Goal: Task Accomplishment & Management: Manage account settings

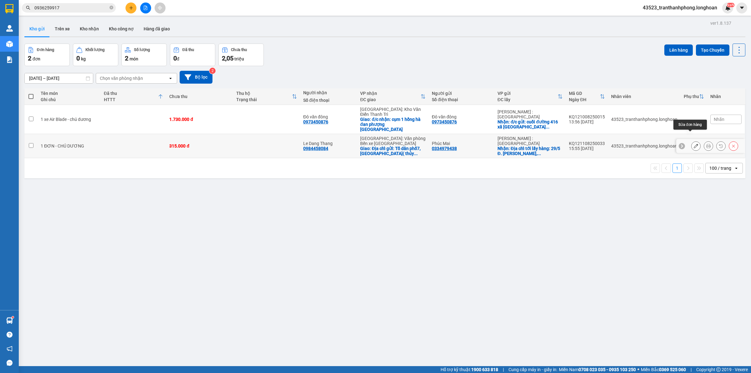
click at [694, 144] on icon at bounding box center [696, 146] width 4 height 4
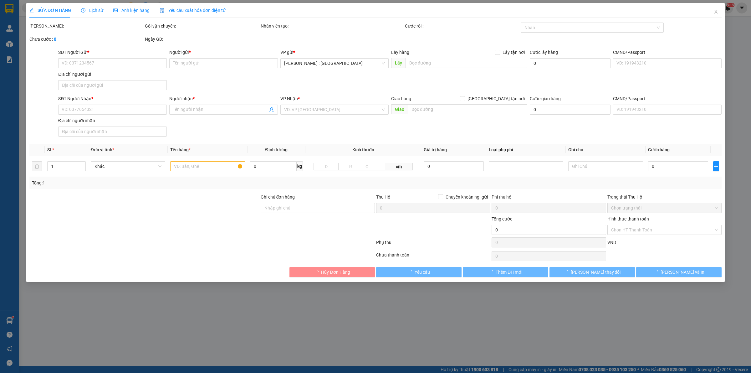
type input "0334979438"
type input "Phúc Mai"
checkbox input "true"
type input "Địa chỉ tới lấy hàng: 29/5 Đ. [GEOGRAPHIC_DATA], [GEOGRAPHIC_DATA], [GEOGRAPHIC…"
type input "0984458084"
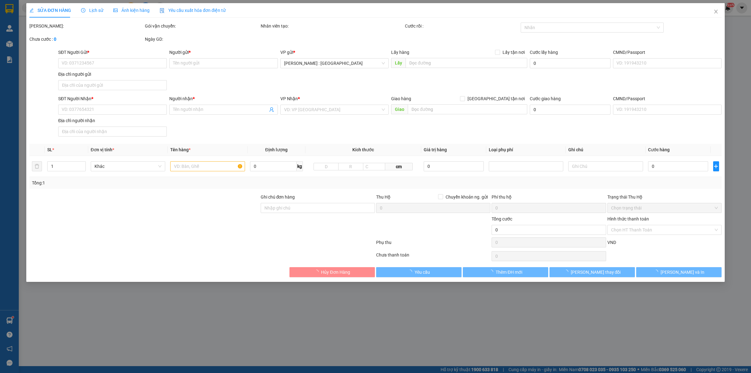
type input "Le Dang Thang"
checkbox input "true"
type input "Địa chỉ gửi: Tổ dân phố7, [GEOGRAPHIC_DATA]( [GEOGRAPHIC_DATA]), [GEOGRAPHIC_DA…"
type input "315.000"
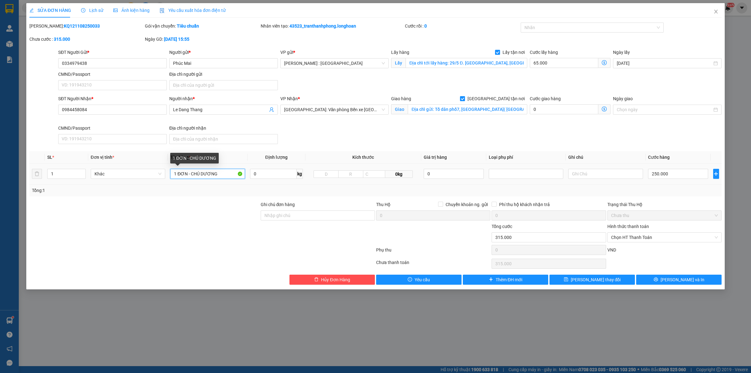
drag, startPoint x: 231, startPoint y: 178, endPoint x: 0, endPoint y: 152, distance: 232.5
click at [0, 152] on div "SỬA ĐƠN HÀNG Lịch sử Ảnh kiện hàng Yêu cầu xuất hóa đơn điện tử Total Paid Fee …" at bounding box center [375, 186] width 751 height 373
type input "1 BAO TẢI TRẮNG"
click at [450, 117] on div "Giao hàng [GEOGRAPHIC_DATA] tận nơi Giao Địa chỉ gửi: Tổ dân phố7, [GEOGRAPHIC_…" at bounding box center [459, 106] width 136 height 22
click at [449, 111] on input "Địa chỉ gửi: Tổ dân phố7, [GEOGRAPHIC_DATA]( [GEOGRAPHIC_DATA]), [GEOGRAPHIC_DA…" at bounding box center [468, 109] width 120 height 10
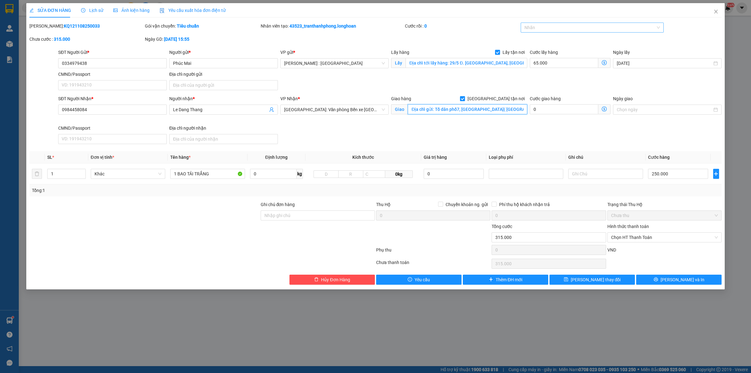
click at [543, 24] on div at bounding box center [589, 28] width 134 height 8
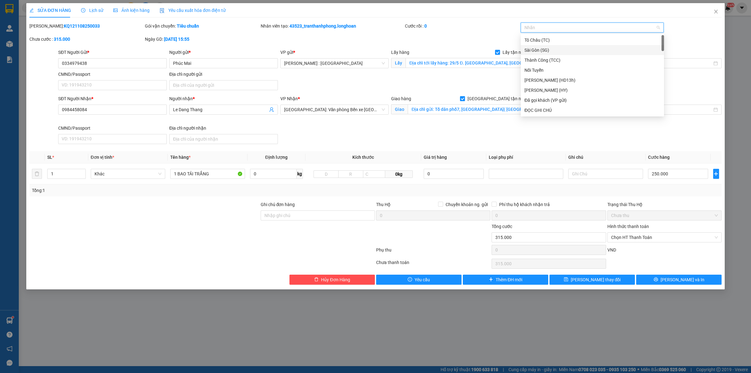
type input "H"
type input "G"
click at [542, 113] on div "[GEOGRAPHIC_DATA] tận nơi" at bounding box center [593, 110] width 136 height 7
click at [693, 276] on button "[PERSON_NAME] và In" at bounding box center [678, 280] width 85 height 10
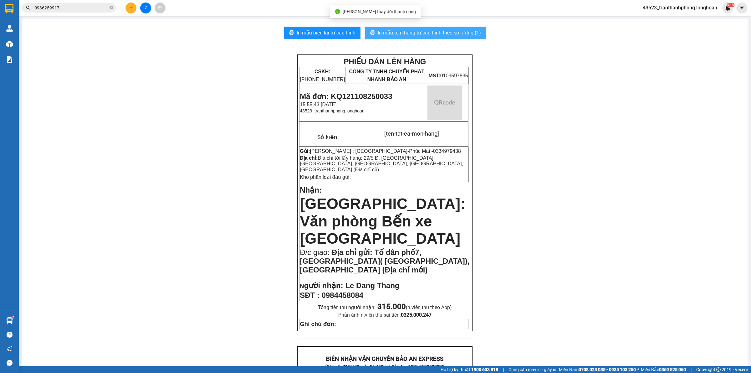
click at [417, 37] on button "In mẫu tem hàng tự cấu hình theo số lượng (1)" at bounding box center [425, 33] width 121 height 13
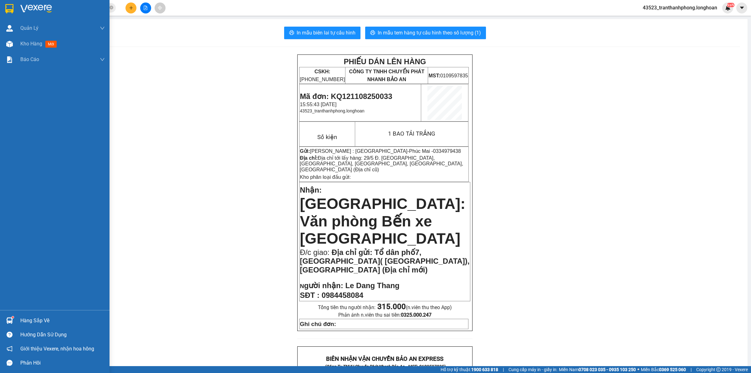
click at [6, 10] on img at bounding box center [9, 8] width 8 height 9
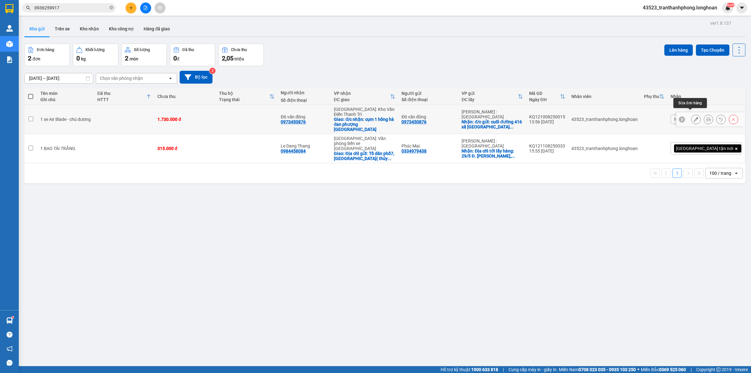
click at [694, 117] on icon at bounding box center [696, 119] width 4 height 4
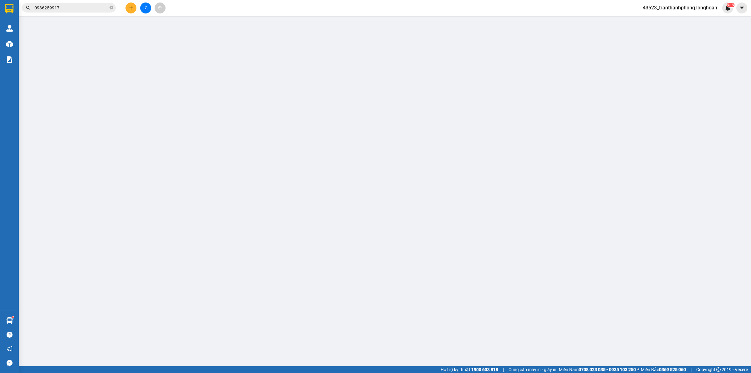
type input "0973450876"
type input "Đô văn đông"
checkbox input "true"
type input "đ/c gửi: cuối đường 416 xã [GEOGRAPHIC_DATA], [GEOGRAPHIC_DATA]"
type input "0973450876"
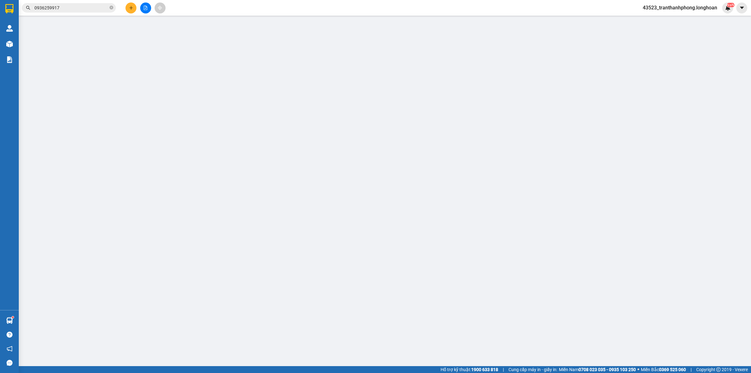
type input "Đô văn đông"
checkbox input "true"
type input "đ/c nhận: cụm 1 hồng hà đan phượng [GEOGRAPHIC_DATA]"
type input "12/8"
type input "1.730.000"
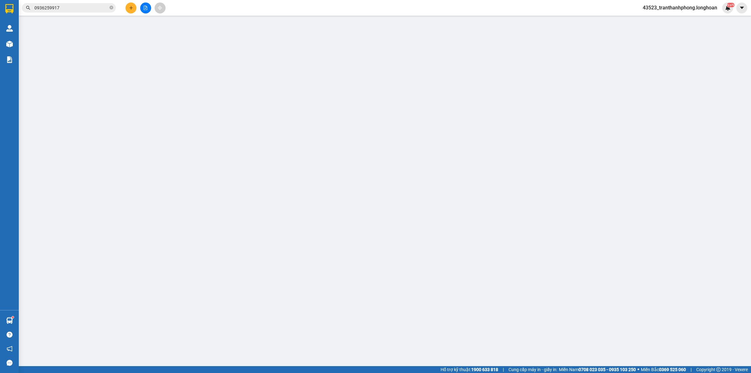
type input "1.730.000"
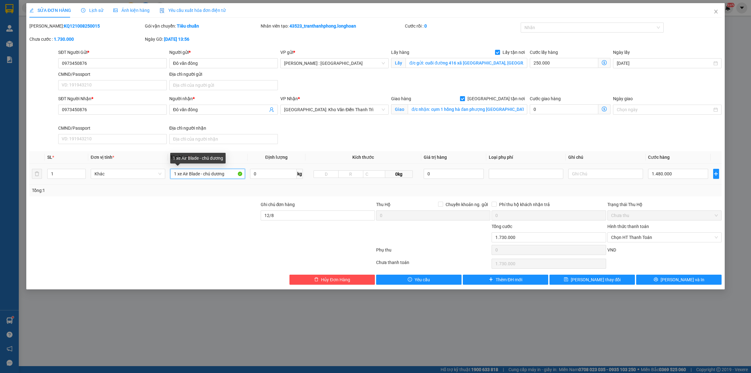
drag, startPoint x: 179, startPoint y: 177, endPoint x: 1, endPoint y: 162, distance: 179.1
click at [66, 174] on tr "1 Khác 1 xe Air Blade - chú dương 0 kg 0kg 0 1.480.000" at bounding box center [375, 173] width 692 height 21
type input "1 CHIẾC XE BS 59G2-20479"
drag, startPoint x: 291, startPoint y: 218, endPoint x: 184, endPoint y: 216, distance: 107.4
click at [224, 217] on div "Ghi chú đơn hàng [DATE] Hộ Chuyển khoản ng. gửi 0 Phí thu hộ khách nhận trả 0 T…" at bounding box center [376, 212] width 694 height 22
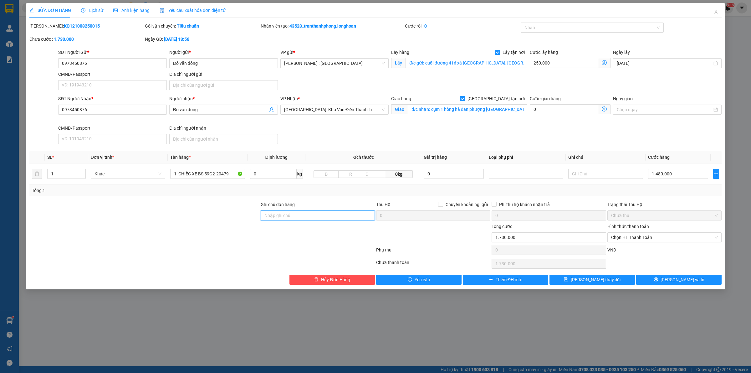
click at [281, 212] on input "Ghi chú đơn hàng" at bounding box center [318, 215] width 114 height 10
type input "CÓ CHÌA KHOÁ QUẤN TAY LÁI - KHÔNG CAVET"
click at [588, 27] on div at bounding box center [589, 28] width 134 height 8
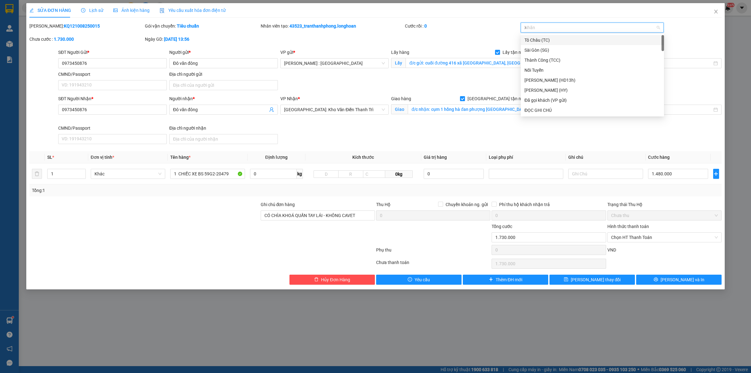
type input "XE"
click at [558, 39] on div "Xe máy" at bounding box center [593, 40] width 136 height 7
type input "G"
click at [537, 107] on div "[GEOGRAPHIC_DATA] tận nơi" at bounding box center [593, 110] width 136 height 7
drag, startPoint x: 669, startPoint y: 279, endPoint x: 663, endPoint y: 279, distance: 5.6
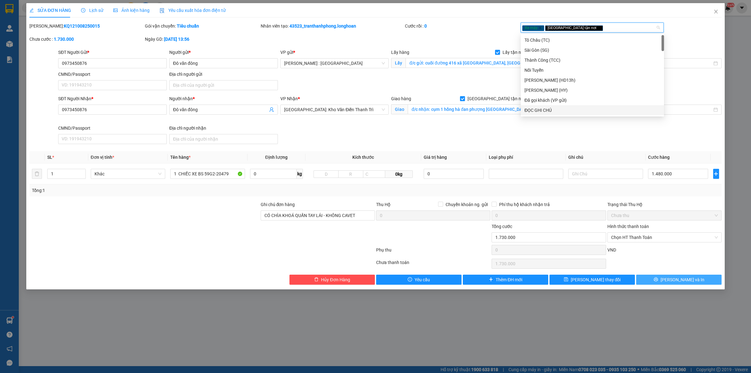
click at [658, 280] on icon "printer" at bounding box center [656, 279] width 4 height 4
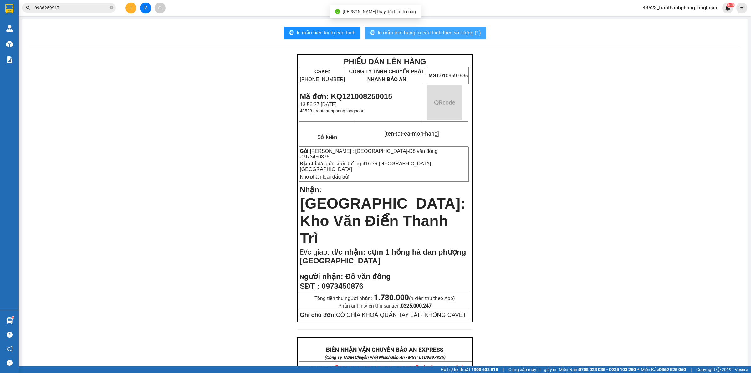
click at [408, 35] on span "In mẫu tem hàng tự cấu hình theo số lượng (1)" at bounding box center [429, 33] width 103 height 8
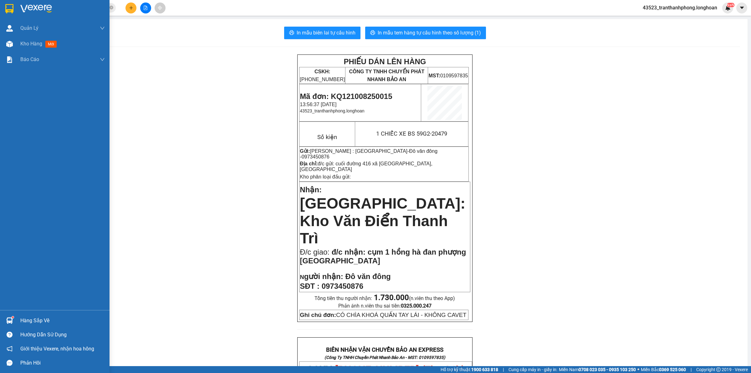
drag, startPoint x: 10, startPoint y: 12, endPoint x: 35, endPoint y: 18, distance: 25.7
click at [10, 12] on img at bounding box center [9, 8] width 8 height 9
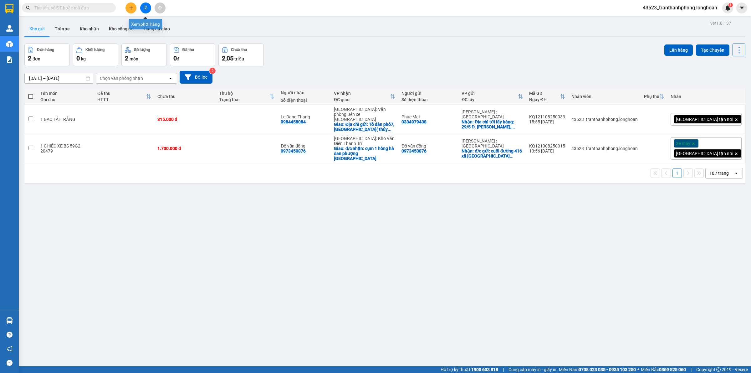
click at [134, 7] on button at bounding box center [131, 8] width 11 height 11
click at [99, 10] on input "text" at bounding box center [71, 7] width 74 height 7
paste input "03399636"
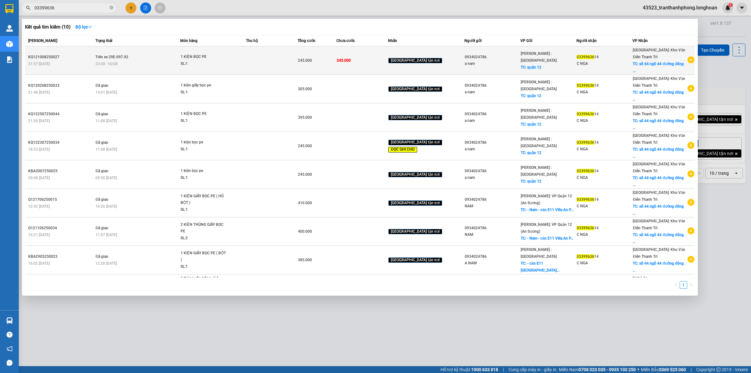
type input "03399636"
click at [689, 57] on icon "plus-circle" at bounding box center [691, 59] width 7 height 7
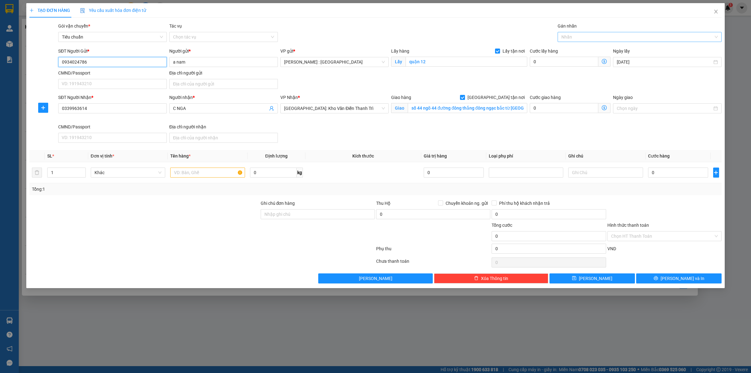
click at [605, 35] on div at bounding box center [636, 37] width 155 height 8
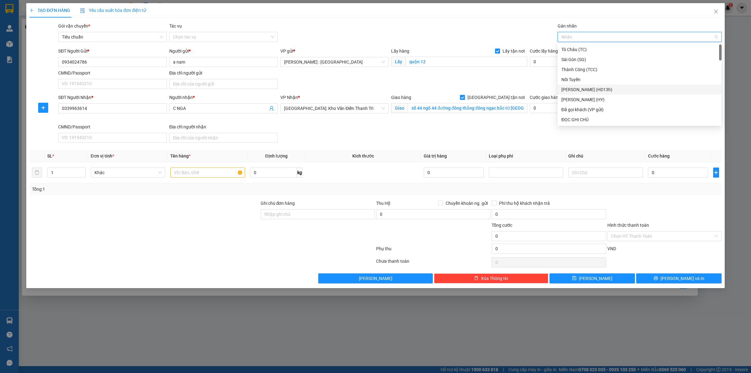
type input "G"
click at [585, 121] on div "[GEOGRAPHIC_DATA] tận nơi" at bounding box center [640, 119] width 157 height 7
click at [199, 176] on input "text" at bounding box center [207, 172] width 75 height 10
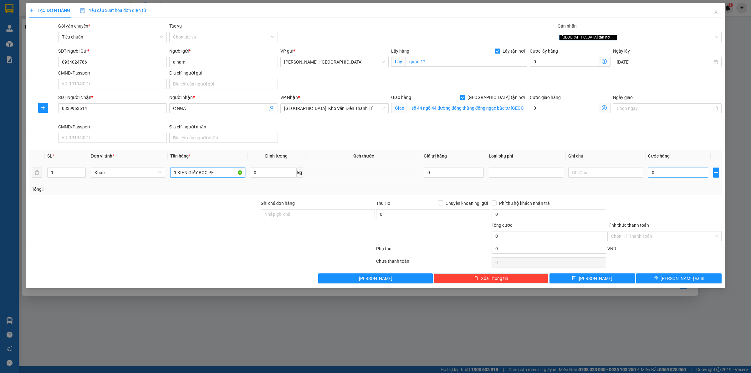
type input "1 KIỆN GIẤY BỌC PE"
click at [670, 174] on input "0" at bounding box center [678, 172] width 60 height 10
click at [677, 171] on input "0" at bounding box center [678, 172] width 60 height 10
type input "03"
type input "3"
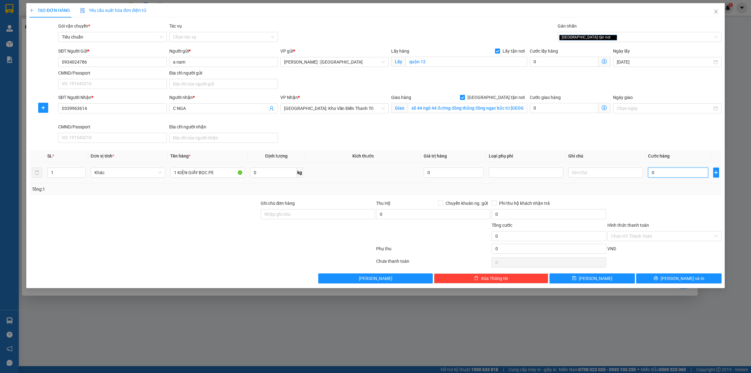
type input "3"
type input "032"
type input "32"
type input "0.320"
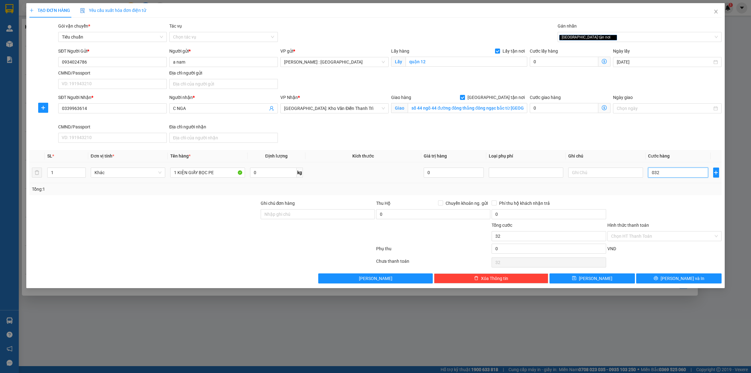
type input "320"
type input "320.000"
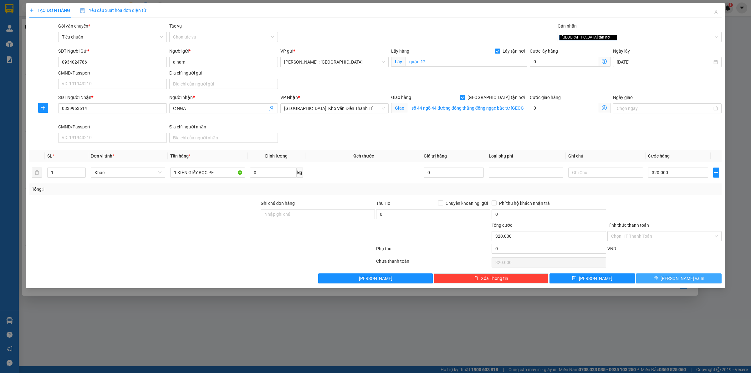
click at [668, 282] on button "[PERSON_NAME] và In" at bounding box center [678, 278] width 85 height 10
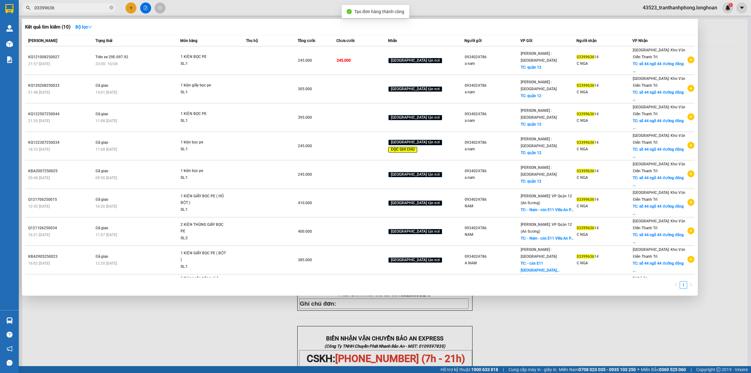
click at [428, 318] on div at bounding box center [375, 186] width 751 height 373
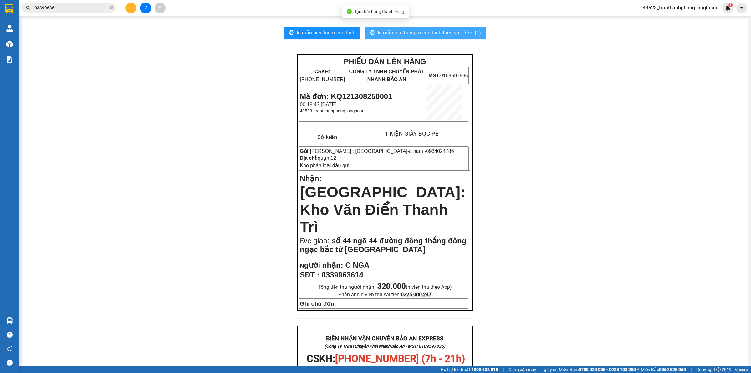
click at [427, 29] on span "In mẫu tem hàng tự cấu hình theo số lượng (1)" at bounding box center [429, 33] width 103 height 8
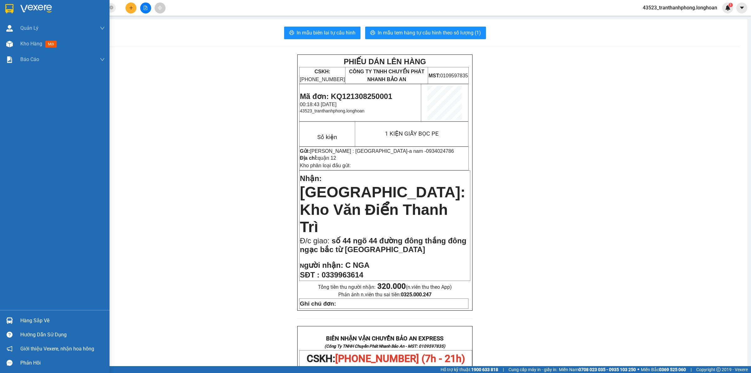
click at [6, 10] on img at bounding box center [9, 8] width 8 height 9
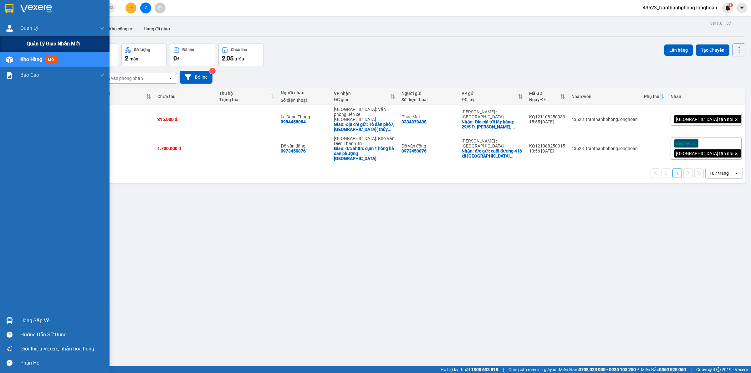
click at [31, 37] on div "Quản lý giao nhận mới" at bounding box center [66, 44] width 78 height 16
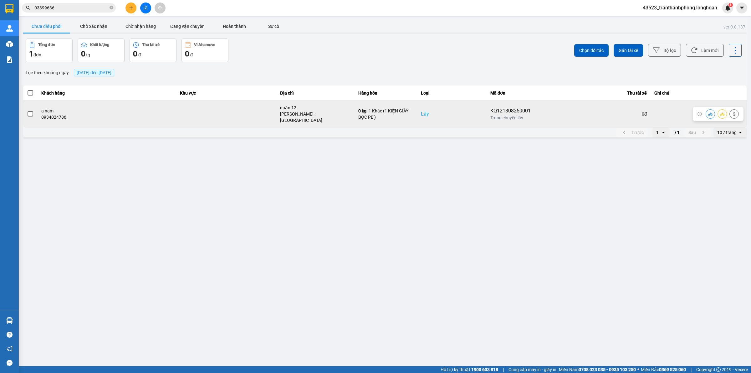
click at [32, 113] on span at bounding box center [31, 114] width 6 height 6
click at [27, 111] on input "checkbox" at bounding box center [27, 111] width 0 height 0
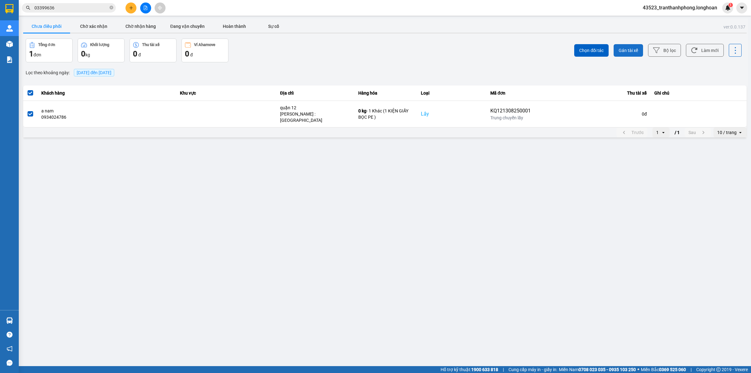
click at [640, 46] on button "Gán tài xế" at bounding box center [628, 50] width 29 height 13
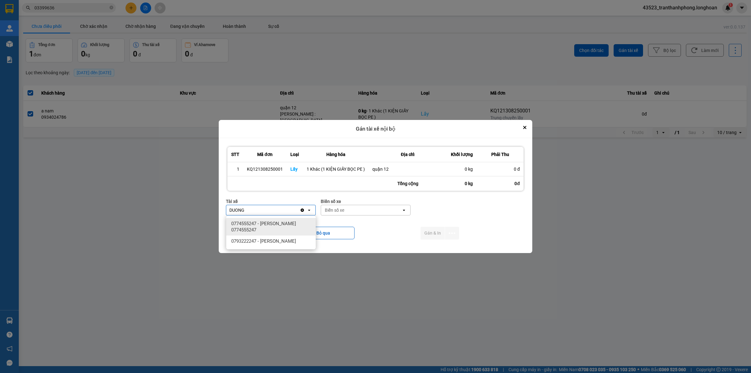
type input "DUONG"
click at [279, 226] on span "0774555247 - TRƯƠNG DUY DƯƠNG 0774555247" at bounding box center [272, 226] width 82 height 13
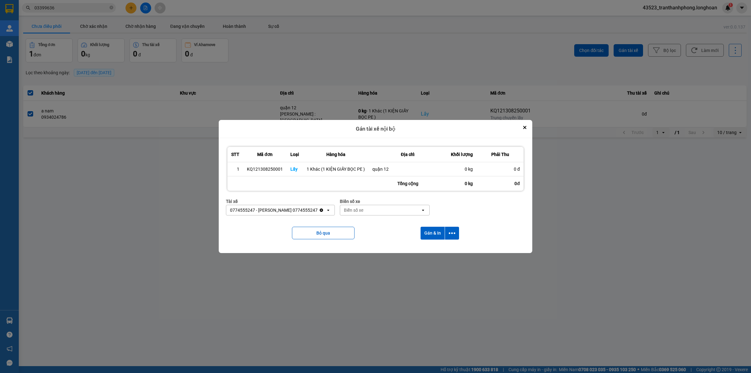
click at [363, 208] on div "Biển số xe" at bounding box center [353, 210] width 19 height 6
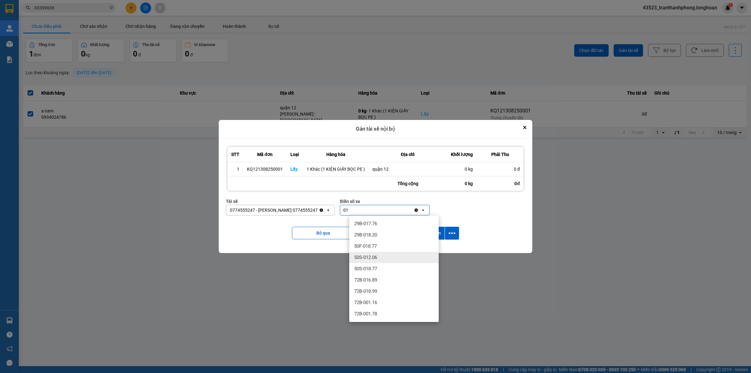
type input "0"
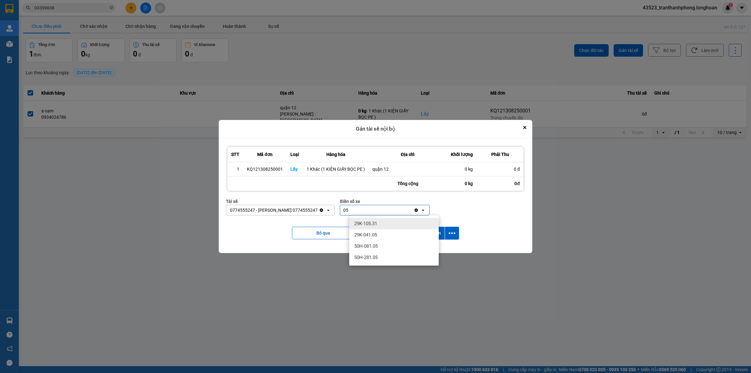
type input "05"
drag, startPoint x: 387, startPoint y: 218, endPoint x: 360, endPoint y: 259, distance: 49.3
click at [360, 259] on span "50H-281.05" at bounding box center [365, 257] width 23 height 6
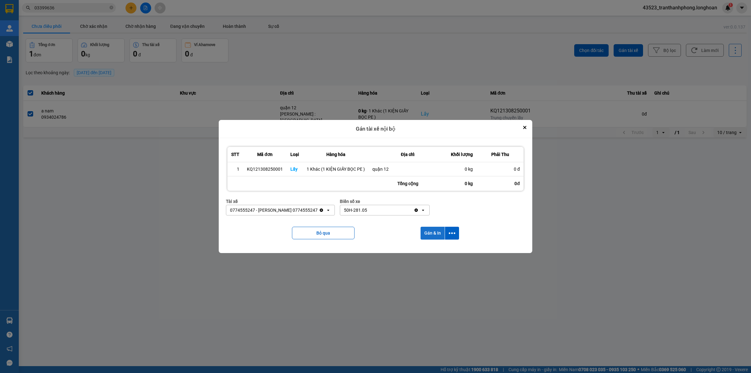
click at [433, 234] on button "Gán & In" at bounding box center [433, 233] width 24 height 13
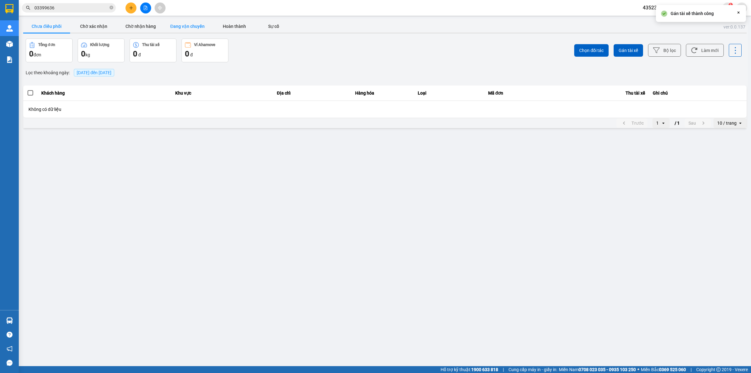
click at [178, 24] on button "Đang vận chuyển" at bounding box center [187, 26] width 47 height 13
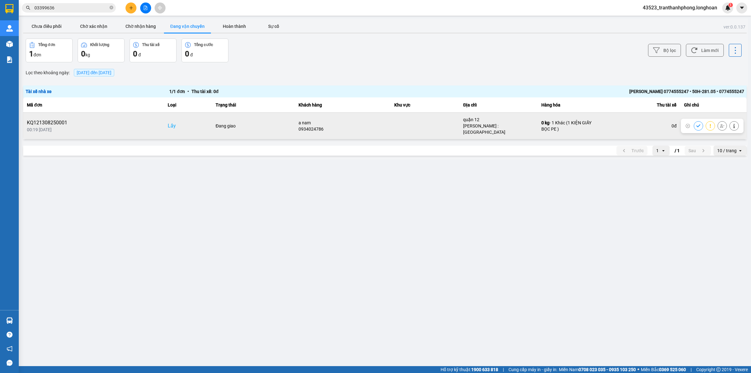
click at [697, 125] on icon at bounding box center [699, 126] width 4 height 4
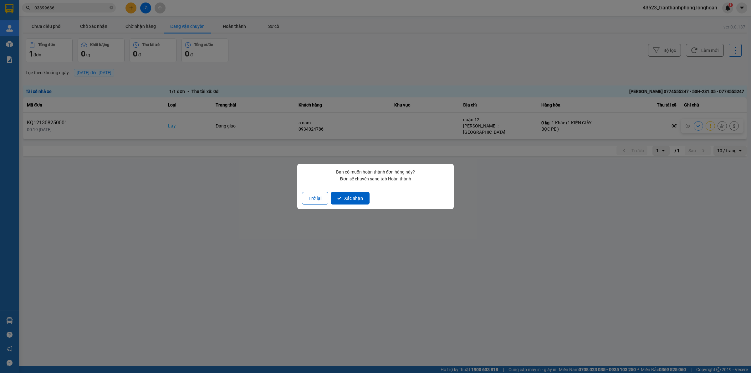
click at [348, 190] on div "Trở lại Xác nhận" at bounding box center [375, 198] width 157 height 22
click at [350, 196] on button "Xác nhận" at bounding box center [350, 198] width 39 height 13
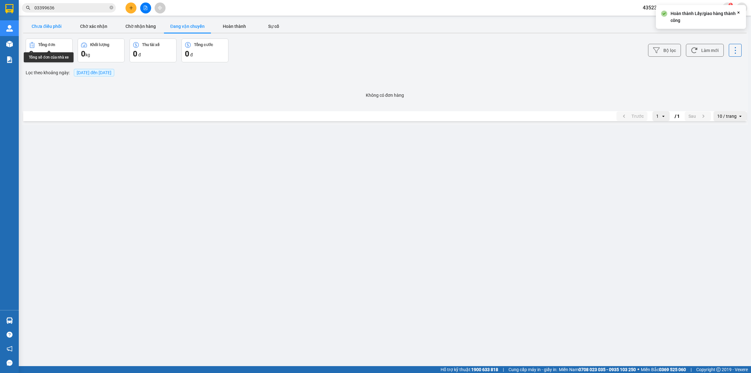
click at [50, 21] on button "Chưa điều phối" at bounding box center [46, 26] width 47 height 13
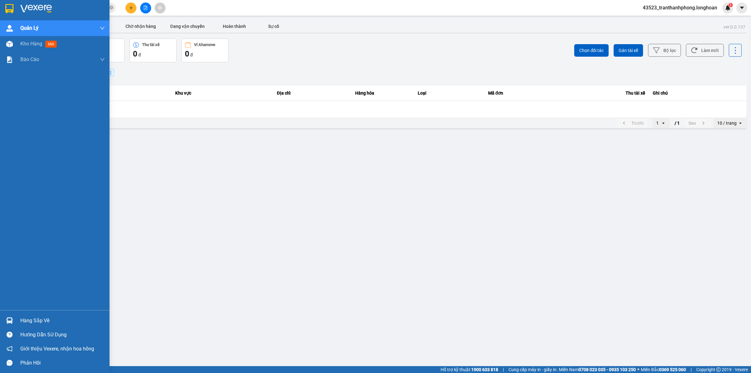
click at [0, 16] on div at bounding box center [55, 10] width 110 height 20
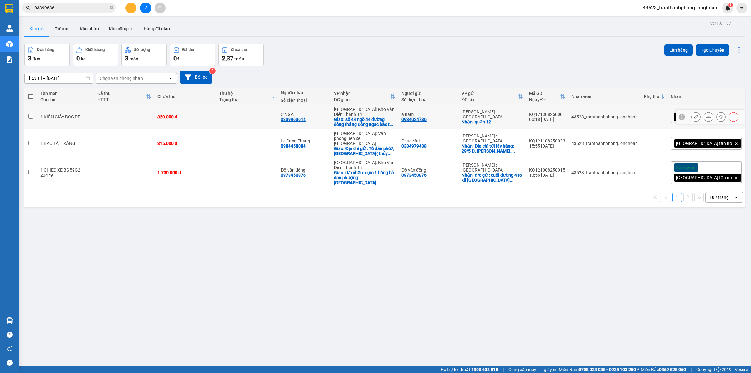
click at [41, 114] on div "1 KIỆN GIẤY BỌC PE" at bounding box center [65, 116] width 51 height 5
checkbox input "true"
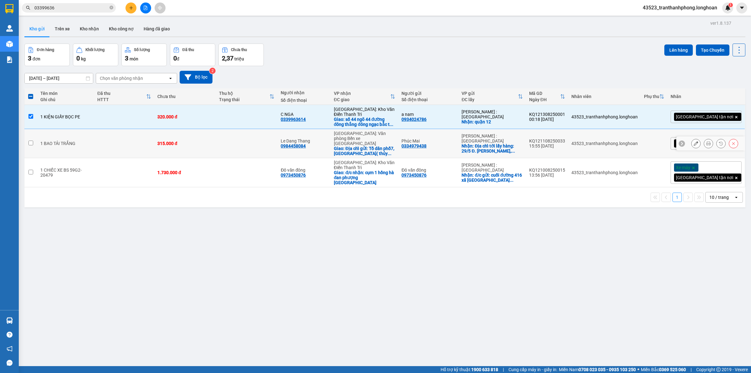
click at [41, 141] on div "1 BAO TẢI TRẮNG" at bounding box center [65, 143] width 51 height 5
checkbox input "true"
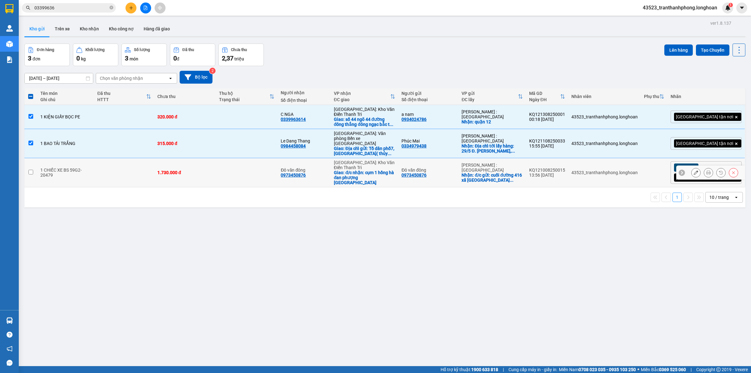
click at [40, 167] on div "1 CHIẾC XE BS 59G2-20479" at bounding box center [65, 172] width 51 height 10
checkbox input "true"
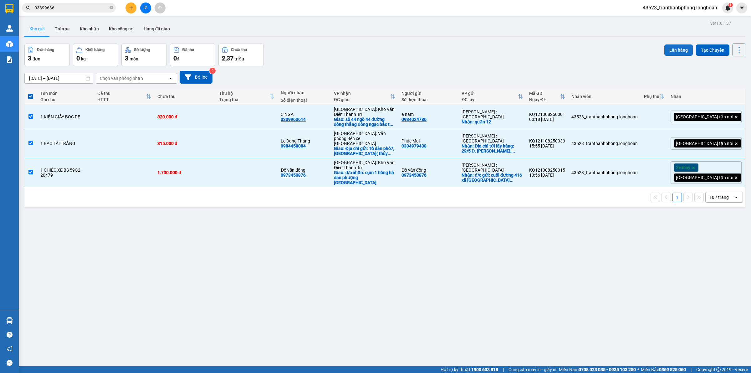
click at [665, 48] on button "Lên hàng" at bounding box center [679, 49] width 28 height 11
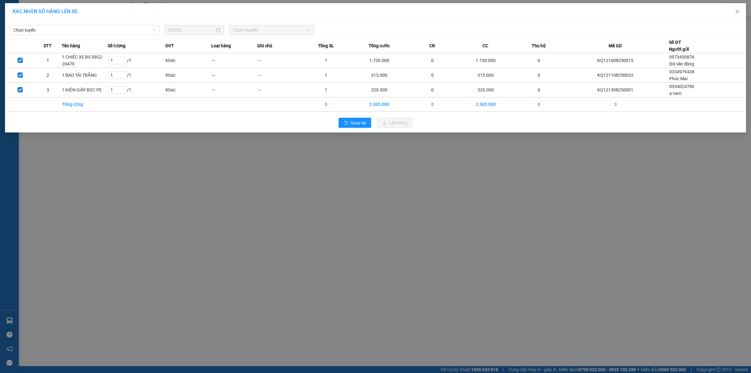
click at [52, 36] on div "Chọn tuyến 13/08/2025 Chọn chuyến STT Tên hàng Số lượng ĐVT Loại hàng Ghi chú T…" at bounding box center [375, 76] width 741 height 112
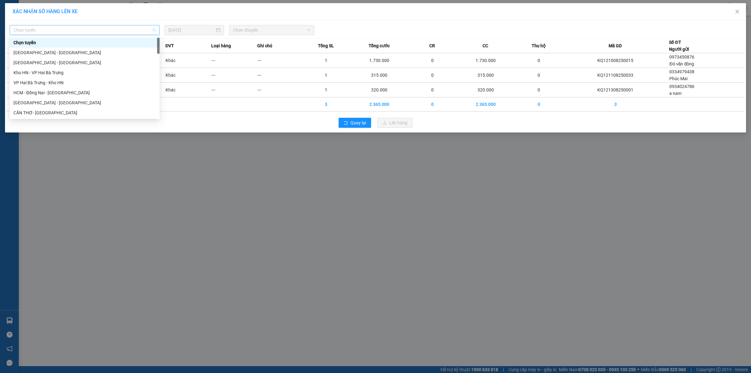
click at [68, 31] on span "Chọn tuyến" at bounding box center [84, 29] width 142 height 9
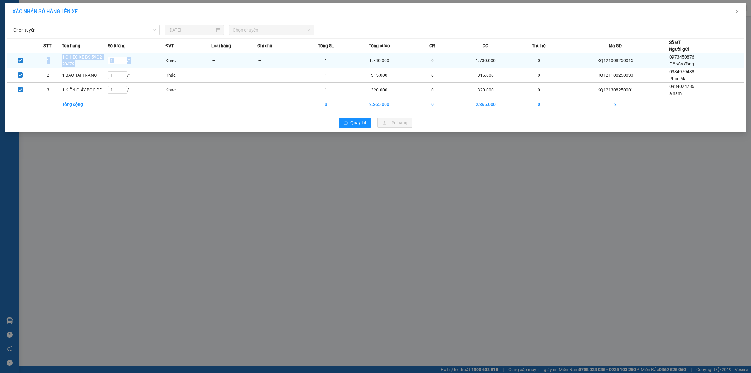
drag, startPoint x: 160, startPoint y: 42, endPoint x: 149, endPoint y: 66, distance: 26.2
click at [149, 66] on table "STT Tên hàng Số lượng ĐVT Loại hàng Ghi chú Tổng SL Tổng cước CR CC Thu hộ Mã G…" at bounding box center [376, 74] width 738 height 73
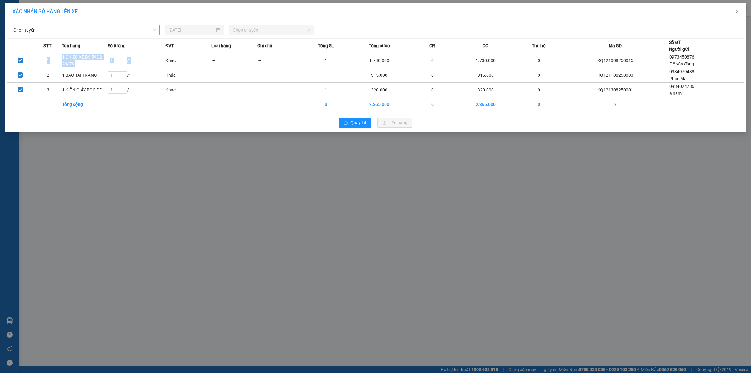
click at [155, 30] on span "Chọn tuyến" at bounding box center [84, 29] width 142 height 9
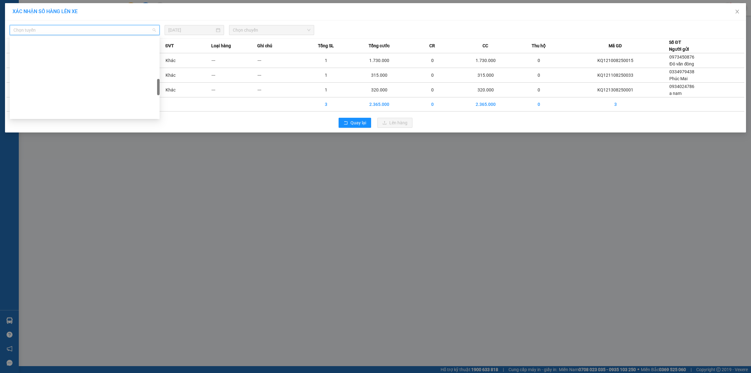
scroll to position [410, 0]
drag, startPoint x: 158, startPoint y: 43, endPoint x: 164, endPoint y: 140, distance: 97.2
click at [164, 140] on body "Kết quả tìm kiếm ( 10 ) Bộ lọc Mã ĐH Trạng thái Món hàng Thu hộ Tổng cước Chưa …" at bounding box center [375, 186] width 751 height 373
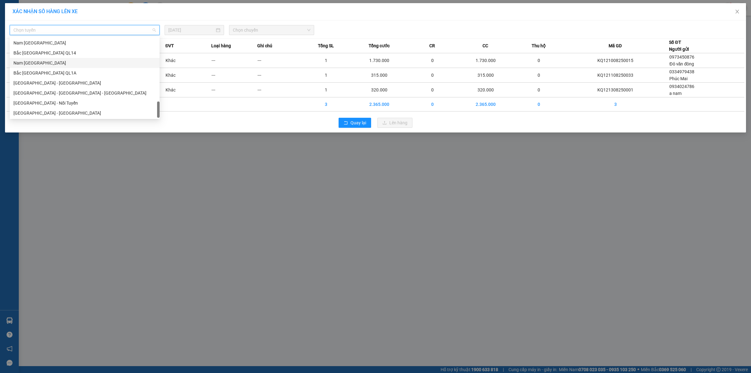
click at [45, 65] on div "Nam Trung Bắc QL1A" at bounding box center [84, 62] width 142 height 7
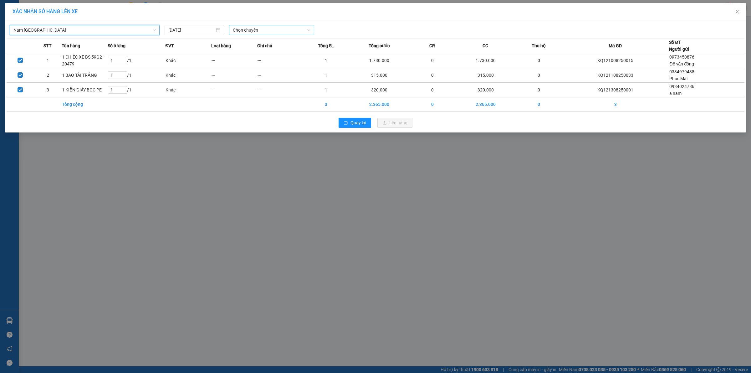
click at [262, 28] on span "Chọn chuyến" at bounding box center [272, 29] width 78 height 9
click at [254, 44] on div "Chọn chuyến" at bounding box center [257, 42] width 49 height 7
click at [198, 30] on input "13/08/2025" at bounding box center [191, 30] width 46 height 7
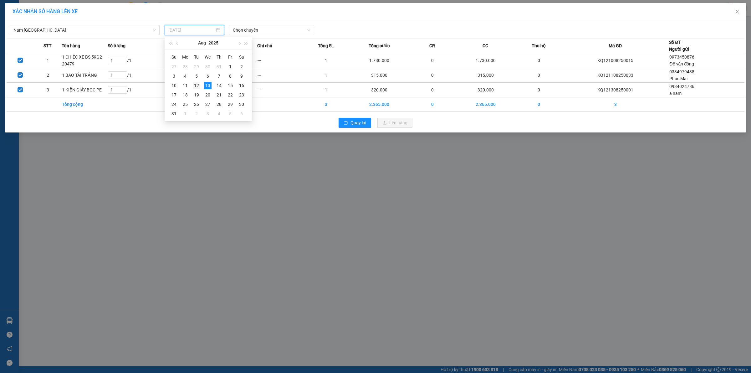
click at [199, 82] on div "12" at bounding box center [197, 86] width 8 height 8
type input "12/08/2025"
click at [253, 33] on span "Chọn chuyến" at bounding box center [272, 29] width 78 height 9
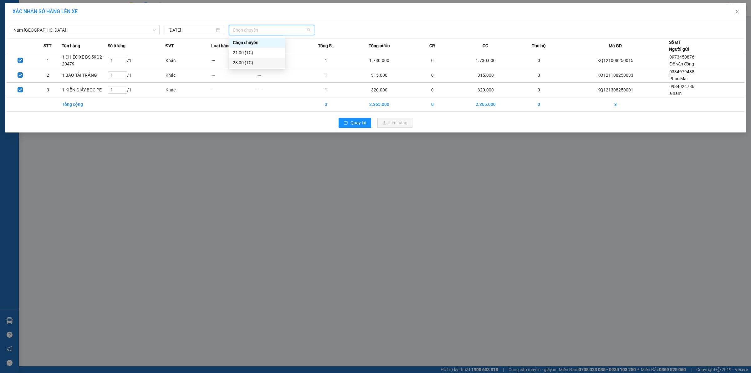
click at [237, 59] on div "23:00 (TC)" at bounding box center [257, 62] width 49 height 7
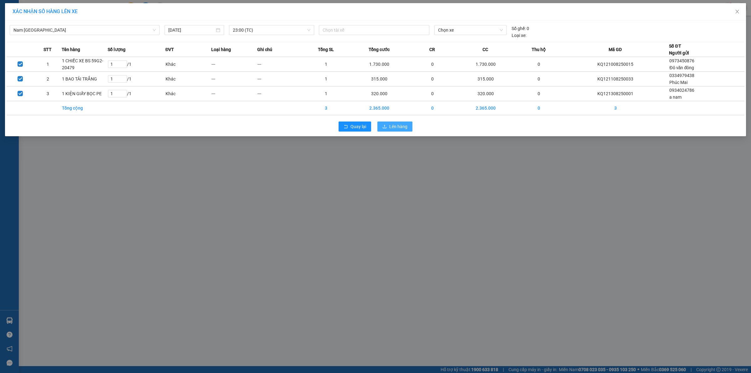
click at [399, 129] on span "Lên hàng" at bounding box center [398, 126] width 18 height 7
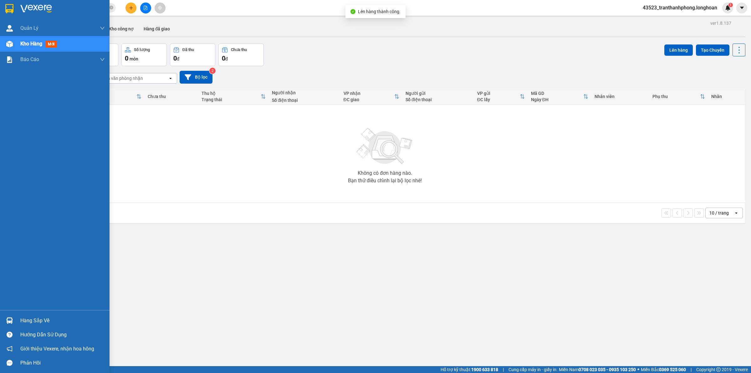
click at [2, 9] on div at bounding box center [55, 10] width 110 height 20
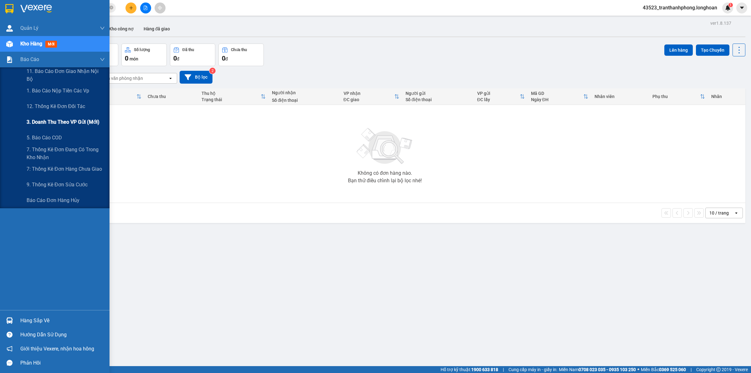
click at [39, 119] on span "3. Doanh Thu theo VP Gửi (mới)" at bounding box center [63, 122] width 73 height 8
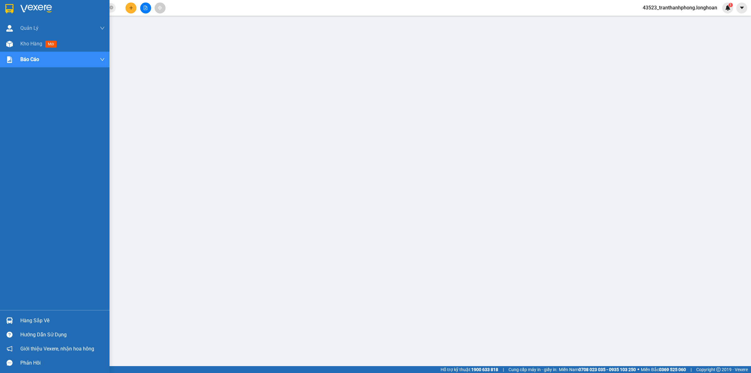
click at [0, 11] on div at bounding box center [55, 10] width 110 height 20
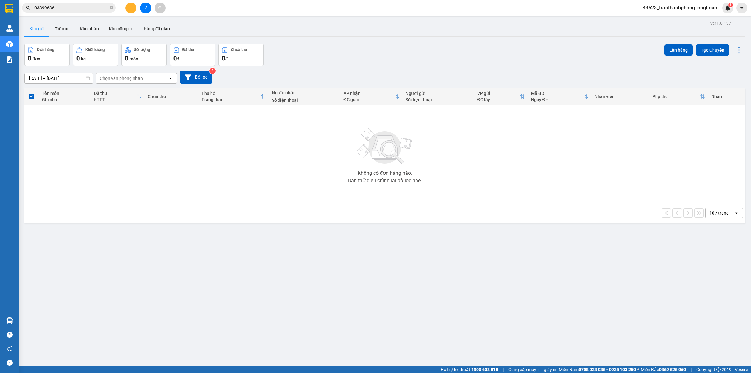
click at [133, 8] on icon "plus" at bounding box center [131, 8] width 4 height 4
click at [113, 9] on icon "close-circle" at bounding box center [112, 8] width 4 height 4
paste input "0868392477"
type input "0868392477"
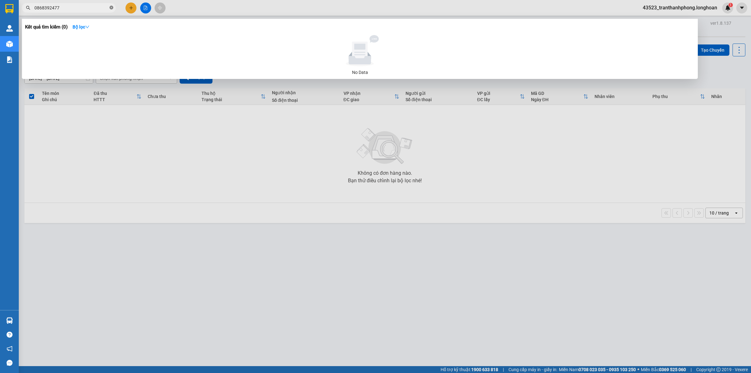
click at [111, 7] on icon "close-circle" at bounding box center [112, 8] width 4 height 4
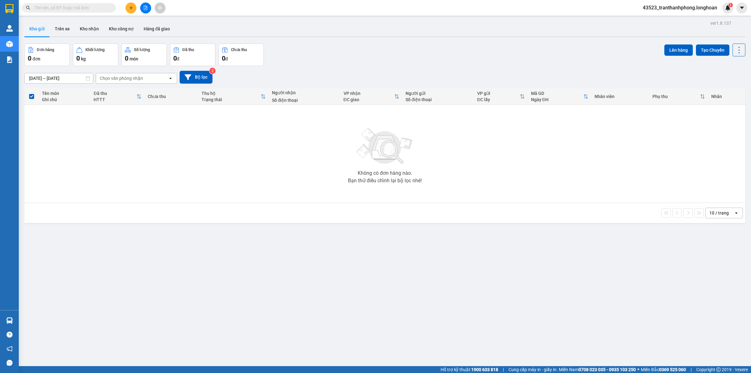
click at [132, 8] on icon "plus" at bounding box center [130, 8] width 3 height 0
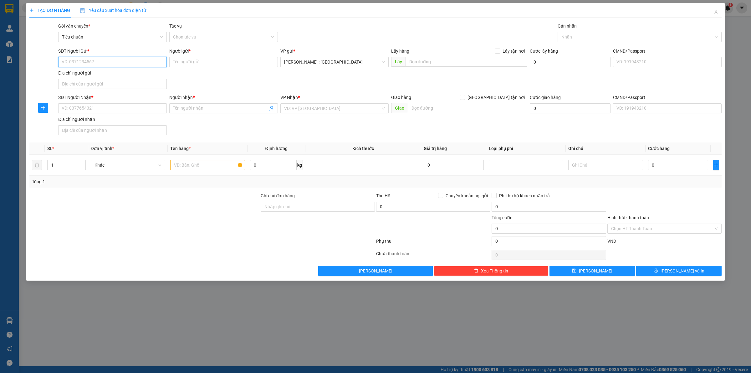
paste input "0868392477"
type input "0868392477"
click at [134, 108] on input "SĐT Người Nhận *" at bounding box center [112, 108] width 109 height 10
paste input "0972465399"
type input "0972465399"
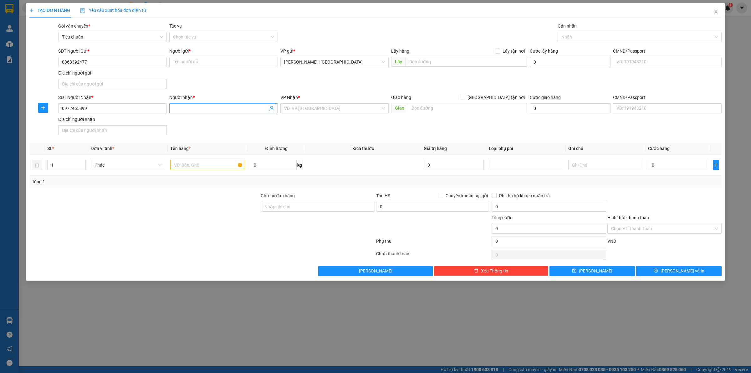
click at [243, 107] on input "Người nhận *" at bounding box center [220, 108] width 95 height 7
paste input "trần đức long"
type input "trần đức long"
click at [237, 49] on div "Người gửi *" at bounding box center [223, 51] width 109 height 7
click at [237, 57] on input "Người gửi *" at bounding box center [223, 62] width 109 height 10
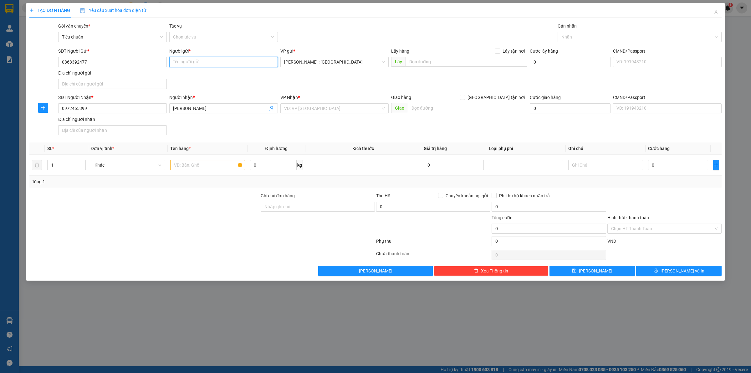
click at [237, 60] on input "Người gửi *" at bounding box center [223, 62] width 109 height 10
paste input "Cảnh"
type input "Cảnh"
click at [473, 70] on div "SĐT Người Gửi * 0868392477 Người gửi * Cảnh Cảnh VP gửi * Hồ Chí Minh : Kho Quậ…" at bounding box center [390, 70] width 666 height 44
click at [474, 68] on div "Lấy hàng Lấy tận nơi Lấy" at bounding box center [459, 59] width 136 height 22
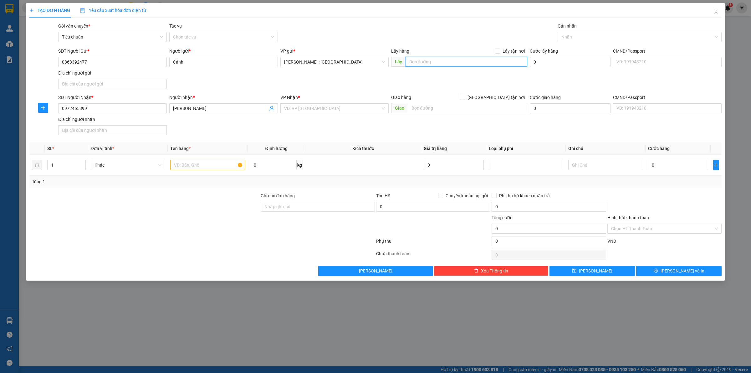
paste input "DC gởi hàng : Zen Plaza - 54 - 56 Nguyễn Trãi - P.Bến Thành - Q.1 - Tp.HCM"
click at [477, 63] on input "DC gởi hàng : Zen Plaza - 54 - 56 Nguyễn Trãi - P.Bến Thành - Q.1 - Tp.HCM" at bounding box center [467, 62] width 122 height 10
type input "DC gởi hàng : Zen Plaza - 54 - 56 Nguyễn Trãi - P.Bến Thành - Q.1 - Tp.HCM"
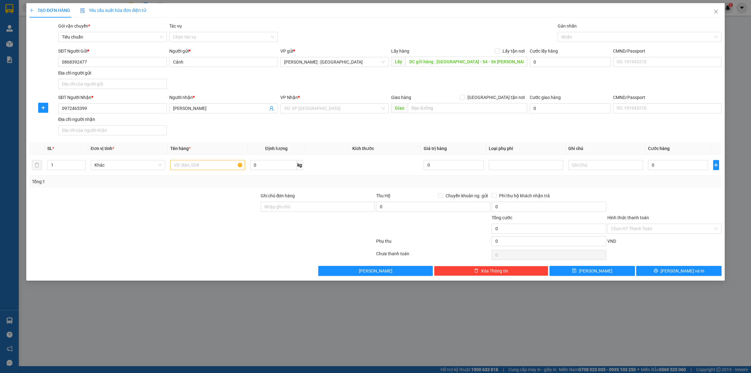
click at [503, 55] on div "Lấy hàng Lấy tận nơi" at bounding box center [459, 52] width 136 height 9
click at [505, 53] on span "Lấy tận nơi" at bounding box center [513, 51] width 27 height 7
click at [500, 53] on input "Lấy tận nơi" at bounding box center [497, 51] width 4 height 4
checkbox input "true"
click at [456, 105] on input "text" at bounding box center [468, 108] width 120 height 10
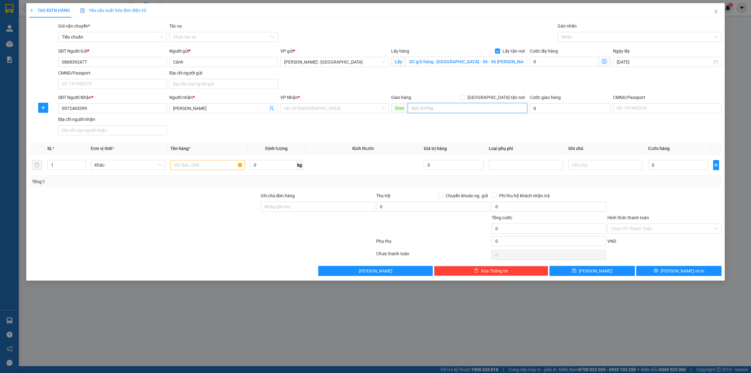
paste input "15A đường Nguyễn Văn Cừ, phường tiền ninh vệ , Tp Bắc Ninh, tỉnh Bắc Ninh"
type input "15A đường Nguyễn Văn Cừ, phường tiền ninh vệ , Tp Bắc Ninh, tỉnh Bắc Ninh"
click at [465, 96] on input "[GEOGRAPHIC_DATA] tận nơi" at bounding box center [462, 97] width 4 height 4
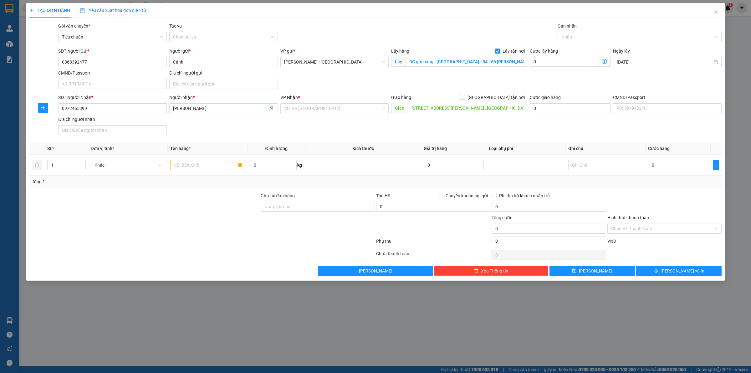
checkbox input "true"
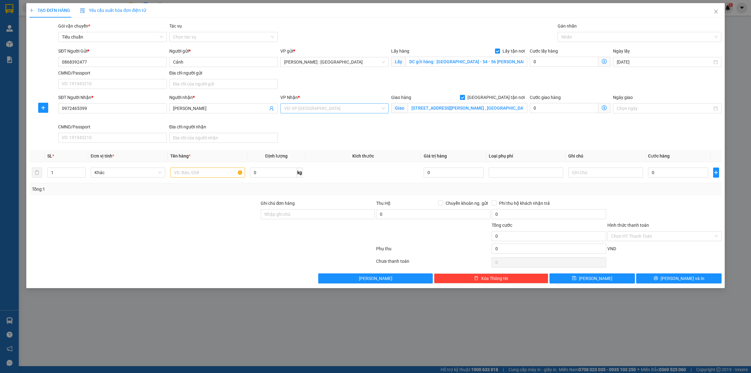
click at [334, 108] on input "search" at bounding box center [332, 108] width 97 height 9
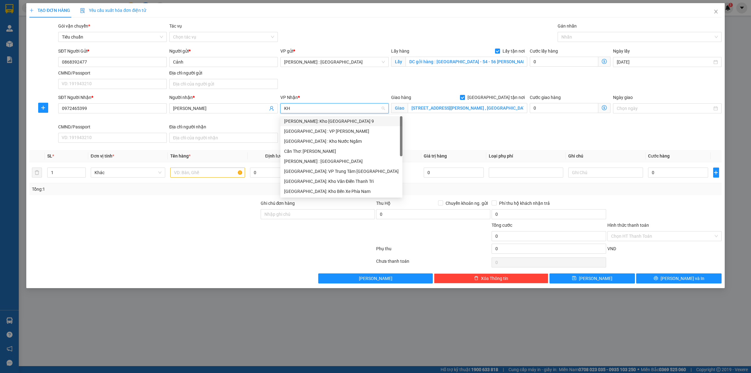
type input "KHO"
click at [316, 162] on div "[GEOGRAPHIC_DATA]: Kho Văn Điển Thanh Trì" at bounding box center [334, 161] width 101 height 7
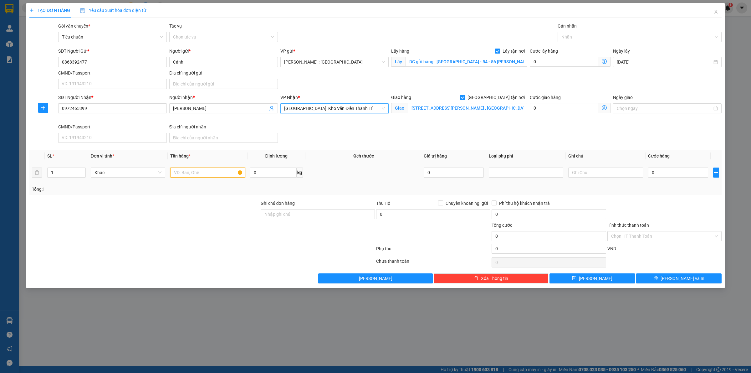
click at [232, 171] on input "text" at bounding box center [207, 172] width 75 height 10
type input "1 KIỆN 30KG - A TUYẾN"
click at [660, 170] on input "0" at bounding box center [678, 172] width 60 height 10
type input "2"
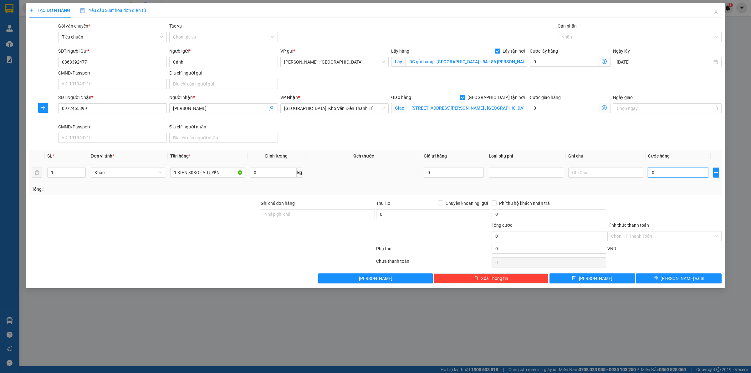
type input "2"
type input "25"
type input "250"
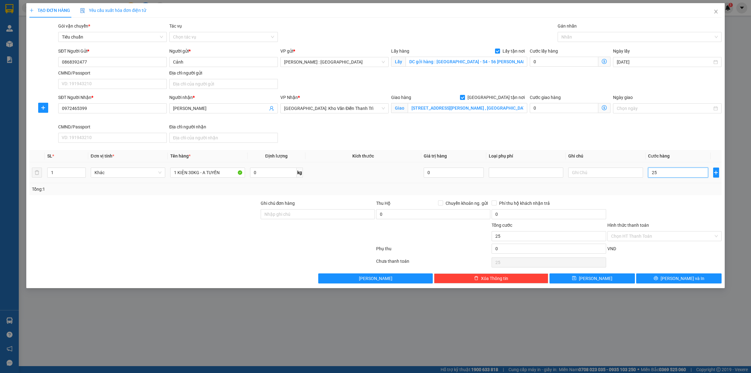
type input "250"
type input "250.000"
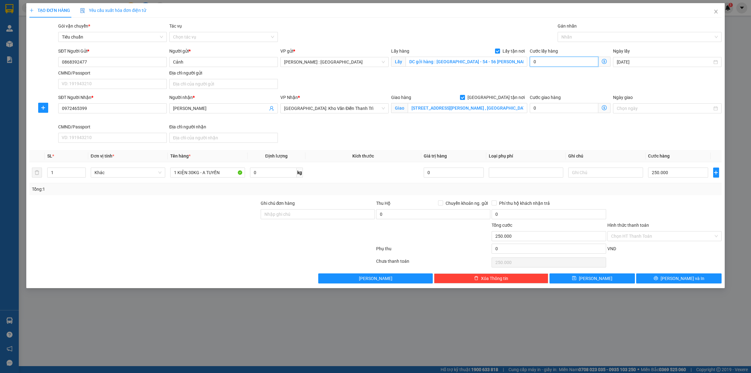
click at [559, 60] on input "0" at bounding box center [564, 62] width 69 height 10
type input "250.006"
type input "6"
type input "250.065"
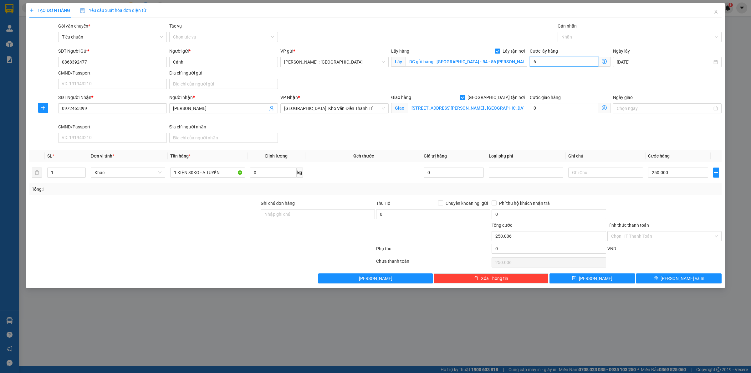
type input "250.065"
type input "65"
type input "315.000"
type input "65.000"
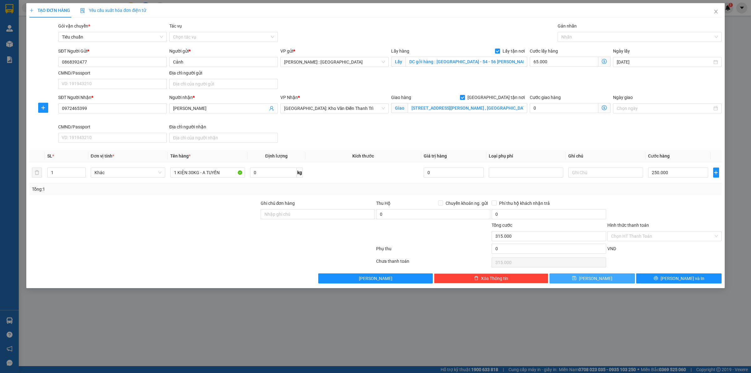
click at [572, 281] on button "Lưu" at bounding box center [592, 278] width 85 height 10
checkbox input "false"
type input "0"
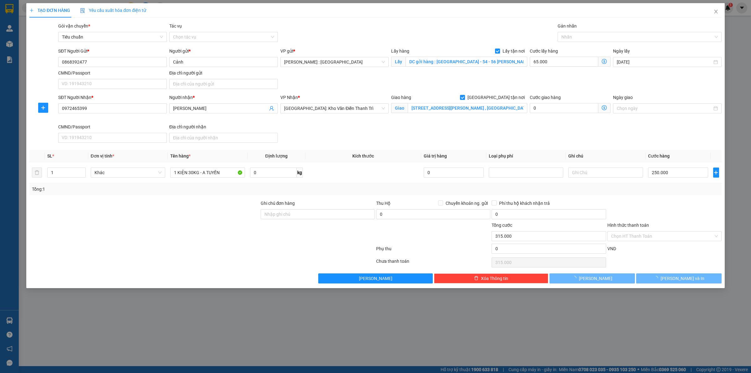
type input "0"
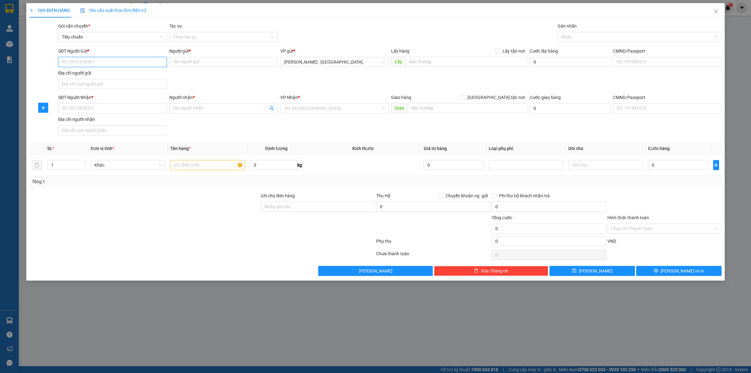
click at [106, 61] on input "SĐT Người Gửi *" at bounding box center [112, 62] width 109 height 10
paste input "0359245274"
type input "0359245274"
click at [113, 105] on input "SĐT Người Nhận *" at bounding box center [112, 108] width 109 height 10
paste input "0395447005"
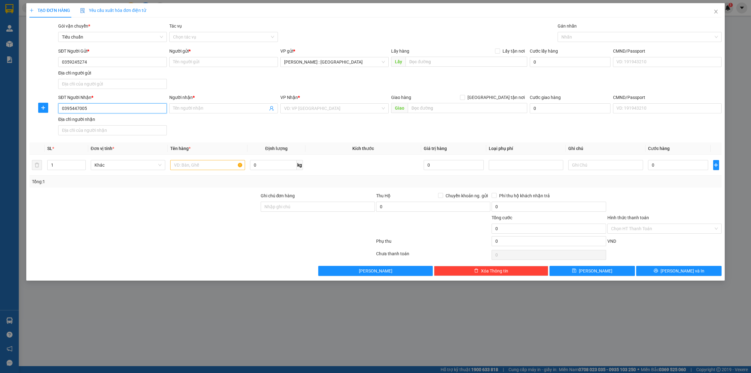
type input "0395447005"
click at [243, 110] on input "Người nhận *" at bounding box center [220, 108] width 95 height 7
paste input "Phương"
type input "Phương"
click at [221, 62] on input "Người gửi *" at bounding box center [223, 62] width 109 height 10
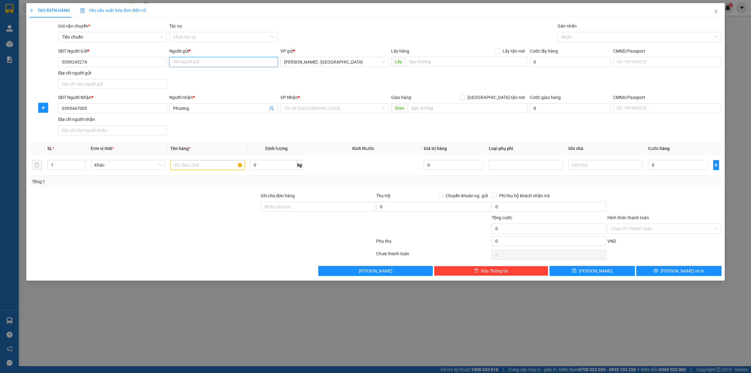
paste input "Trọng"
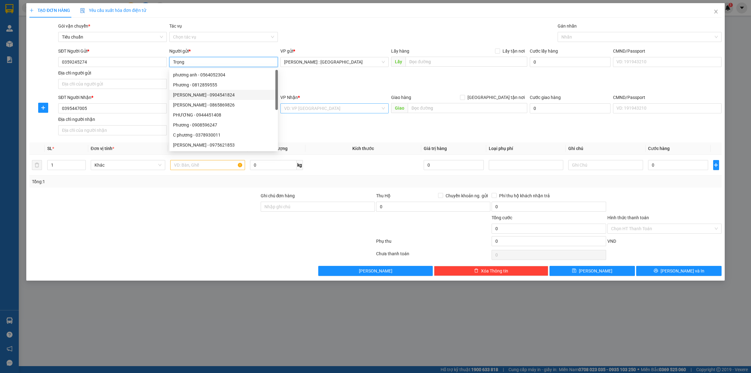
type input "Trọng"
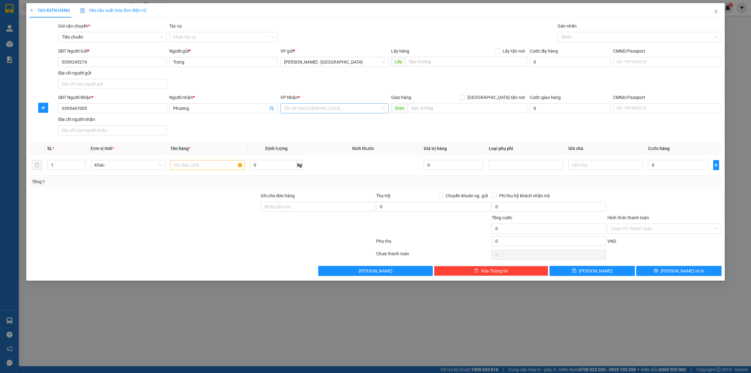
click at [346, 110] on input "search" at bounding box center [332, 108] width 97 height 9
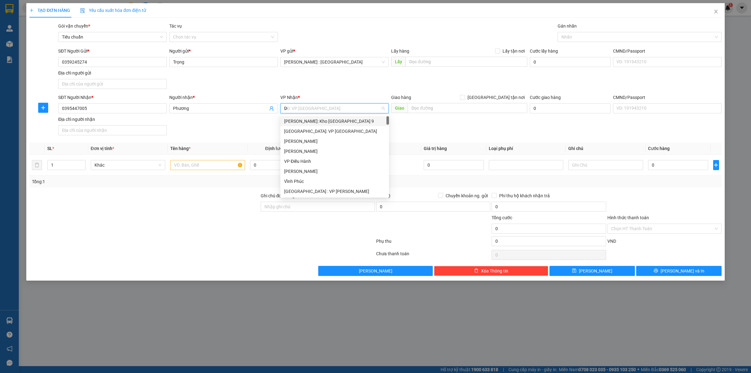
type input "D"
type input "ĐÀ"
click at [340, 121] on div "Đà Nẵng : VP Thanh Khê" at bounding box center [341, 121] width 115 height 7
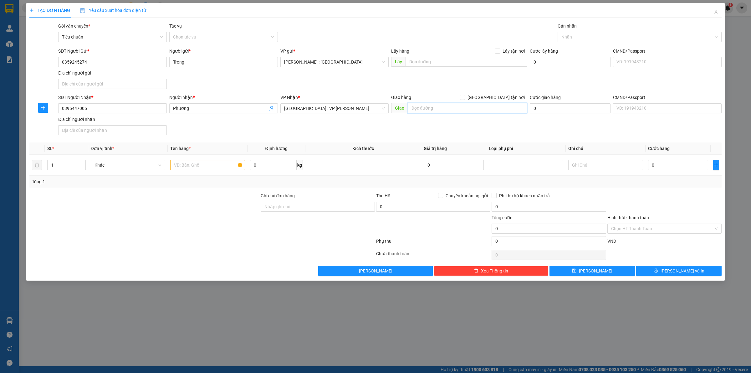
paste input "Trả: đường Hồ Xuân HƯơng, p Ngũ Hành Sơn DN"
click at [428, 111] on input "text" at bounding box center [468, 108] width 120 height 10
type input "Trả: đường Hồ Xuân HƯơng, p Ngũ Hành Sơn DN"
click at [501, 99] on span "[GEOGRAPHIC_DATA] tận nơi" at bounding box center [496, 97] width 62 height 7
click at [465, 99] on input "[GEOGRAPHIC_DATA] tận nơi" at bounding box center [462, 97] width 4 height 4
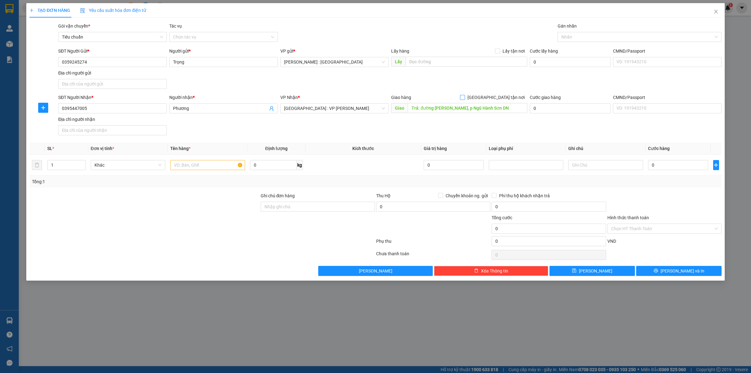
checkbox input "true"
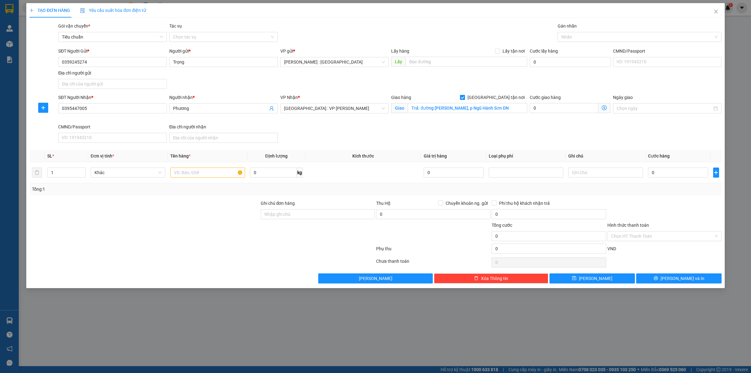
click at [460, 67] on div "Lấy hàng Lấy tận nơi Lấy" at bounding box center [459, 59] width 136 height 22
click at [460, 66] on input "text" at bounding box center [467, 62] width 122 height 10
paste input "Đón: 84 Bùi Viện,P Bến Thành, HCM"
type input "Đón: 84 Bùi Viện,P Bến Thành, HCM"
click at [506, 52] on span "Lấy tận nơi" at bounding box center [513, 51] width 27 height 7
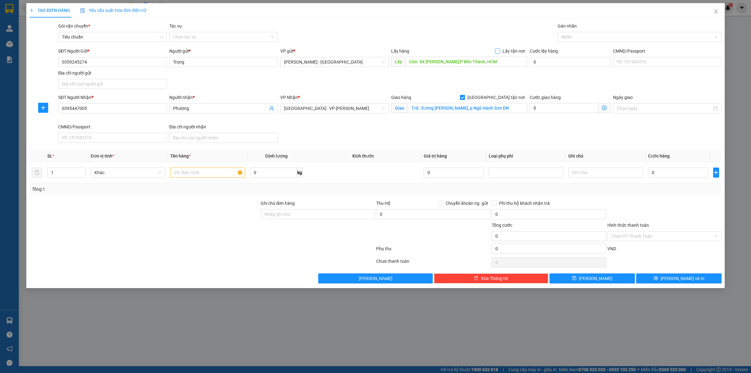
click at [500, 52] on input "Lấy tận nơi" at bounding box center [497, 51] width 4 height 4
checkbox input "true"
click at [218, 170] on input "text" at bounding box center [207, 172] width 75 height 10
paste input "1 xe nouvo"
type input "1 xe nouvo - A TUYẾN"
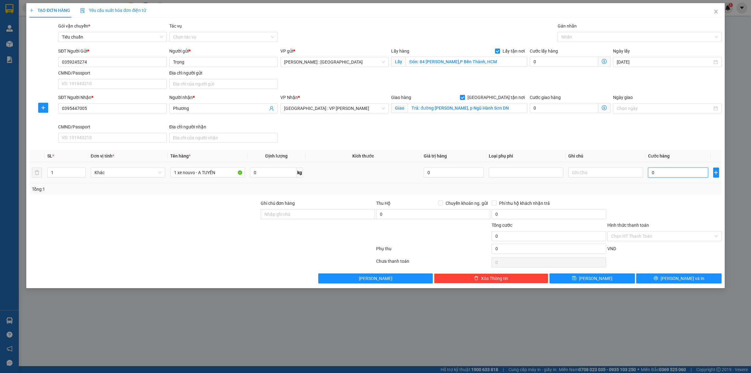
click at [656, 173] on input "0" at bounding box center [678, 172] width 60 height 10
type input "9"
type input "98"
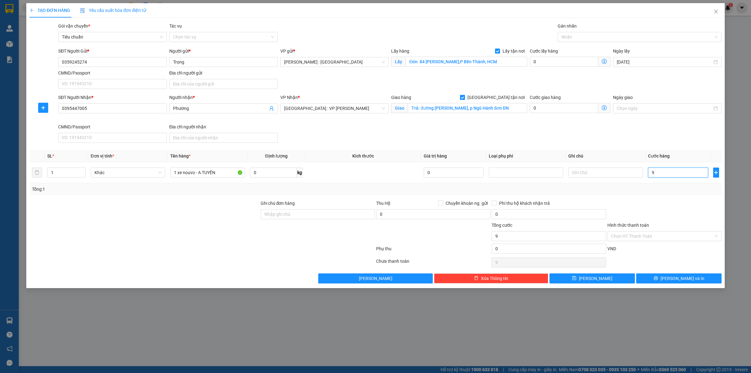
type input "98"
type input "980"
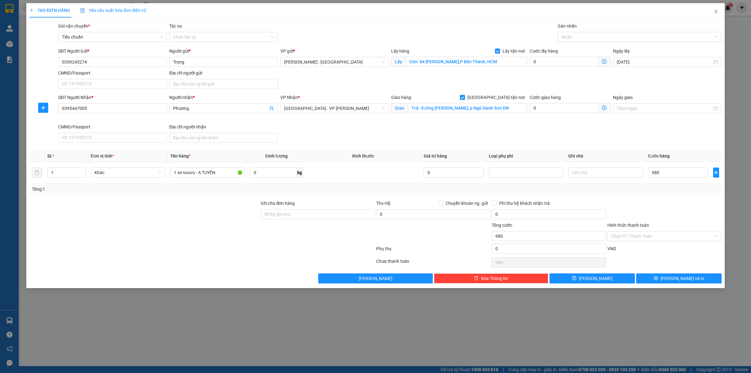
type input "980.000"
click at [589, 56] on div "Cước lấy hàng" at bounding box center [570, 52] width 81 height 9
click at [589, 59] on input "0" at bounding box center [564, 62] width 69 height 10
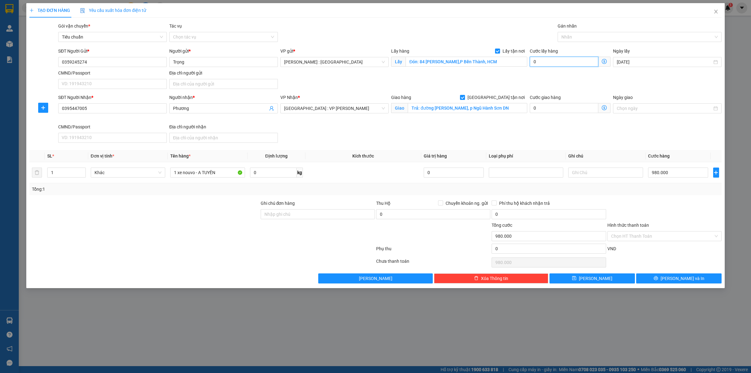
type input "980.002"
type input "2"
type input "980.020"
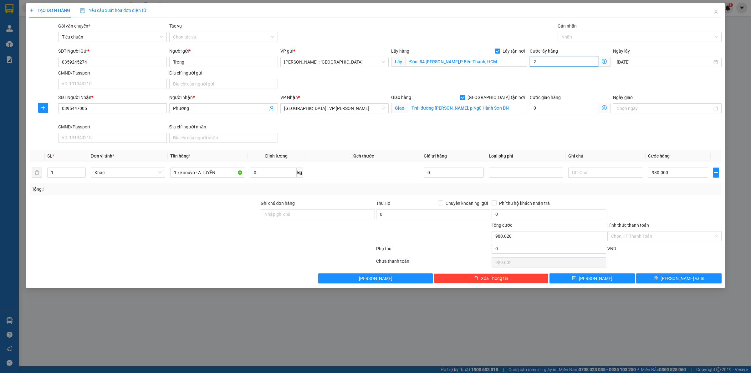
type input "20"
type input "980.002"
type input "2"
type input "980.000"
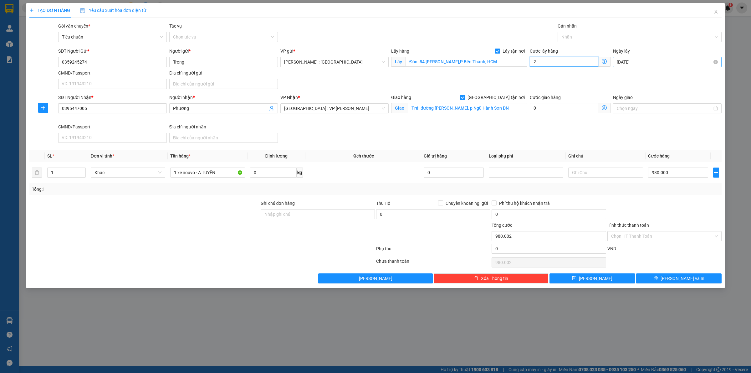
type input "980.000"
type input "0"
type input "980.001"
type input "1"
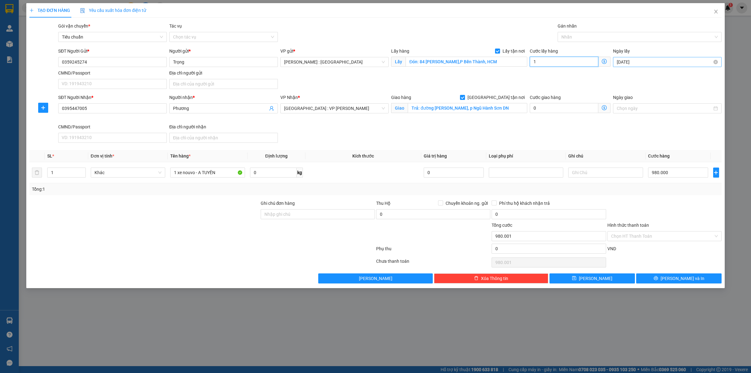
type input "980.010"
type input "10"
type input "980.100"
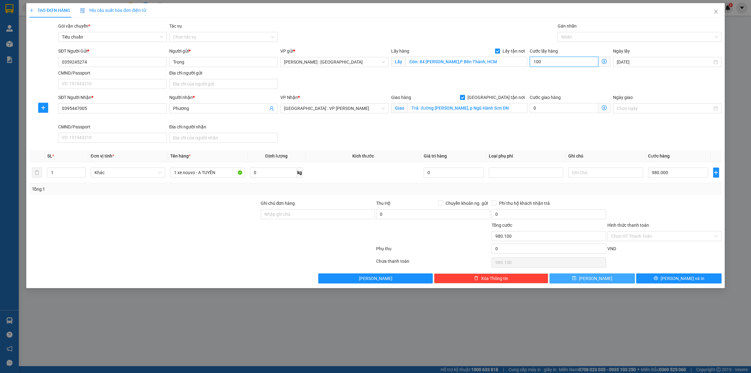
type input "100"
type input "1.080.000"
type input "100.000"
click at [628, 281] on button "Lưu" at bounding box center [592, 278] width 85 height 10
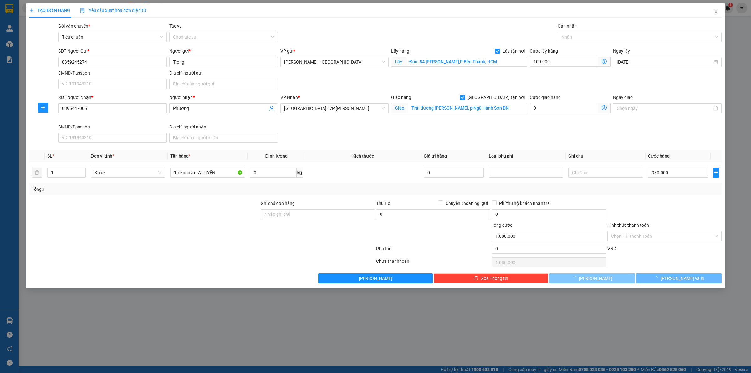
checkbox input "false"
type input "0"
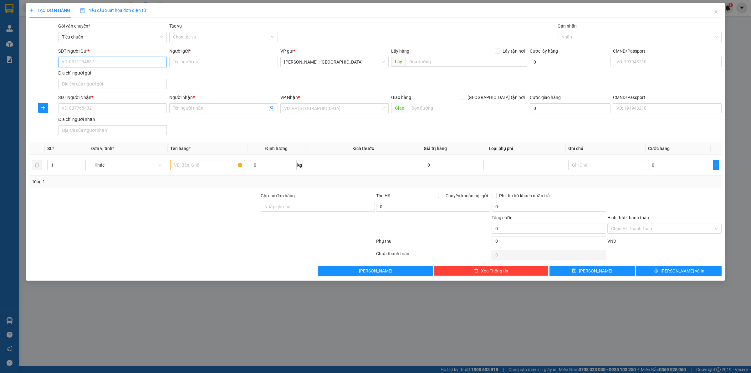
click at [134, 64] on input "SĐT Người Gửi *" at bounding box center [112, 62] width 109 height 10
paste input "0393340388"
type input "0393340388"
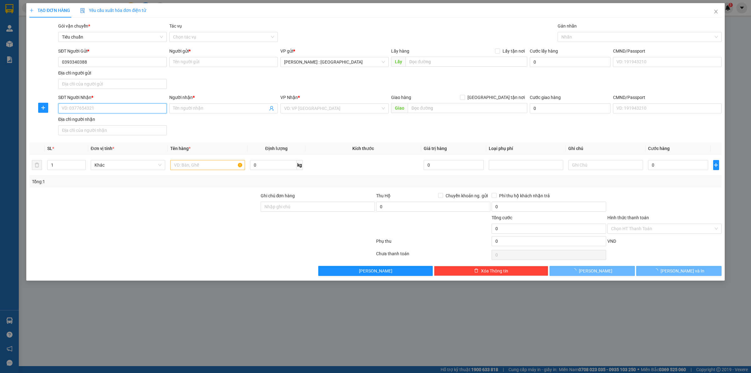
paste input "0393340388"
click at [123, 110] on input "SĐT Người Nhận *" at bounding box center [112, 108] width 109 height 10
type input "0393340388"
drag, startPoint x: 195, startPoint y: 105, endPoint x: 204, endPoint y: 91, distance: 17.1
click at [195, 104] on span at bounding box center [223, 108] width 109 height 10
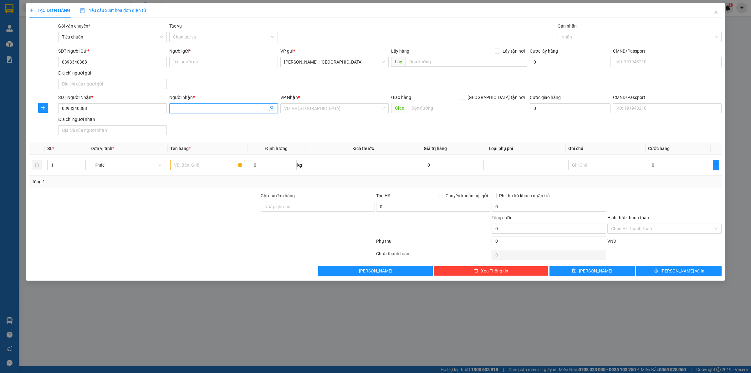
paste input "thanh hương"
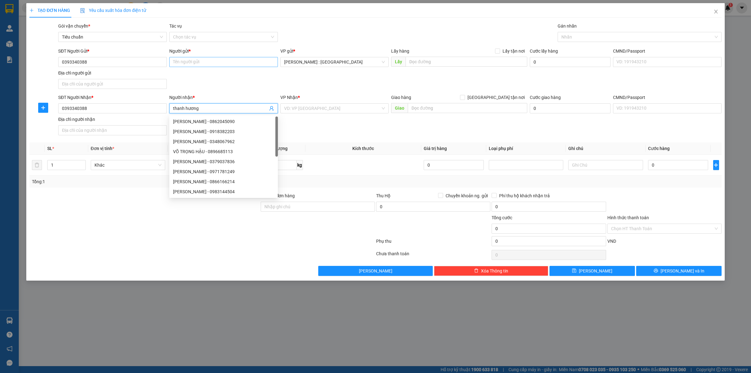
type input "thanh hương"
paste input "thanh hương"
click at [220, 59] on input "thanh hương" at bounding box center [223, 62] width 109 height 10
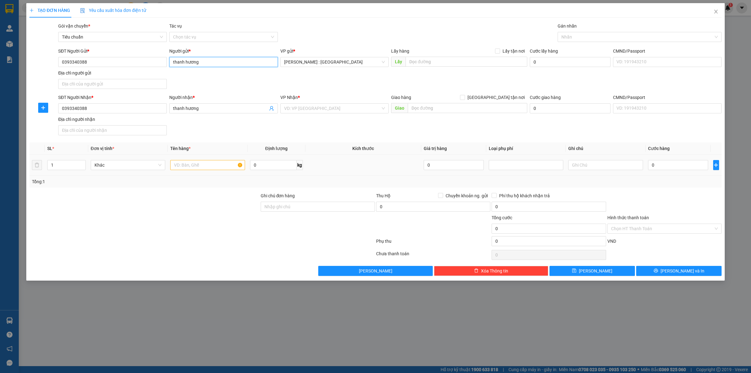
type input "thanh hương"
click at [455, 99] on div "Giao hàng Giao tận nơi" at bounding box center [459, 97] width 136 height 7
paste input "Khu nhà Công Vụ Khí Điện Đạm Phường 1 cũ ( Nay là phường An Xuyên TP Cà Mau"
click at [464, 105] on input "text" at bounding box center [468, 108] width 120 height 10
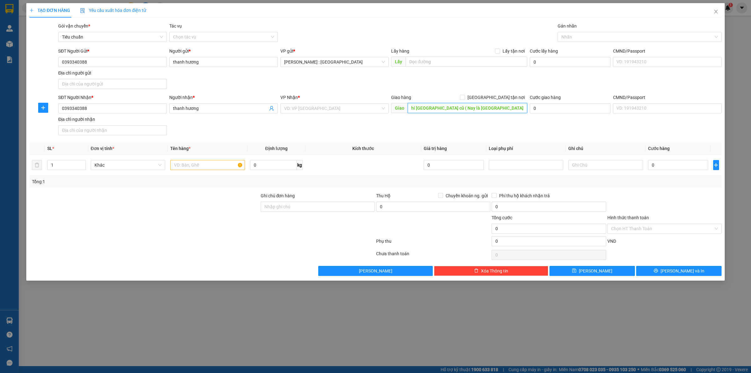
type input "Khu nhà Công Vụ Khí Điện Đạm Phường 1 cũ ( Nay là phường An Xuyên TP Cà Mau"
click at [492, 99] on div "Giao hàng Giao tận nơi" at bounding box center [459, 97] width 136 height 7
click at [465, 99] on input "[GEOGRAPHIC_DATA] tận nơi" at bounding box center [462, 97] width 4 height 4
checkbox input "true"
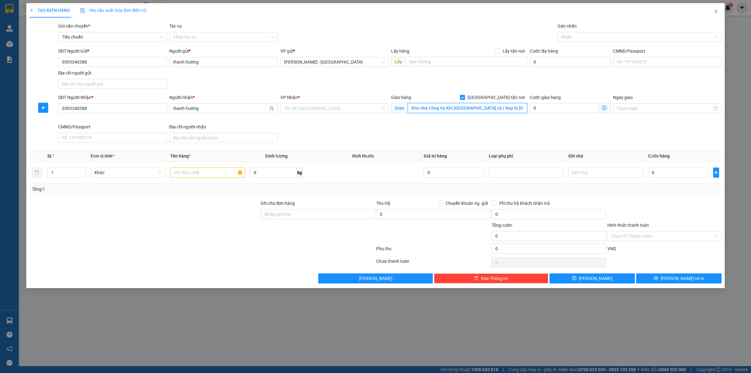
click at [492, 113] on input "Khu nhà Công Vụ Khí Điện Đạm Phường 1 cũ ( Nay là phường An Xuyên TP Cà Mau" at bounding box center [468, 108] width 120 height 10
click at [437, 111] on input "Khu nhà Công Vụ Khí Điện Đạm Phường 1 cũ ( Nay là phường An Xuyên TP Cà Mau" at bounding box center [468, 108] width 120 height 10
click at [440, 109] on input "Khu nhà Công Vụ Khí Điện Đạm Phường 1 cũ ( Nay là phường An Xuyên TP Cà Mau" at bounding box center [468, 108] width 120 height 10
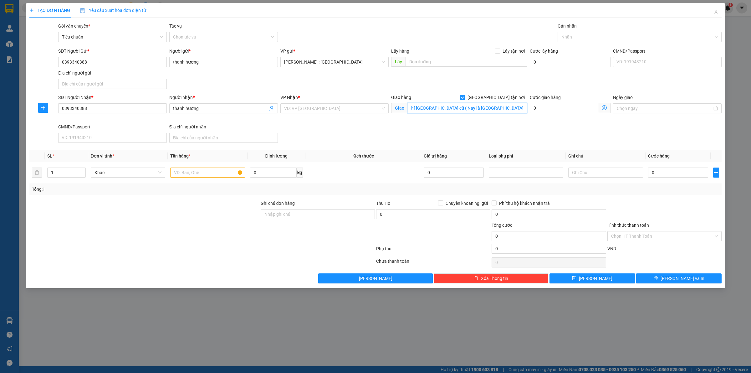
click at [440, 109] on input "Khu nhà Công Vụ Khí Điện Đạm Phường 1 cũ ( Nay là phường An Xuyên TP Cà Mau" at bounding box center [468, 108] width 120 height 10
click at [465, 107] on input "K0hu nhà Công Vụ Khí Điện Đạm Phường 1 cũ ( Nay là phường An Xuyên TP Cà Mau" at bounding box center [468, 108] width 120 height 10
type input "K0hu nhà Công Vụ Khí Điện Đạm Phường 1 cũ ( Nay là phường An Xuyên TP Cà Mau"
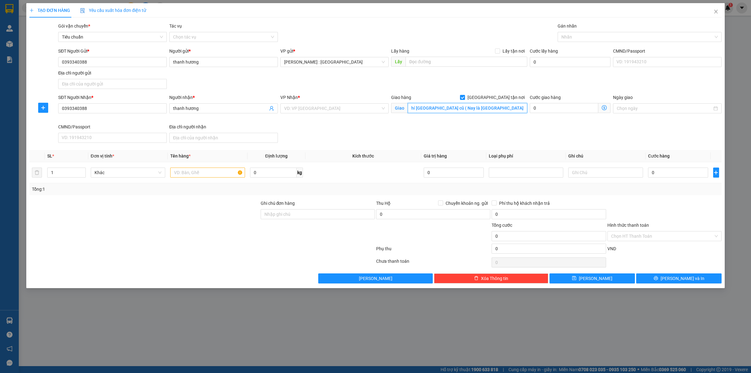
scroll to position [0, 0]
click at [311, 100] on div "VP Nhận *" at bounding box center [334, 97] width 109 height 7
click at [312, 109] on input "search" at bounding box center [332, 108] width 97 height 9
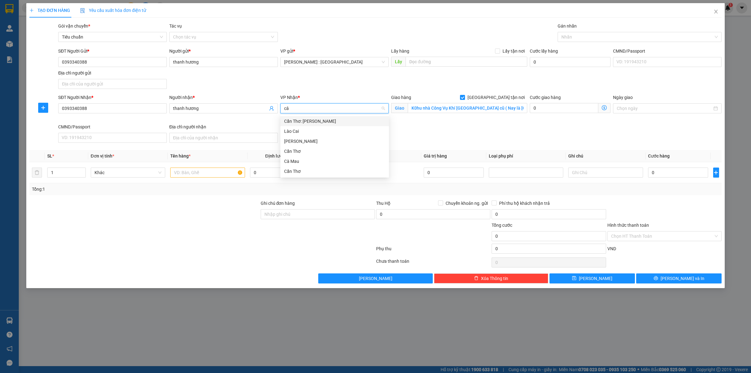
type input "c"
type input "CẦN"
click at [329, 122] on div "Cần Thơ: Kho Ninh Kiều" at bounding box center [334, 121] width 101 height 7
click at [498, 51] on input "Lấy tận nơi" at bounding box center [497, 51] width 4 height 4
checkbox input "true"
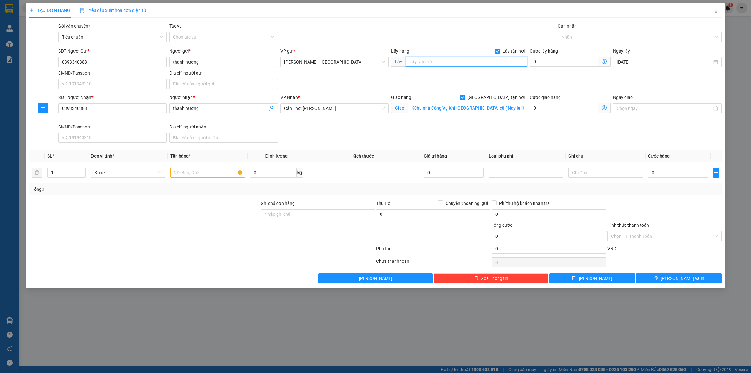
click at [486, 62] on input "text" at bounding box center [467, 62] width 122 height 10
paste input "256 Trần Thị Cờ Phường Thới Q12 TP Hồ Chí Minh"
type input "256 Trần Thị Cờ Phường Thới Q12 TP Hồ Chí Minh"
click at [183, 174] on input "text" at bounding box center [207, 172] width 75 height 10
paste input "1 kiện loa"
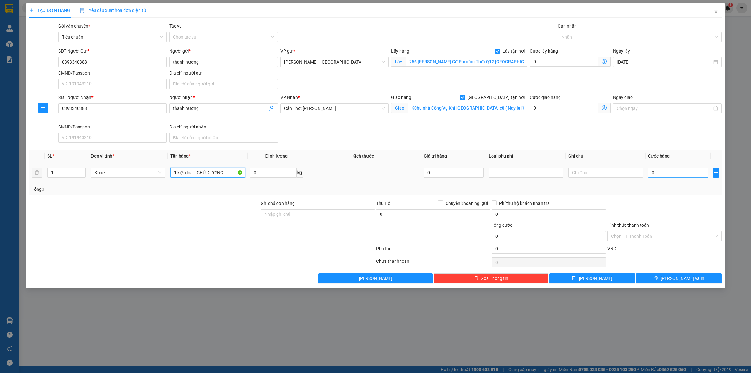
type input "1 kiện loa - CHÚ DƯƠNG"
click at [671, 176] on input "0" at bounding box center [678, 172] width 60 height 10
type input "1"
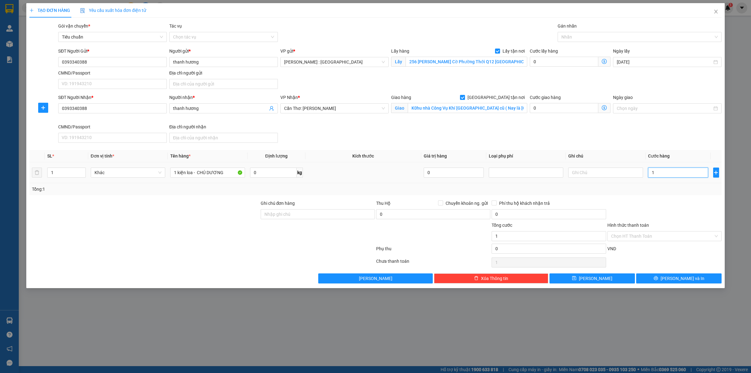
type input "13"
type input "136"
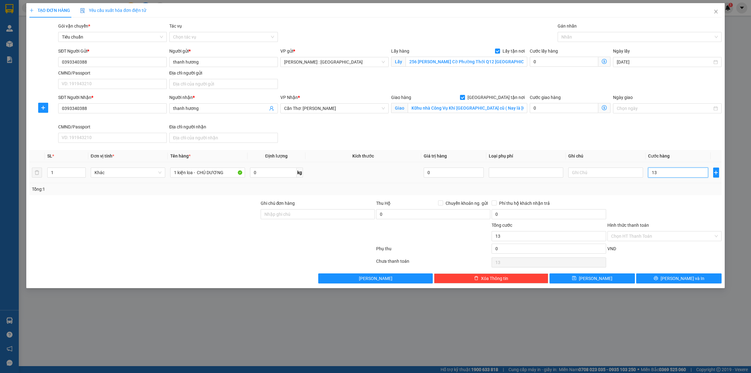
type input "136"
type input "13"
type input "135"
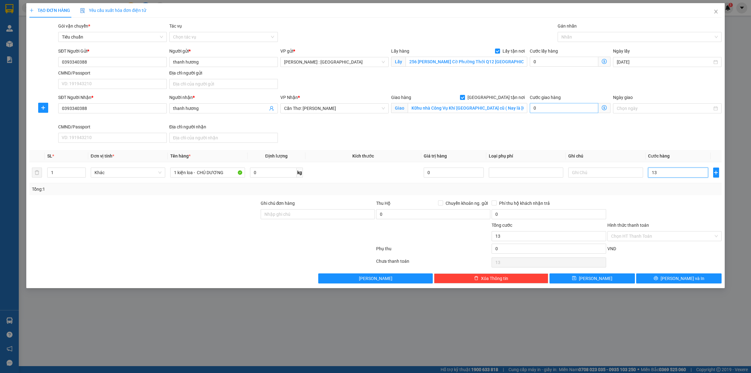
type input "135"
type input "135.000"
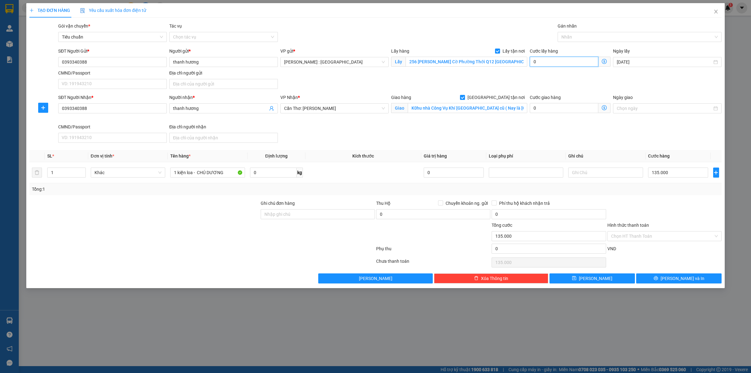
click at [547, 64] on input "0" at bounding box center [564, 62] width 69 height 10
type input "135.006"
type input "6"
type input "135.065"
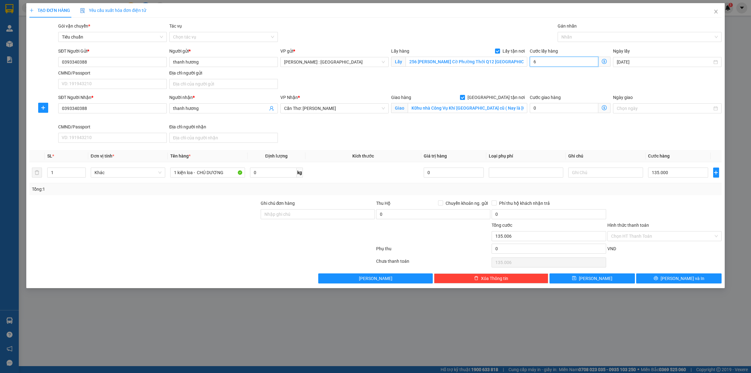
type input "135.065"
type input "65"
type input "200.000"
type input "65.000"
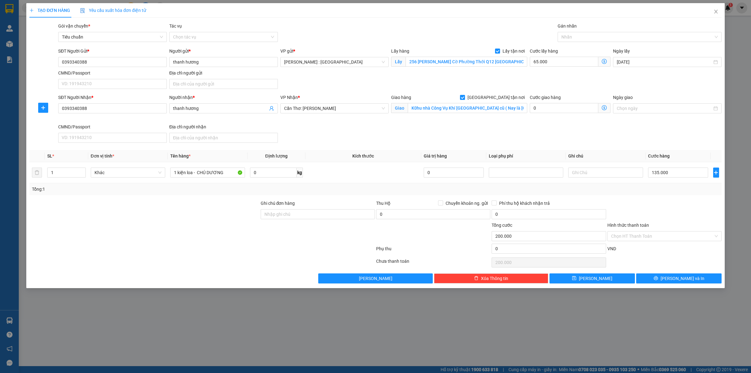
click at [590, 288] on div "TẠO ĐƠN HÀNG Yêu cầu xuất hóa đơn điện tử Transit Pickup Surcharge Ids Transit …" at bounding box center [375, 145] width 699 height 285
click at [590, 280] on button "Lưu" at bounding box center [592, 278] width 85 height 10
checkbox input "false"
type input "0"
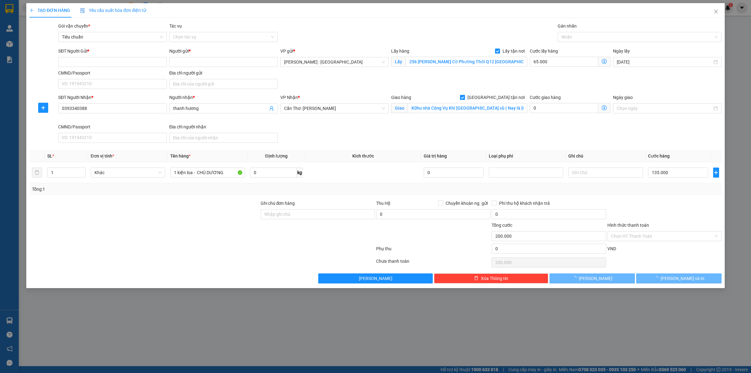
type input "0"
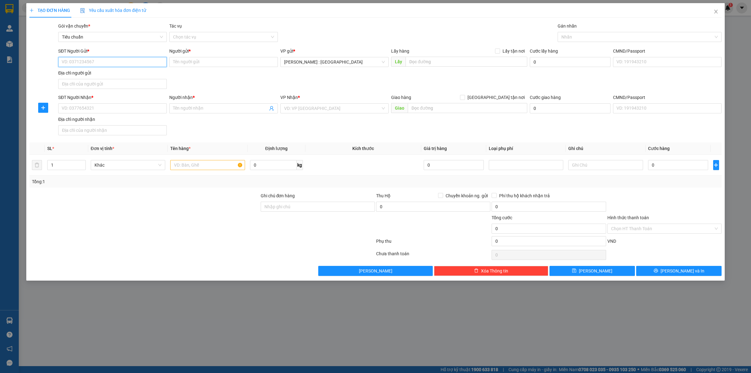
click at [132, 58] on input "SĐT Người Gửi *" at bounding box center [112, 62] width 109 height 10
paste input "0384611794"
type input "0384611794"
paste input "0967777666"
click at [132, 109] on input "SĐT Người Nhận *" at bounding box center [112, 108] width 109 height 10
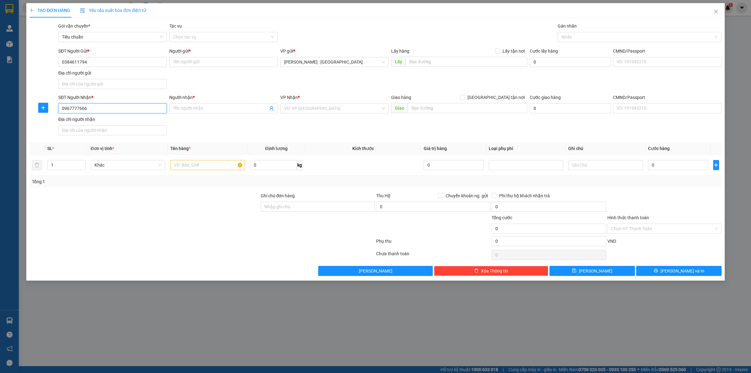
type input "0967777666"
paste input "Bi Roen"
click at [207, 108] on input "Người nhận *" at bounding box center [220, 108] width 95 height 7
type input "Bi Roen"
paste input "Khanh"
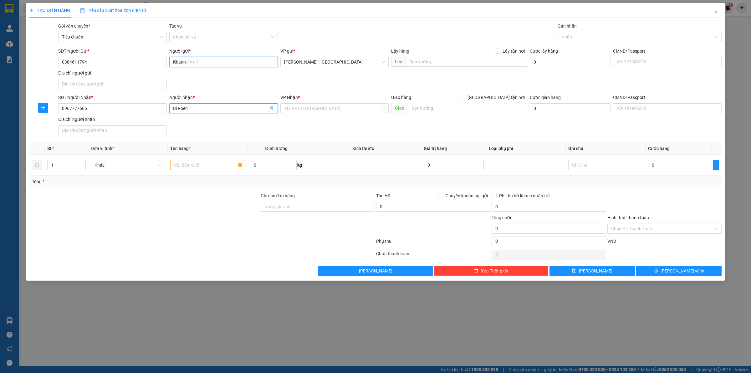
click at [240, 65] on input "Khanh" at bounding box center [223, 62] width 109 height 10
type input "Khanh"
click at [511, 60] on input "text" at bounding box center [467, 62] width 122 height 10
paste input "Đón: đường 30/4 p9 vũng tàu"
type input "Đón: đường 30/4 p9 vũng tàu"
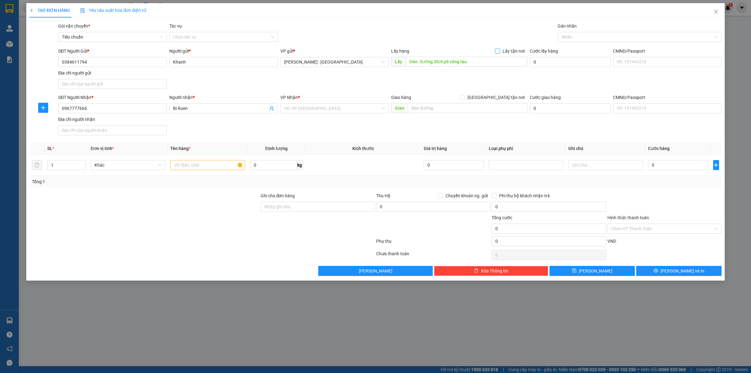
click at [512, 51] on span "Lấy tận nơi" at bounding box center [513, 51] width 27 height 7
click at [500, 51] on input "Lấy tận nơi" at bounding box center [497, 51] width 4 height 4
checkbox input "true"
click at [373, 107] on input "search" at bounding box center [332, 108] width 97 height 9
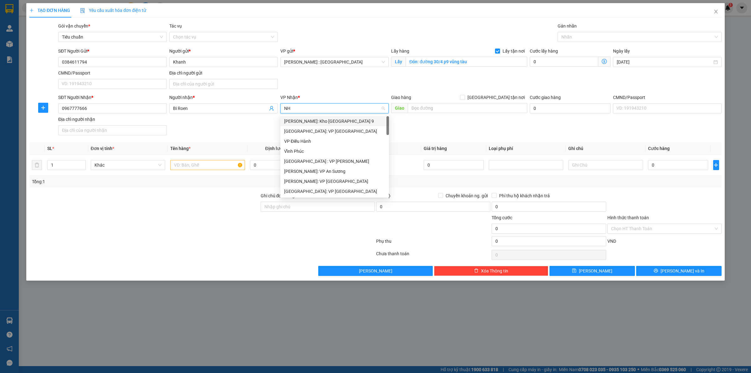
type input "NHA"
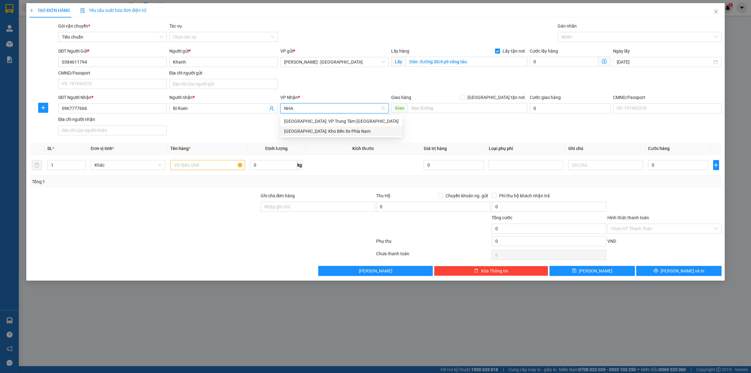
click at [318, 132] on div "Nha Trang: Kho Bến Xe Phía Nam" at bounding box center [341, 131] width 115 height 7
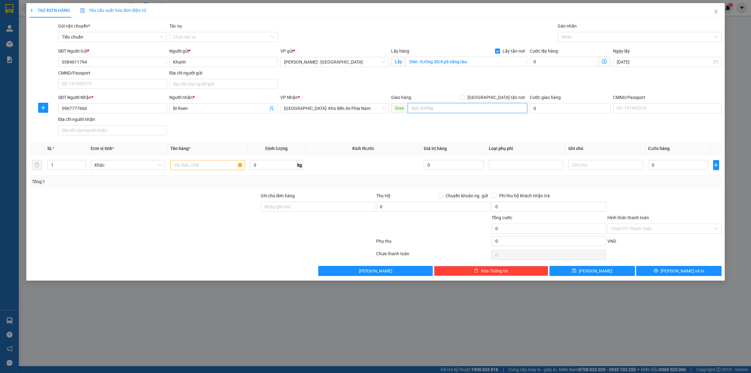
click at [473, 106] on input "text" at bounding box center [468, 108] width 120 height 10
paste input "Trả: 114 hồng bàng nha trang"
type input "Trả: 114 hồng bàng nha trang"
click at [503, 97] on span "[GEOGRAPHIC_DATA] tận nơi" at bounding box center [496, 97] width 62 height 7
click at [465, 97] on input "[GEOGRAPHIC_DATA] tận nơi" at bounding box center [462, 97] width 4 height 4
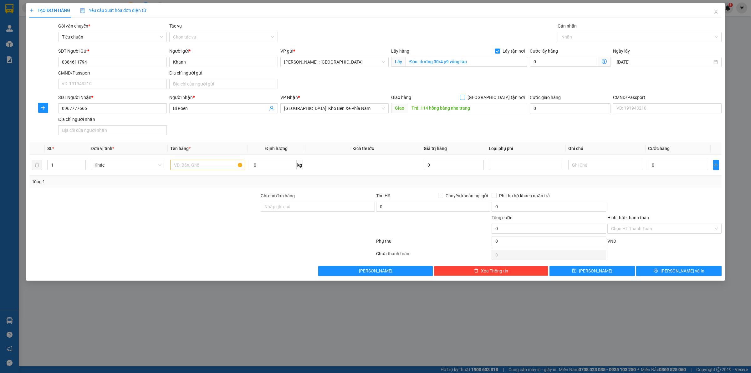
checkbox input "true"
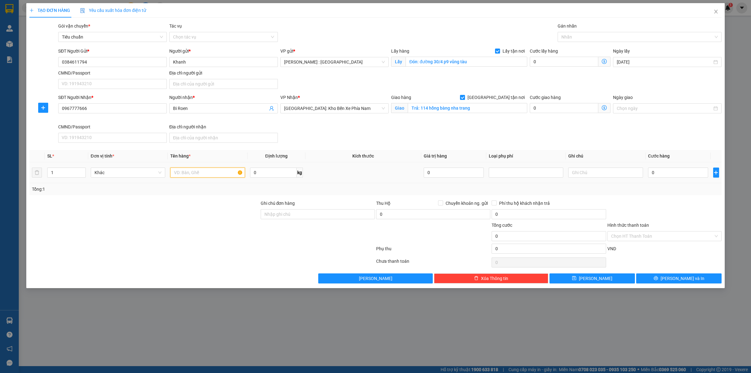
drag, startPoint x: 199, startPoint y: 172, endPoint x: 209, endPoint y: 168, distance: 10.4
click at [205, 173] on input "text" at bounding box center [207, 172] width 75 height 10
type input "1 KIỆNGIẤY DÀI BỌC XỐP NỔ - A TOÀN"
click at [689, 178] on div "0" at bounding box center [678, 172] width 60 height 13
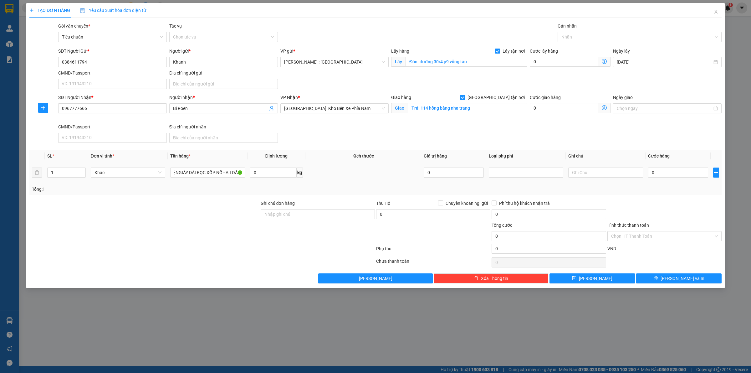
scroll to position [0, 0]
drag, startPoint x: 678, startPoint y: 173, endPoint x: 751, endPoint y: 125, distance: 86.6
click at [679, 173] on input "0" at bounding box center [678, 172] width 60 height 10
type input "4"
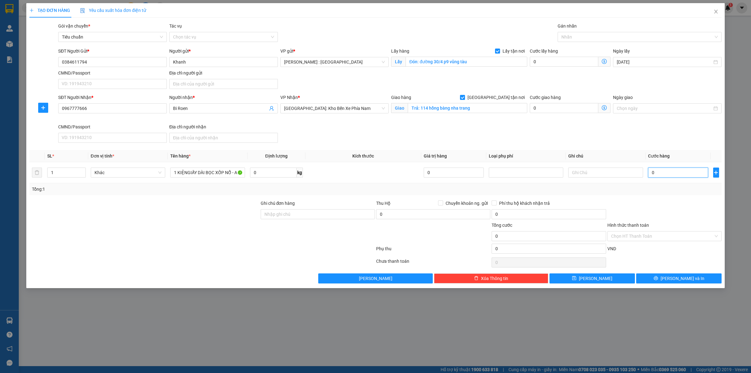
type input "4"
type input "48"
click at [592, 280] on span "Lưu" at bounding box center [595, 278] width 33 height 7
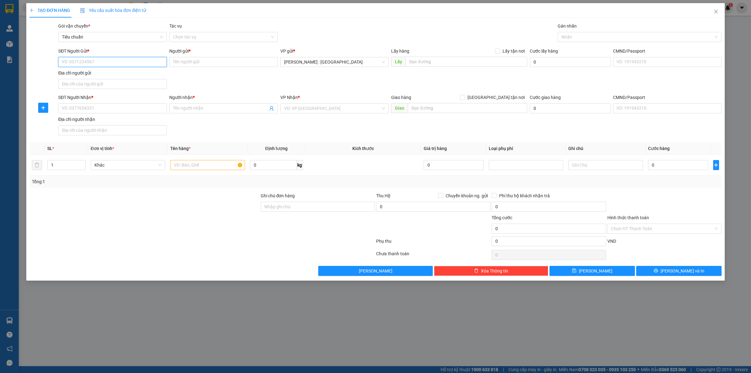
click at [131, 58] on input "SĐT Người Gửi *" at bounding box center [112, 62] width 109 height 10
paste input "0989717296"
click at [126, 112] on input "SĐT Người Nhận *" at bounding box center [112, 108] width 109 height 10
paste input "0919657897"
paste input "0969014467"
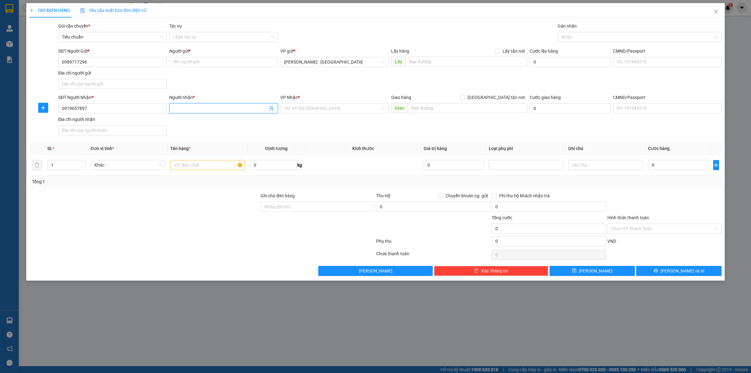
click at [202, 110] on input "Người nhận *" at bounding box center [220, 108] width 95 height 7
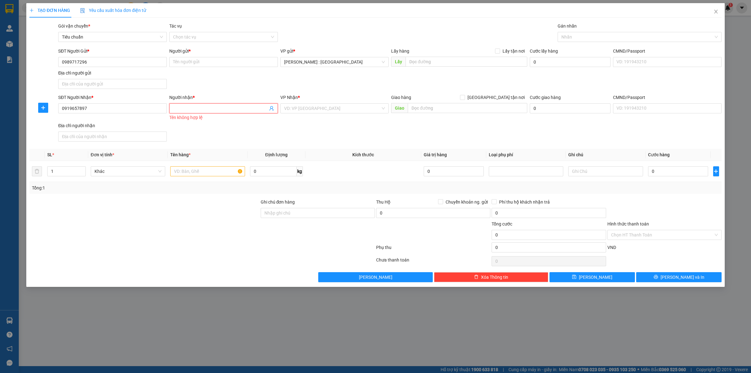
paste input "Robinson Nguyen"
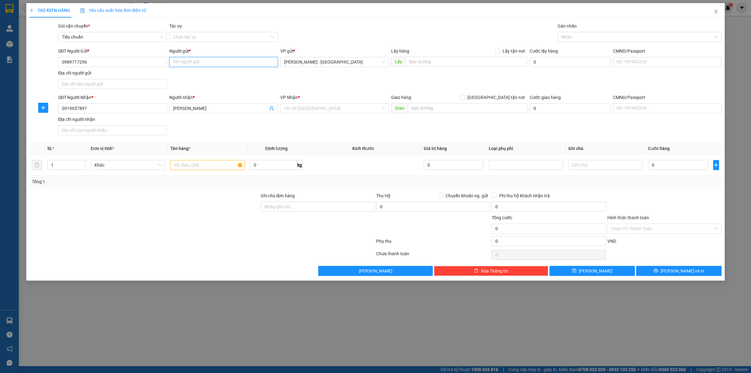
click at [217, 63] on input "Người gửi *" at bounding box center [223, 62] width 109 height 10
paste input "Ho Anh Tuan"
click at [356, 115] on div "VP Nhận * VD: VP Sài Gòn" at bounding box center [334, 105] width 109 height 22
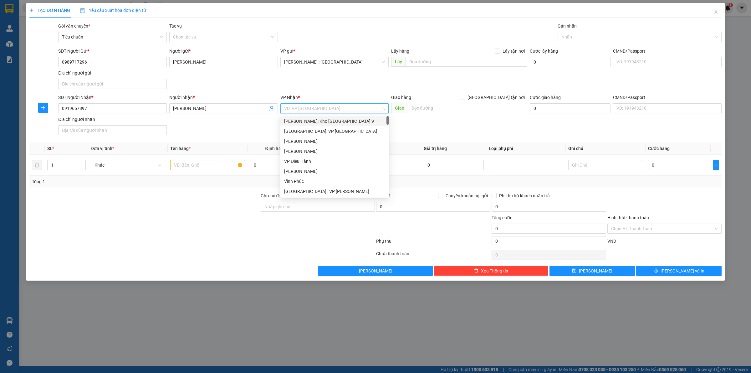
click at [356, 110] on input "search" at bounding box center [332, 108] width 97 height 9
click at [205, 167] on input "text" at bounding box center [207, 165] width 75 height 10
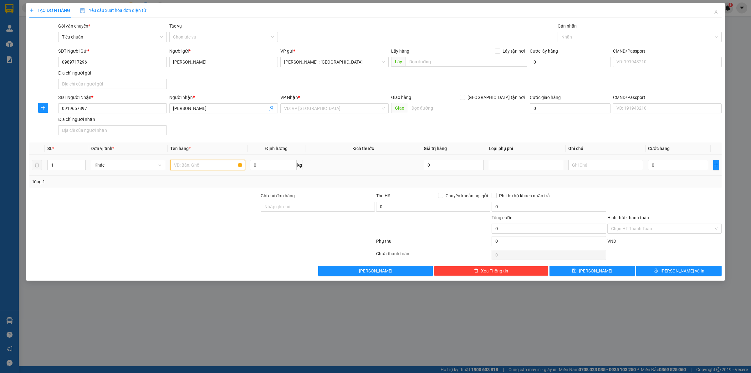
paste input "1xe máy + hàng"
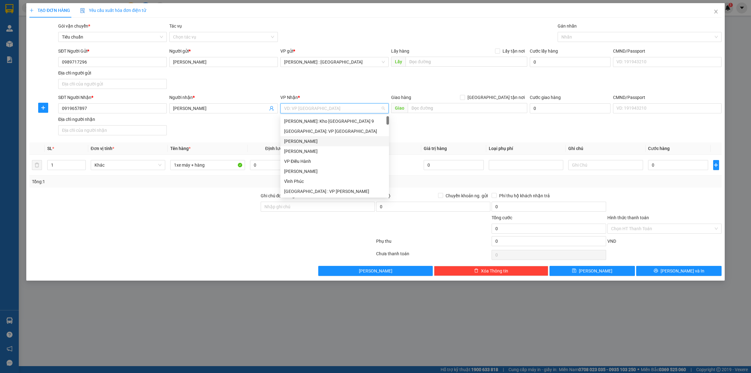
click at [373, 110] on input "search" at bounding box center [332, 108] width 97 height 9
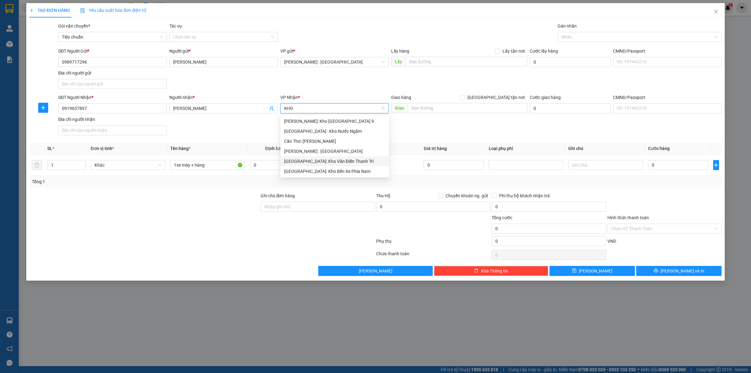
drag, startPoint x: 311, startPoint y: 165, endPoint x: 424, endPoint y: 124, distance: 120.6
click at [312, 165] on div "[GEOGRAPHIC_DATA]: Kho Văn Điển Thanh Trì" at bounding box center [334, 161] width 109 height 10
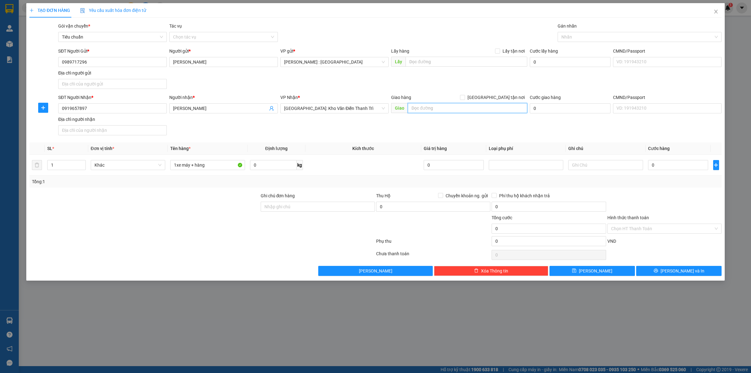
paste input "ngõ 36 trung hoà"
click at [452, 108] on input "ngõ 36 trung hoà" at bounding box center [468, 108] width 120 height 10
click at [465, 96] on input "[GEOGRAPHIC_DATA] tận nơi" at bounding box center [462, 97] width 4 height 4
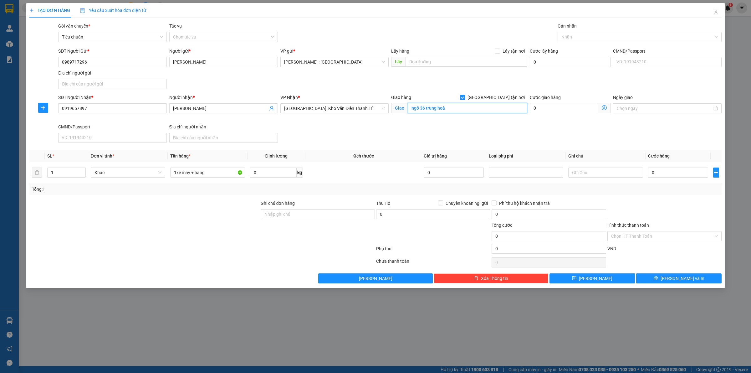
click at [479, 108] on input "ngõ 36 trung hoà" at bounding box center [468, 108] width 120 height 10
click at [506, 49] on span "Lấy tận nơi" at bounding box center [513, 51] width 27 height 7
click at [500, 49] on input "Lấy tận nơi" at bounding box center [497, 51] width 4 height 4
click at [484, 62] on input "text" at bounding box center [467, 62] width 122 height 10
paste input "Trảng bom"
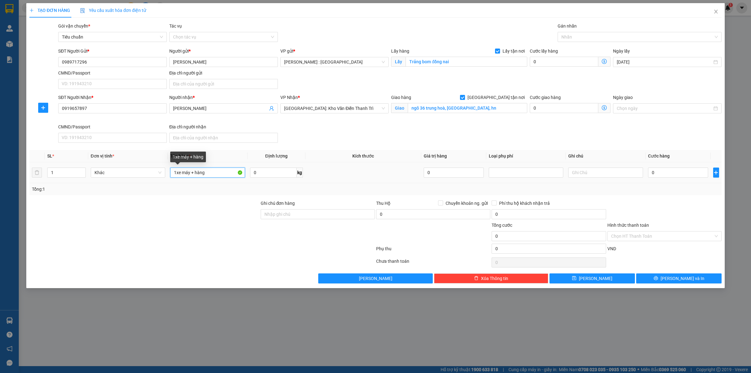
click at [221, 174] on input "1xe máy + hàng" at bounding box center [207, 172] width 75 height 10
click at [668, 176] on input "0" at bounding box center [678, 172] width 60 height 10
click at [536, 63] on input "0" at bounding box center [564, 62] width 69 height 10
click at [605, 277] on button "Lưu" at bounding box center [592, 278] width 85 height 10
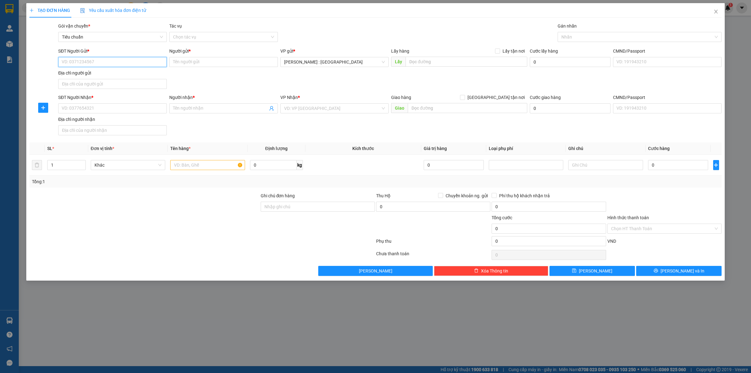
paste input "0523101328"
click at [129, 62] on input "SĐT Người Gửi *" at bounding box center [112, 62] width 109 height 10
drag, startPoint x: 140, startPoint y: 118, endPoint x: 136, endPoint y: 113, distance: 6.6
click at [140, 118] on div "Địa chỉ người nhận" at bounding box center [112, 119] width 109 height 7
click at [140, 125] on input "Địa chỉ người nhận" at bounding box center [112, 130] width 109 height 10
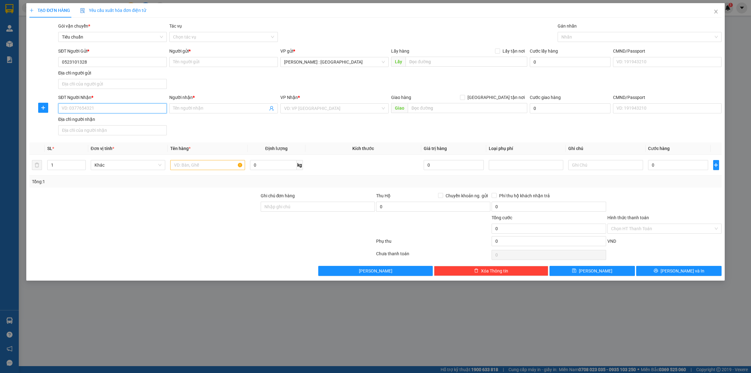
click at [136, 113] on input "SĐT Người Nhận *" at bounding box center [112, 108] width 109 height 10
paste input "0982304189"
click at [252, 108] on input "Người nhận *" at bounding box center [220, 108] width 95 height 7
paste input "Bình"
paste input "Tâm"
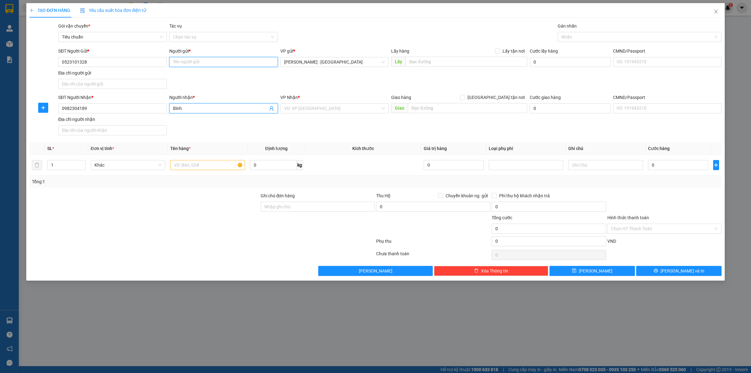
click at [234, 66] on input "Người gửi *" at bounding box center [223, 62] width 109 height 10
click at [447, 59] on input "text" at bounding box center [467, 62] width 122 height 10
paste input "Đón: 1c đông lân hậu lân cư xá bà điểm huyện hóc môn TP HCM"
click at [499, 49] on input "Lấy tận nơi" at bounding box center [497, 51] width 4 height 4
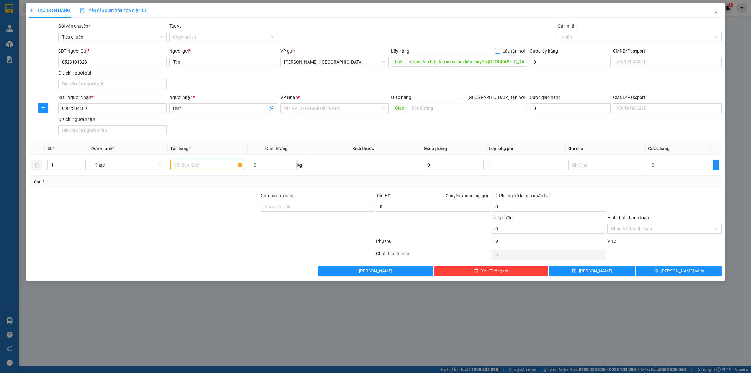
scroll to position [0, 0]
paste input "Trả: ql1a bỉm sơn thanh hóa"
click at [464, 110] on input "Trả: ql1a bỉm sơn thanh hóa" at bounding box center [468, 108] width 120 height 10
click at [502, 99] on span "[GEOGRAPHIC_DATA] tận nơi" at bounding box center [496, 97] width 62 height 7
click at [465, 99] on input "[GEOGRAPHIC_DATA] tận nơi" at bounding box center [462, 97] width 4 height 4
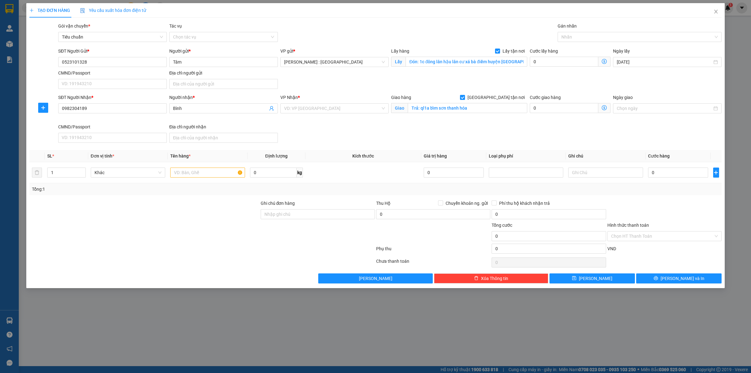
click at [362, 114] on div "VP Nhận * VD: VP Sài Gòn" at bounding box center [334, 105] width 109 height 22
click at [500, 97] on span "[GEOGRAPHIC_DATA] tận nơi" at bounding box center [496, 97] width 62 height 7
click at [465, 97] on input "[GEOGRAPHIC_DATA] tận nơi" at bounding box center [462, 97] width 4 height 4
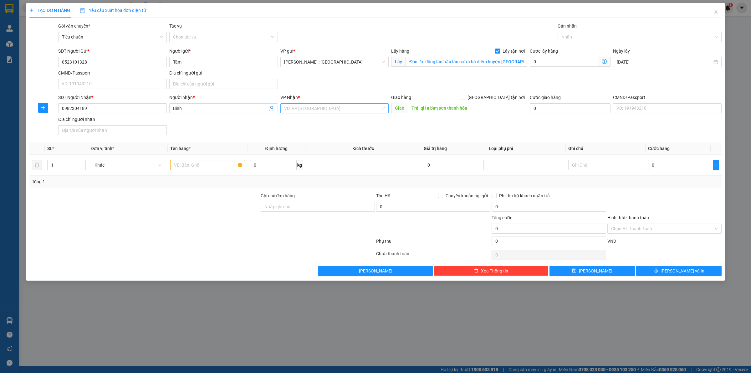
click at [304, 106] on input "search" at bounding box center [332, 108] width 97 height 9
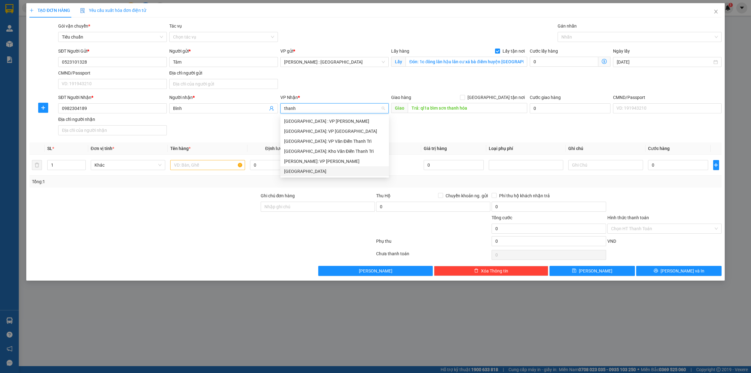
click at [307, 174] on div "Thanh Hóa" at bounding box center [334, 171] width 101 height 7
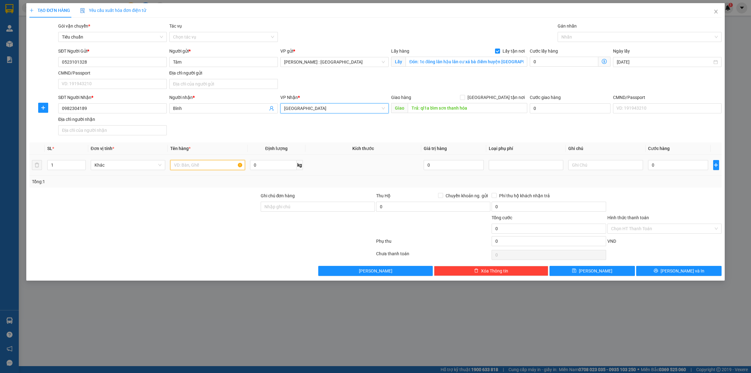
click at [216, 169] on input "text" at bounding box center [207, 165] width 75 height 10
click at [675, 167] on input "0" at bounding box center [678, 165] width 60 height 10
click at [576, 63] on input "0" at bounding box center [564, 62] width 69 height 10
click at [614, 273] on button "Lưu" at bounding box center [592, 271] width 85 height 10
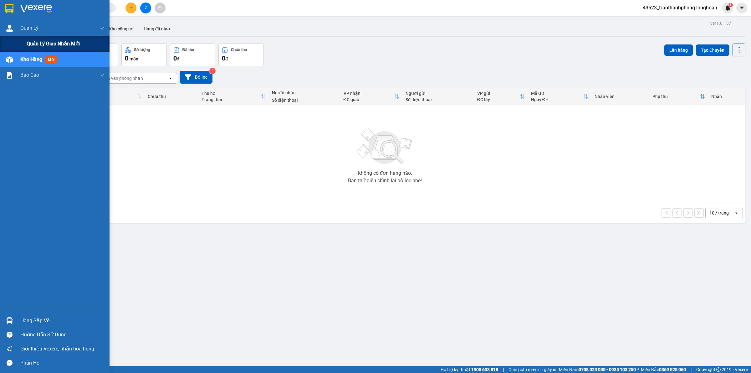
click at [16, 43] on div "Quản lý giao nhận mới" at bounding box center [55, 44] width 110 height 16
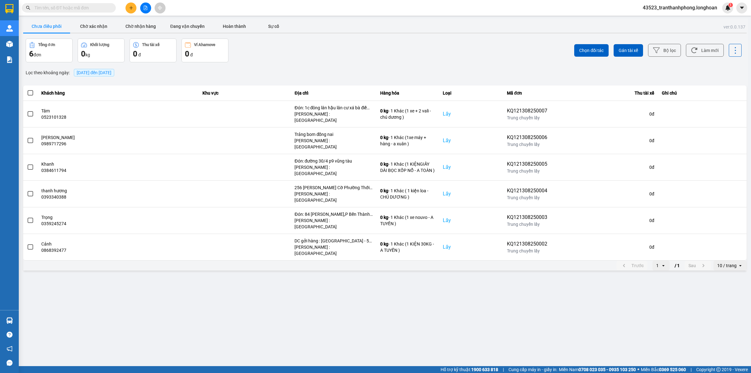
click at [112, 69] on span "13/08/2025 đến 13/08/2025" at bounding box center [94, 73] width 40 height 8
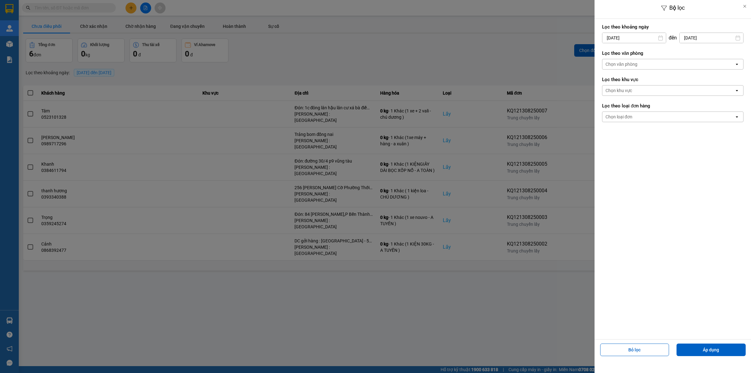
click at [650, 40] on input "13/08/2025" at bounding box center [635, 38] width 64 height 10
click at [650, 83] on div "1" at bounding box center [656, 83] width 13 height 13
click at [702, 351] on button "Áp dụng" at bounding box center [711, 349] width 69 height 13
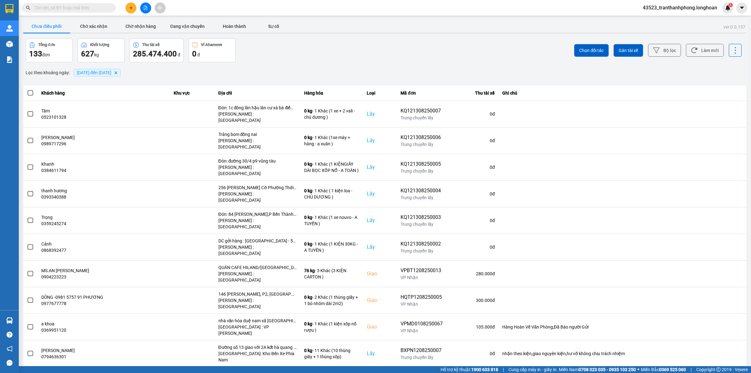
click at [113, 67] on div "01/08/2025 đến 13/08/2025 Delete" at bounding box center [97, 72] width 50 height 11
click at [107, 73] on span "01/08/2025 đến 13/08/2025" at bounding box center [94, 72] width 35 height 5
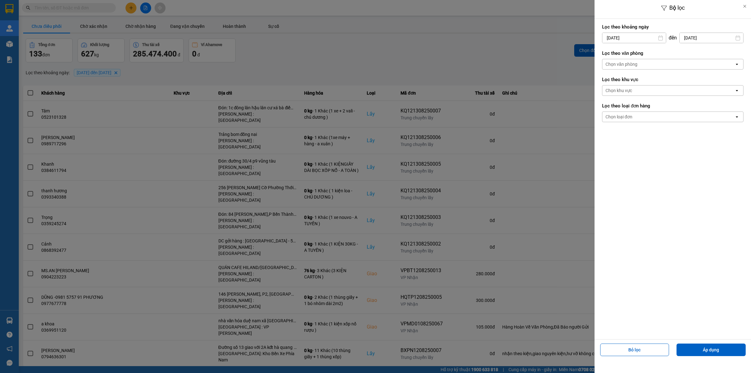
click at [624, 68] on div "Chọn văn phòng" at bounding box center [669, 64] width 132 height 10
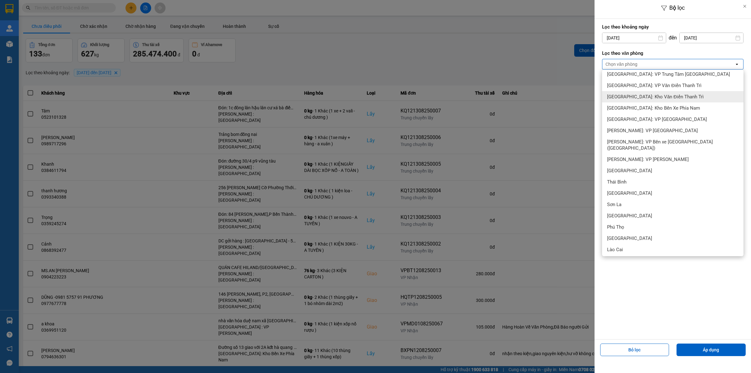
scroll to position [196, 0]
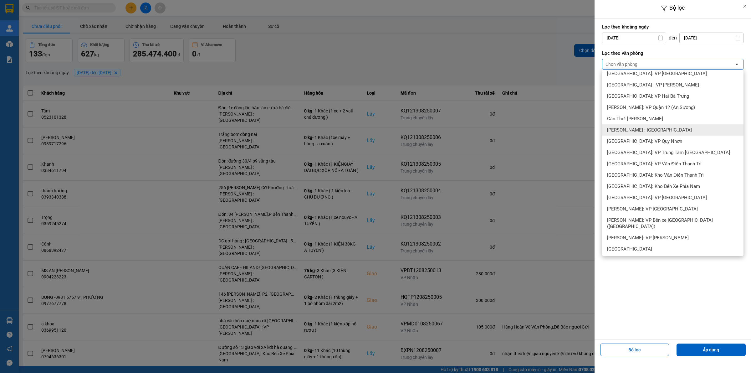
click at [650, 124] on div "[PERSON_NAME] : [GEOGRAPHIC_DATA]" at bounding box center [673, 129] width 142 height 11
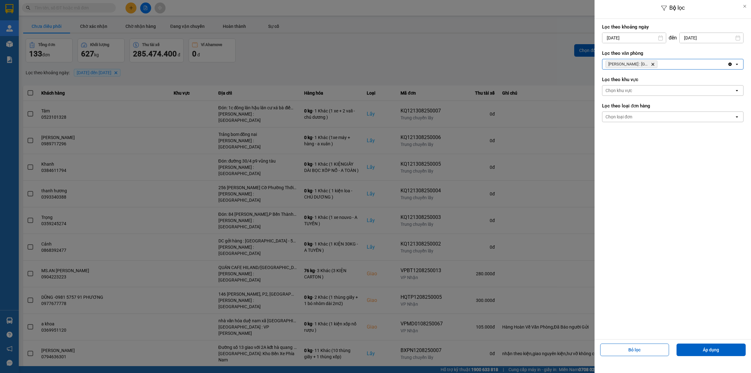
click at [643, 121] on div "Chọn loại đơn" at bounding box center [669, 117] width 132 height 10
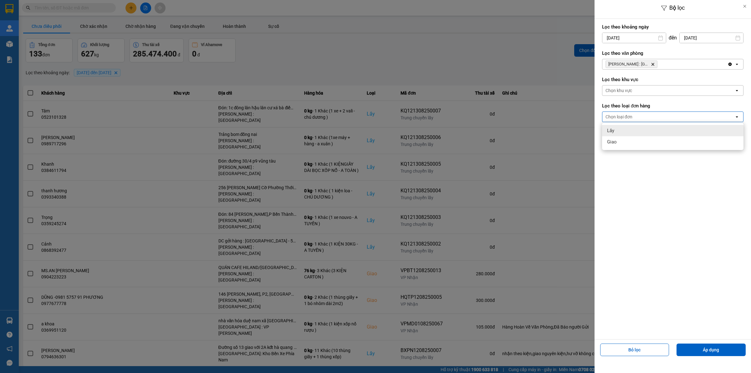
click at [634, 126] on div "Lấy" at bounding box center [673, 130] width 142 height 11
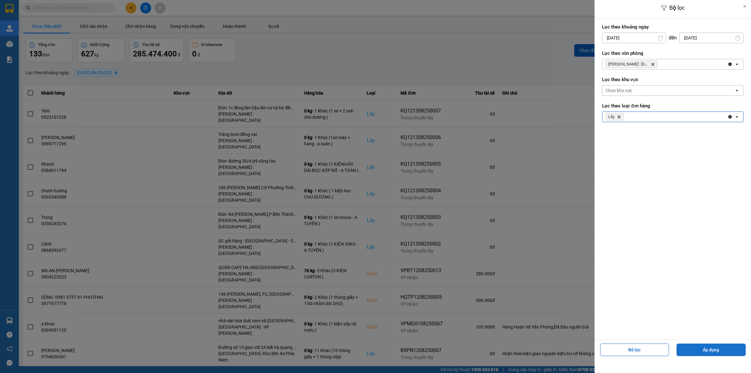
drag, startPoint x: 699, startPoint y: 354, endPoint x: 653, endPoint y: 339, distance: 48.8
click at [699, 354] on button "Áp dụng" at bounding box center [711, 349] width 69 height 13
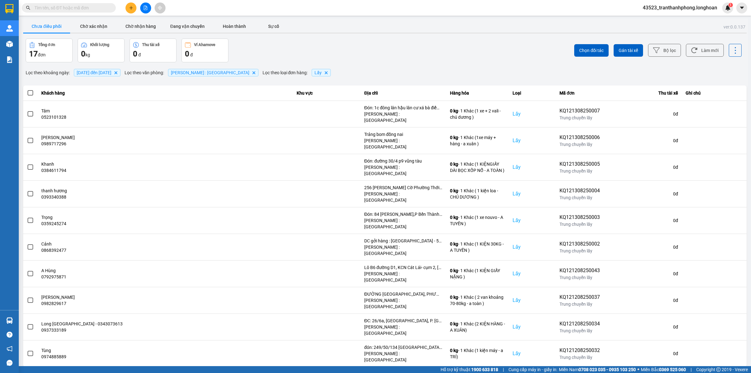
click at [733, 369] on div "10 / trang" at bounding box center [727, 372] width 19 height 6
click at [726, 312] on div "100 / trang" at bounding box center [730, 309] width 23 height 6
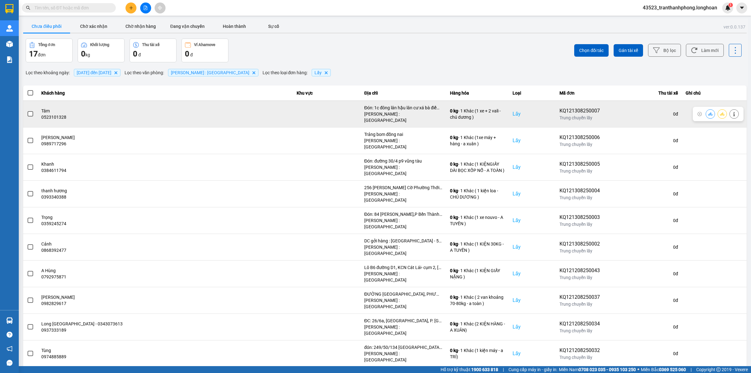
click at [30, 111] on span at bounding box center [31, 114] width 6 height 6
click at [27, 111] on input "checkbox" at bounding box center [27, 111] width 0 height 0
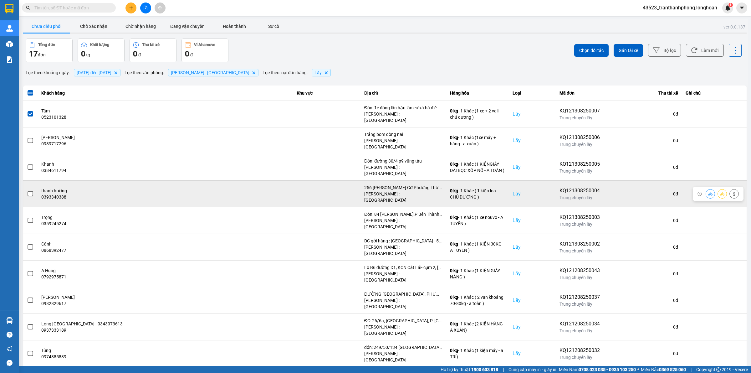
click at [30, 191] on span at bounding box center [31, 194] width 6 height 6
click at [27, 190] on input "checkbox" at bounding box center [27, 190] width 0 height 0
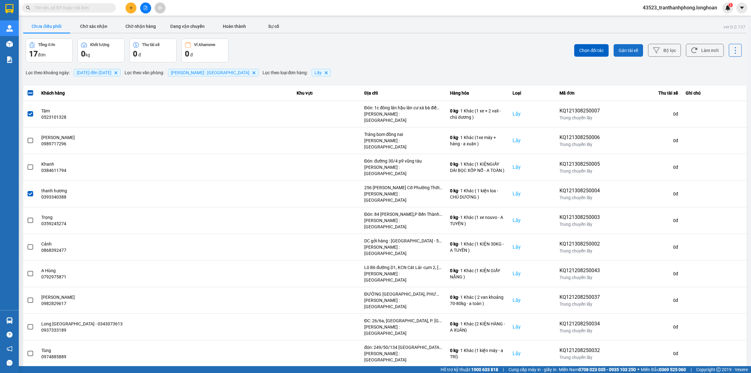
click at [619, 51] on span "Gán tài xế" at bounding box center [628, 50] width 19 height 6
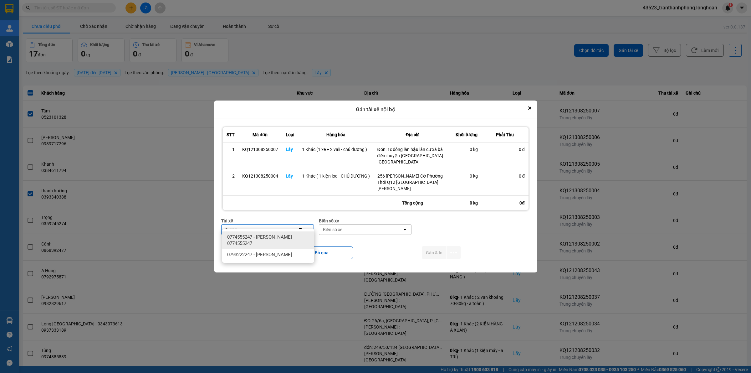
click at [285, 230] on ul "0774555247 - TRƯƠNG DUY DƯƠNG 0774555247 0793222247 - Trương Sỵ Nhận" at bounding box center [268, 246] width 92 height 34
click at [276, 237] on span "0774555247 - TRƯƠNG DUY DƯƠNG 0774555247" at bounding box center [269, 240] width 85 height 13
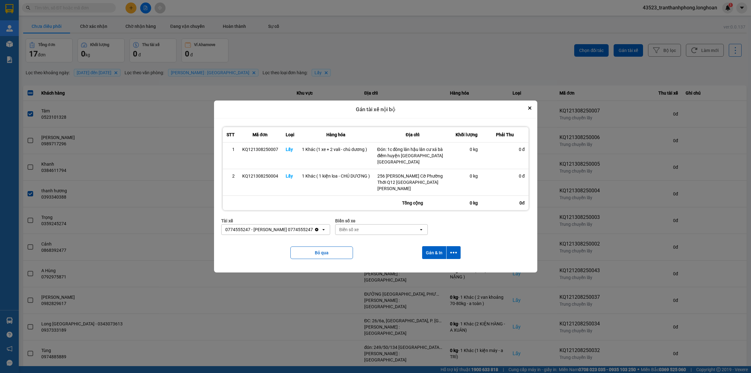
click at [401, 226] on div "Biển số xe" at bounding box center [377, 229] width 83 height 10
click at [361, 274] on div "50H-281.05" at bounding box center [391, 270] width 92 height 11
click at [438, 246] on button "Gán & In" at bounding box center [434, 252] width 24 height 13
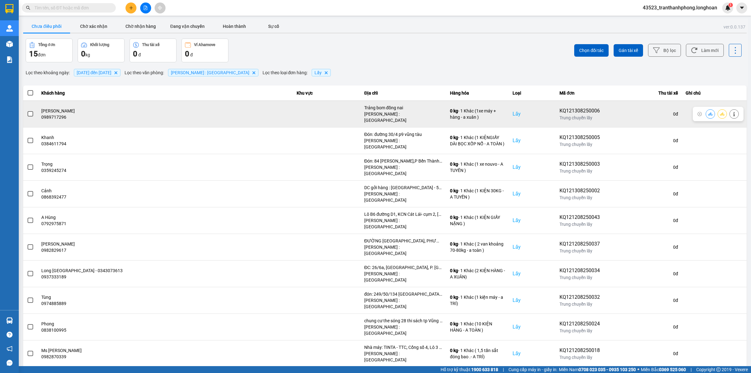
click at [30, 112] on span at bounding box center [31, 114] width 6 height 6
click at [27, 111] on input "checkbox" at bounding box center [27, 111] width 0 height 0
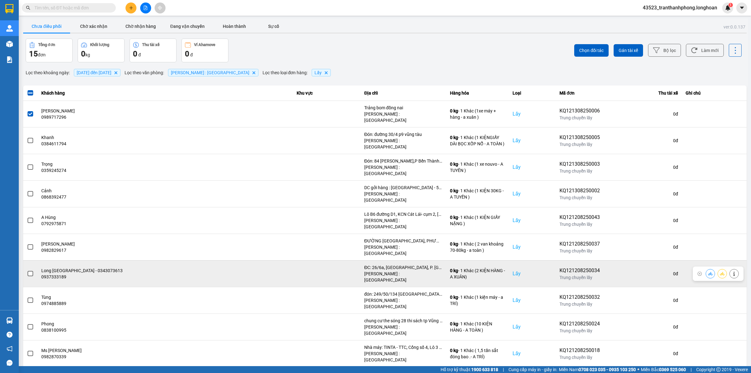
click at [31, 271] on span at bounding box center [31, 274] width 6 height 6
click at [27, 270] on input "checkbox" at bounding box center [27, 270] width 0 height 0
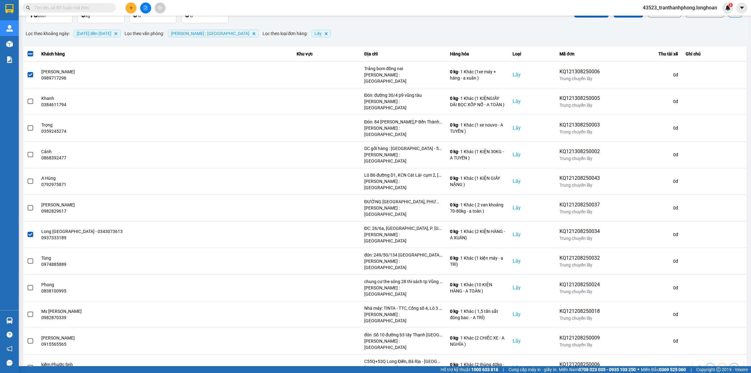
scroll to position [74, 0]
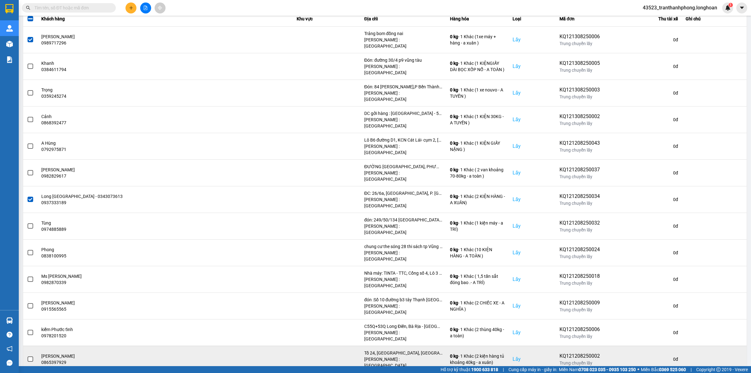
click at [28, 356] on span at bounding box center [31, 359] width 6 height 6
click at [27, 356] on input "checkbox" at bounding box center [27, 356] width 0 height 0
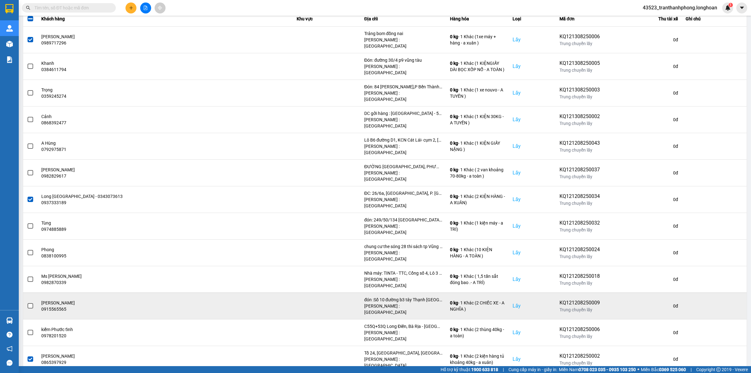
scroll to position [0, 0]
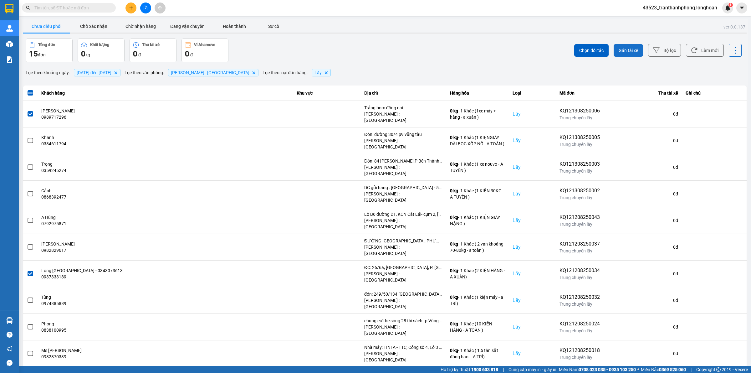
click at [632, 50] on span "Gán tài xế" at bounding box center [628, 50] width 19 height 6
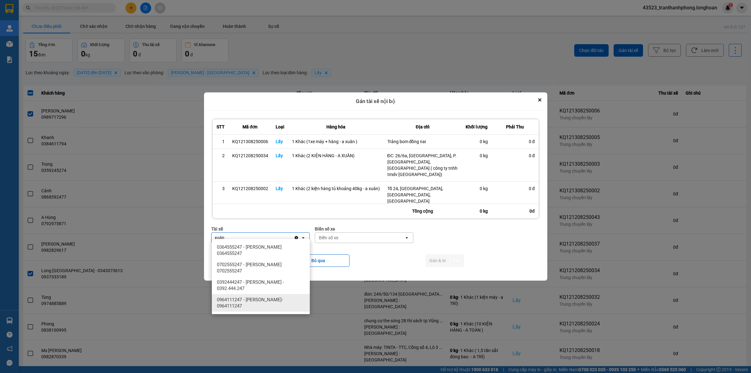
drag, startPoint x: 250, startPoint y: 297, endPoint x: 405, endPoint y: 258, distance: 160.4
click at [251, 296] on span "0964111247 - TRẦN THANH XUÂN- 0964111247" at bounding box center [262, 302] width 90 height 13
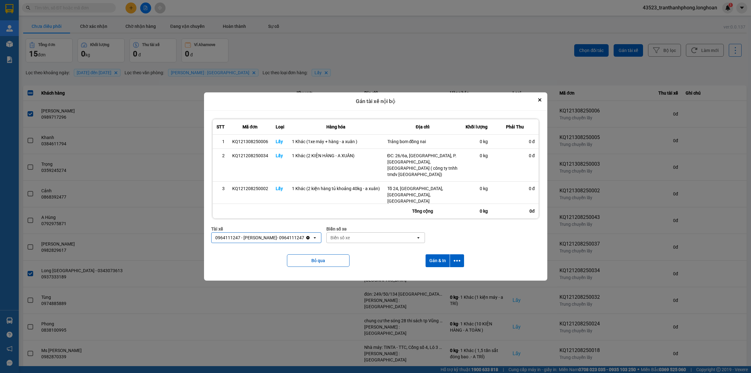
click at [404, 235] on div "Biển số xe" at bounding box center [371, 238] width 89 height 10
click at [367, 248] on div "29E-376.94" at bounding box center [382, 246] width 98 height 11
click at [431, 254] on button "Gán & In" at bounding box center [438, 260] width 24 height 13
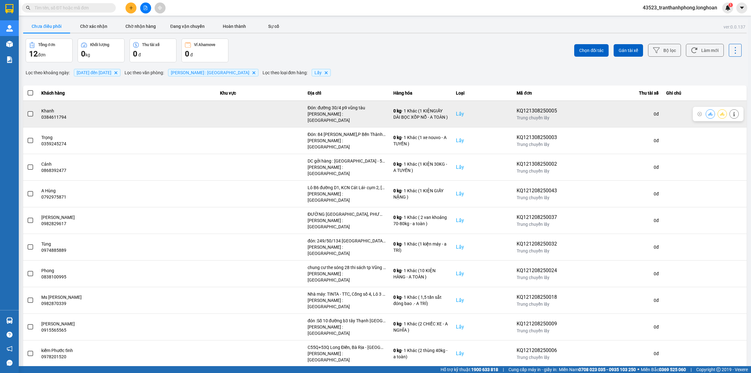
click at [32, 113] on span at bounding box center [31, 114] width 6 height 6
click at [27, 111] on input "checkbox" at bounding box center [27, 111] width 0 height 0
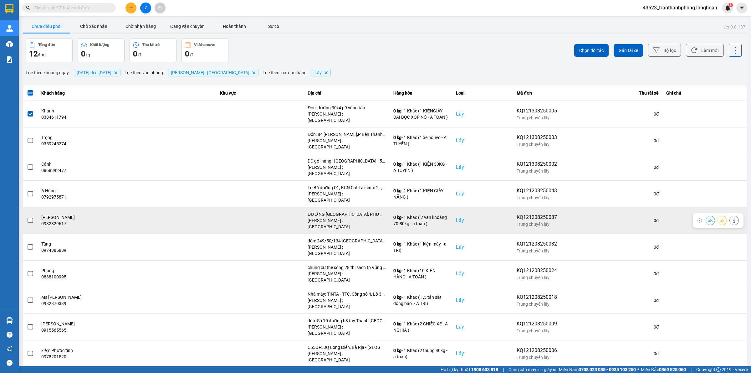
click at [32, 218] on span at bounding box center [31, 221] width 6 height 6
click at [27, 217] on input "checkbox" at bounding box center [27, 217] width 0 height 0
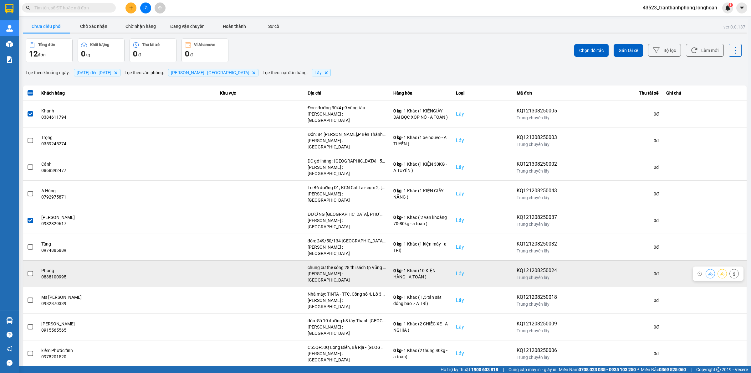
click at [32, 271] on span at bounding box center [31, 274] width 6 height 6
click at [27, 270] on input "checkbox" at bounding box center [27, 270] width 0 height 0
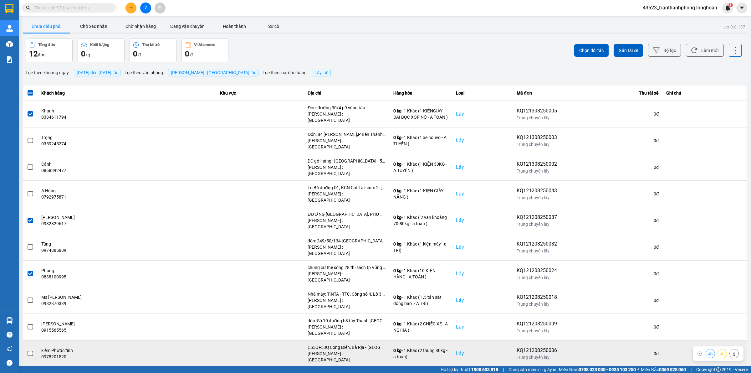
click at [27, 350] on label at bounding box center [30, 353] width 7 height 7
click at [27, 350] on input "checkbox" at bounding box center [27, 350] width 0 height 0
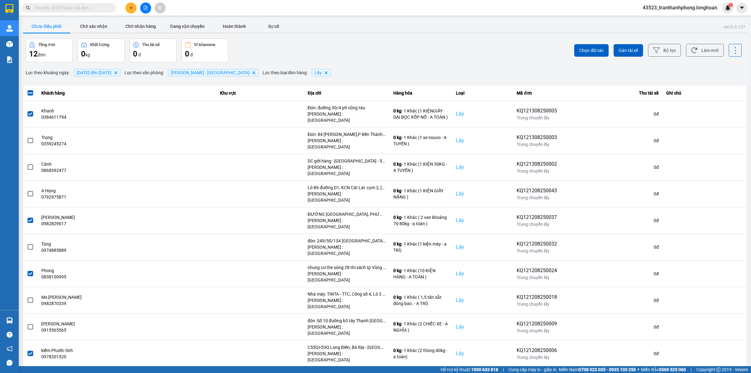
click at [32, 373] on span at bounding box center [31, 380] width 6 height 6
click at [27, 373] on input "checkbox" at bounding box center [27, 377] width 0 height 0
click at [620, 53] on span "Gán tài xế" at bounding box center [628, 50] width 19 height 6
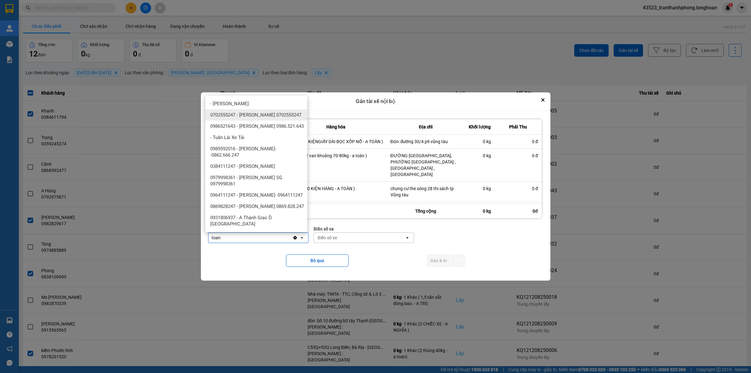
click at [247, 114] on span "0702555247 - TRẦN XUÂN TOÀN 0702555247" at bounding box center [255, 115] width 91 height 6
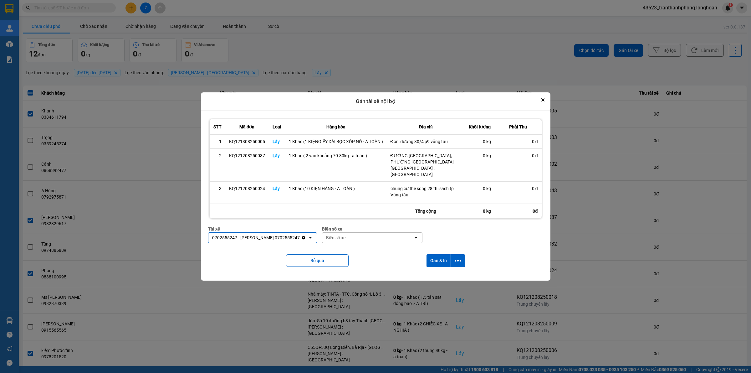
click at [362, 235] on div "Biển số xe" at bounding box center [367, 238] width 91 height 10
click at [349, 276] on span "29H-960.54" at bounding box center [338, 273] width 23 height 6
click at [437, 265] on button "Gán & In" at bounding box center [439, 260] width 24 height 13
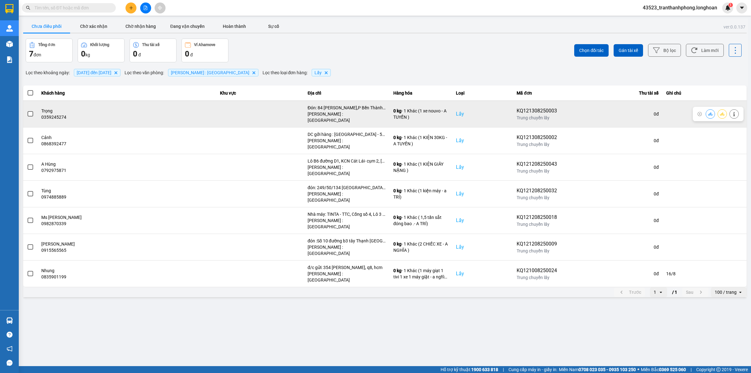
click at [29, 111] on span at bounding box center [31, 114] width 6 height 6
click at [27, 111] on input "checkbox" at bounding box center [27, 111] width 0 height 0
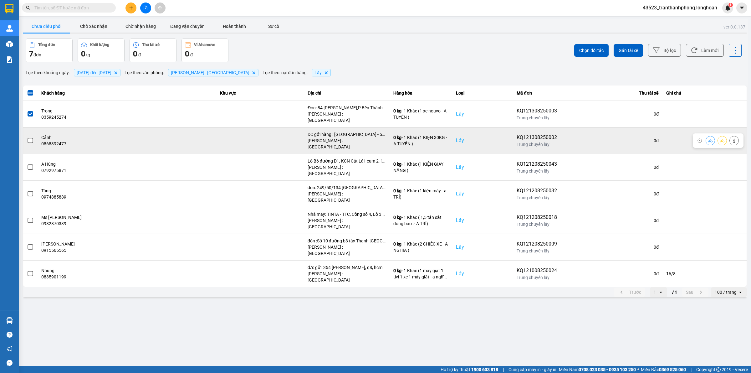
click at [27, 142] on td at bounding box center [30, 140] width 14 height 27
click at [28, 138] on span at bounding box center [31, 141] width 6 height 6
click at [27, 137] on input "checkbox" at bounding box center [27, 137] width 0 height 0
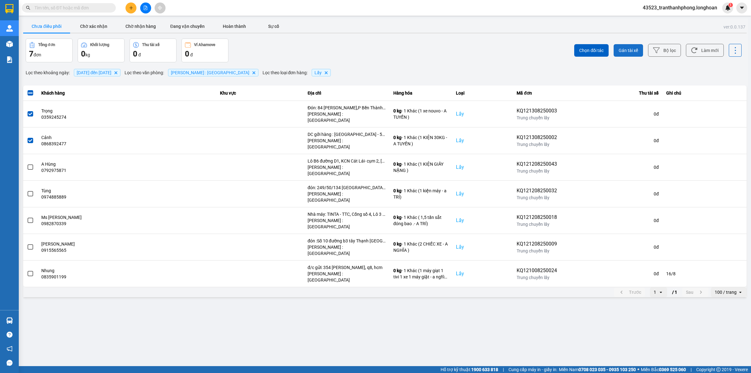
click at [623, 52] on span "Gán tài xế" at bounding box center [628, 50] width 19 height 6
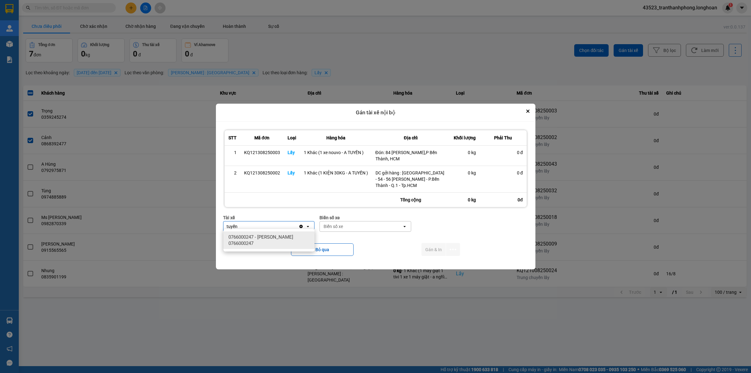
drag, startPoint x: 271, startPoint y: 236, endPoint x: 367, endPoint y: 219, distance: 96.9
click at [272, 236] on span "0766000247 - NGUYỄN MINH TUYẾN 0766000247" at bounding box center [271, 240] width 84 height 13
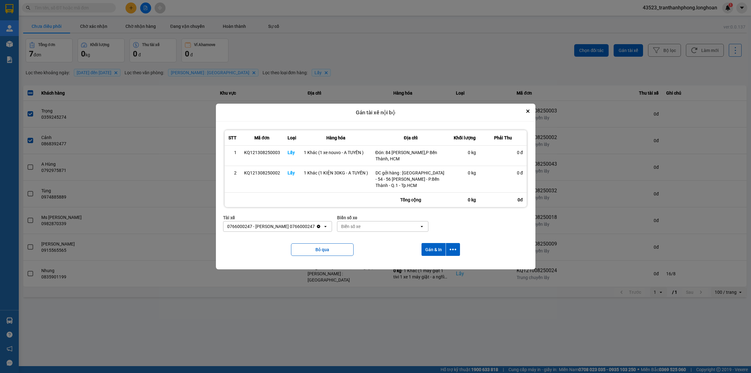
drag, startPoint x: 364, startPoint y: 219, endPoint x: 751, endPoint y: 215, distance: 387.0
click at [364, 221] on div "Biển số xe" at bounding box center [378, 226] width 82 height 10
click at [389, 235] on div "29K-023.73" at bounding box center [393, 236] width 91 height 11
click at [423, 246] on button "Gán & In" at bounding box center [434, 249] width 24 height 13
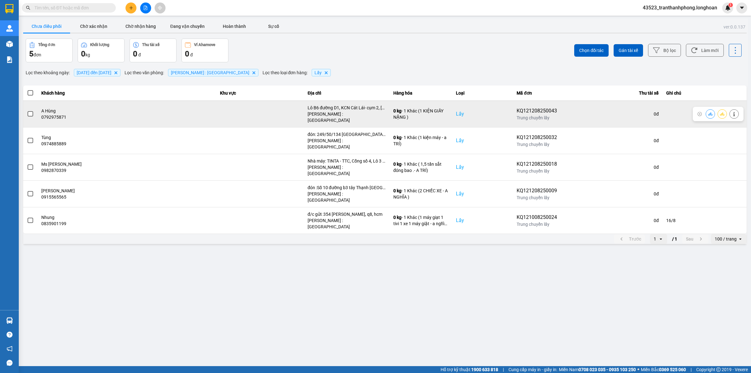
click at [31, 111] on span at bounding box center [31, 114] width 6 height 6
click at [27, 111] on input "checkbox" at bounding box center [27, 111] width 0 height 0
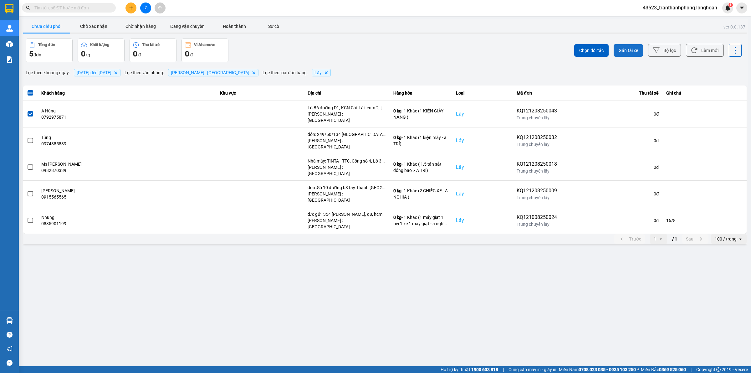
click at [629, 49] on span "Gán tài xế" at bounding box center [628, 50] width 19 height 6
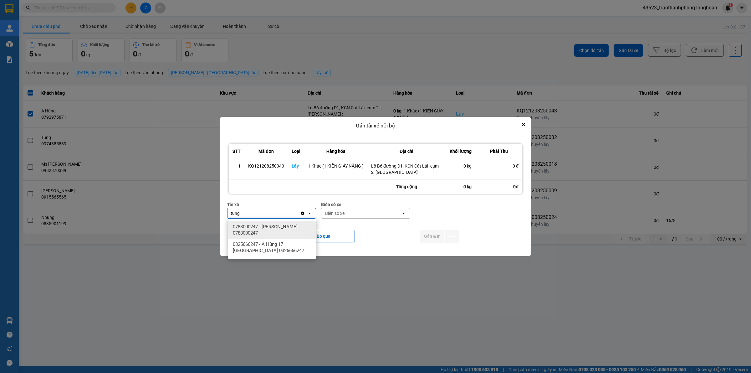
drag, startPoint x: 298, startPoint y: 230, endPoint x: 353, endPoint y: 212, distance: 58.0
click at [298, 230] on span "0788000247 - NGUYỄN THIỆN THANH TÙNG 0788000247" at bounding box center [273, 230] width 81 height 13
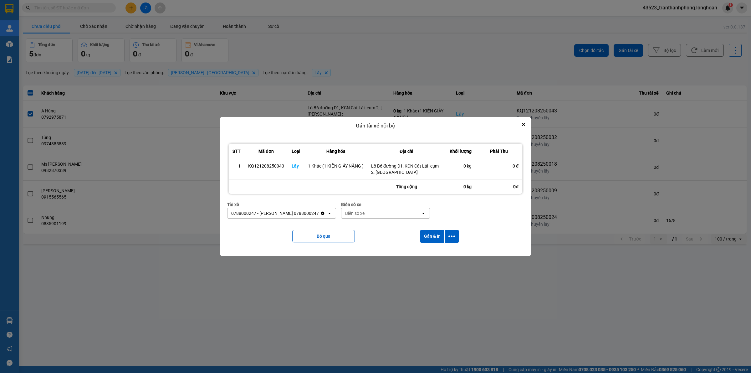
drag, startPoint x: 390, startPoint y: 216, endPoint x: 751, endPoint y: 290, distance: 368.4
click at [365, 216] on div "Biển số xe" at bounding box center [354, 213] width 19 height 6
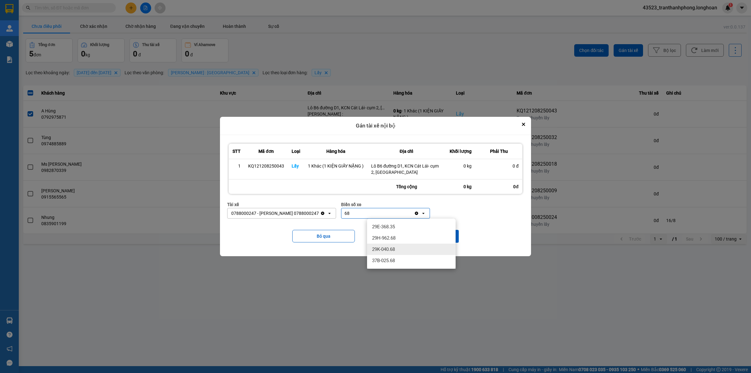
click at [397, 248] on div "29K-040.68" at bounding box center [411, 249] width 89 height 11
click at [426, 237] on button "Gán & In" at bounding box center [432, 236] width 24 height 13
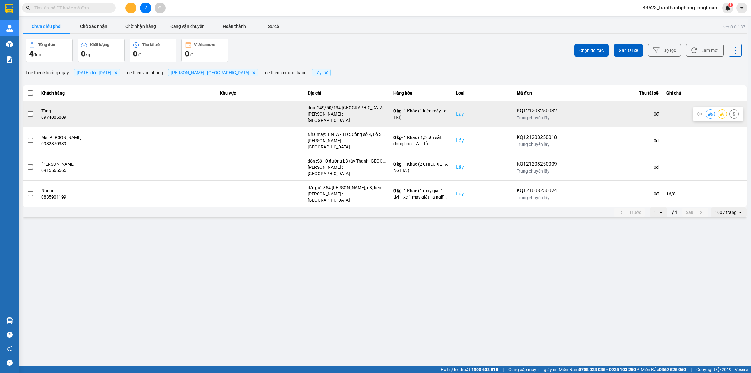
click at [32, 111] on label at bounding box center [30, 114] width 7 height 7
click at [27, 111] on input "checkbox" at bounding box center [27, 111] width 0 height 0
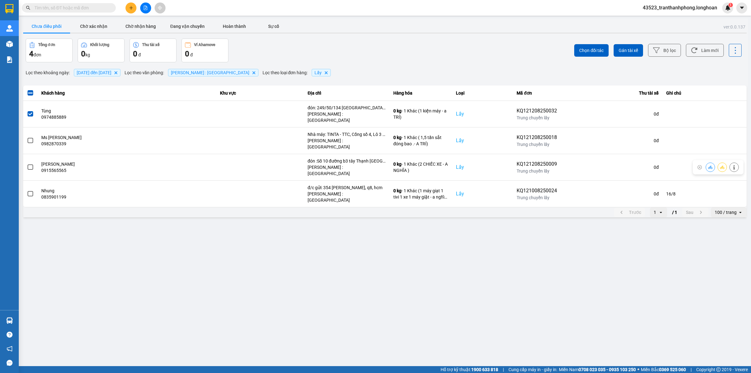
click at [21, 144] on main "ver: 0.0.137 Chưa điều phối Chờ xác nhận Chờ nhận hàng Đang vận chuyển Hoàn thà…" at bounding box center [375, 183] width 751 height 366
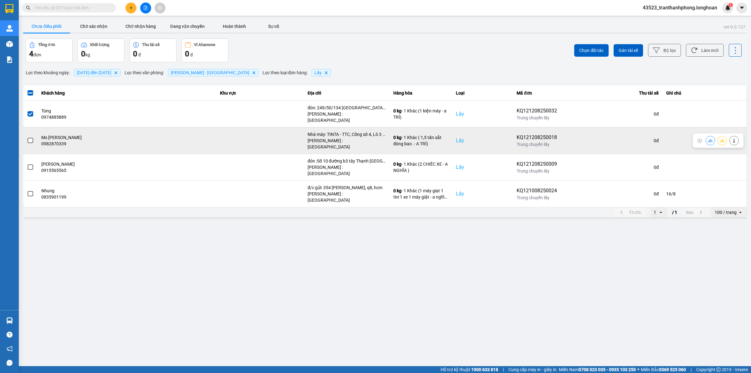
click at [29, 138] on span at bounding box center [31, 141] width 6 height 6
click at [27, 137] on input "checkbox" at bounding box center [27, 137] width 0 height 0
click at [27, 137] on label at bounding box center [30, 140] width 7 height 7
click at [27, 137] on input "checkbox" at bounding box center [27, 137] width 0 height 0
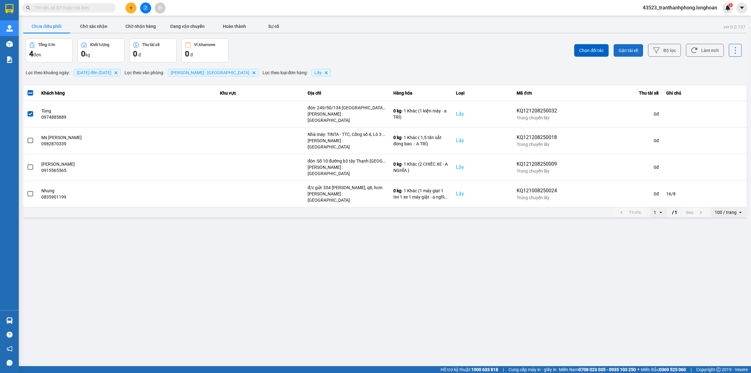
click at [633, 49] on span "Gán tài xế" at bounding box center [628, 50] width 19 height 6
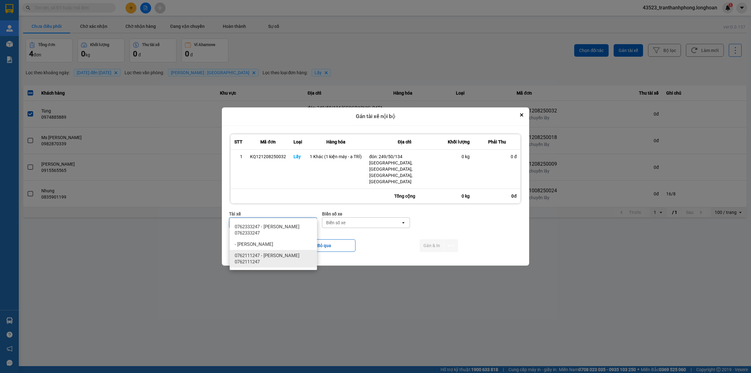
click at [290, 252] on span "0762111247 - ĐINH HÒA TRÍ 0762111247" at bounding box center [275, 258] width 80 height 13
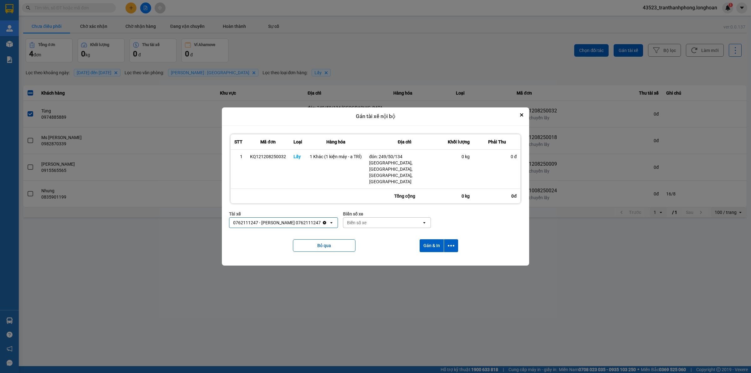
click at [360, 210] on div "Biển số xe" at bounding box center [387, 213] width 88 height 7
click at [358, 219] on div "Biển số xe" at bounding box center [356, 222] width 19 height 6
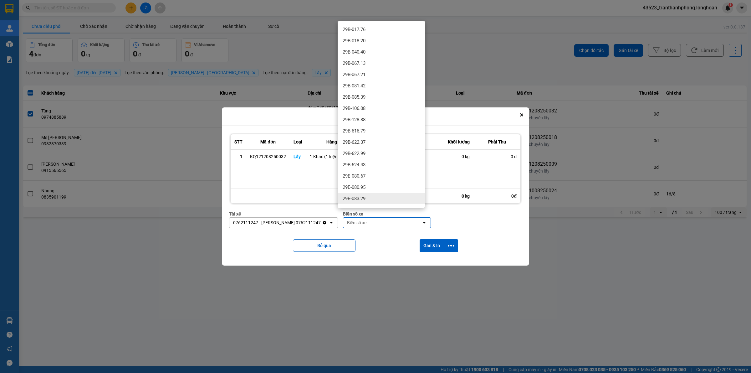
click at [360, 195] on span "29E-083.29" at bounding box center [354, 198] width 23 height 6
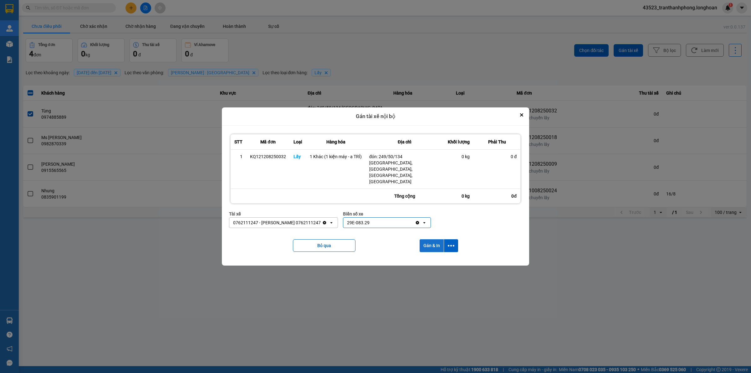
click at [430, 239] on button "Gán & In" at bounding box center [432, 245] width 24 height 13
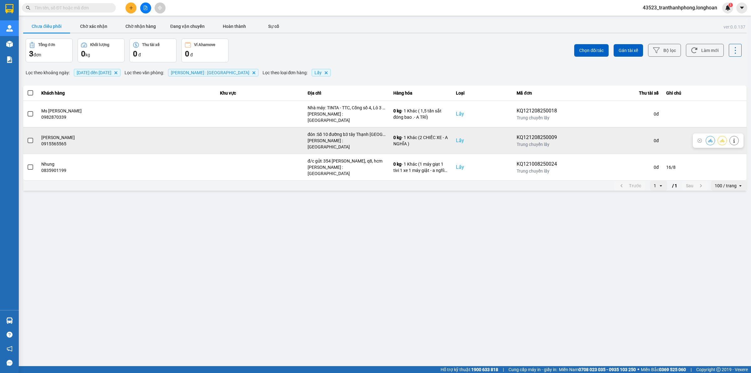
click at [41, 141] on div "0915565565" at bounding box center [126, 144] width 171 height 6
click at [24, 131] on td at bounding box center [30, 140] width 14 height 27
click at [28, 138] on span at bounding box center [31, 141] width 6 height 6
click at [27, 137] on input "checkbox" at bounding box center [27, 137] width 0 height 0
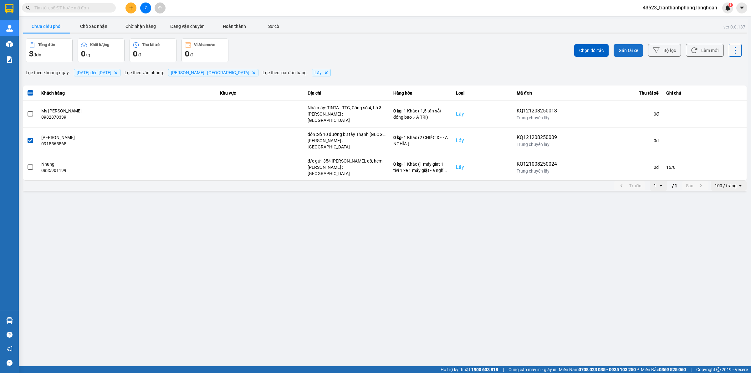
drag, startPoint x: 634, startPoint y: 53, endPoint x: 631, endPoint y: 52, distance: 3.2
click at [633, 52] on span "Gán tài xế" at bounding box center [628, 50] width 19 height 6
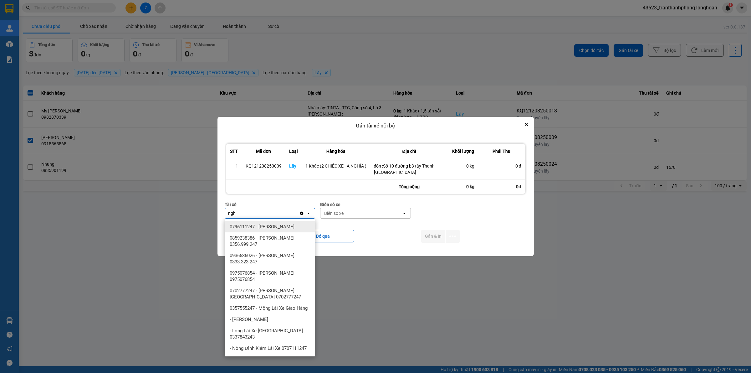
click at [290, 230] on div "0796111247 - Nguyễn Văn Nghĩa" at bounding box center [270, 226] width 90 height 11
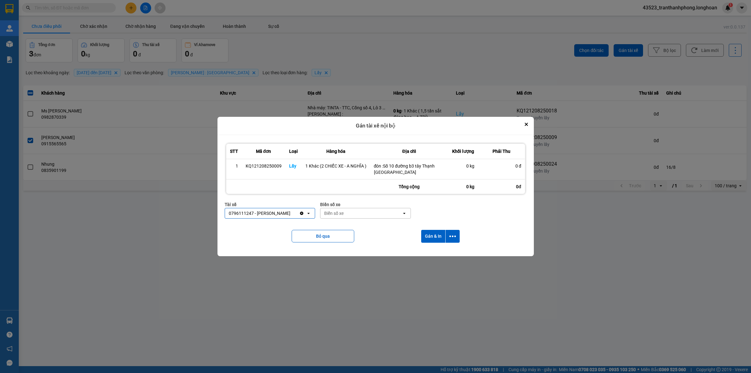
click at [358, 212] on div "Biển số xe" at bounding box center [361, 213] width 81 height 10
click at [337, 246] on span "29E-080.67" at bounding box center [336, 249] width 23 height 6
click at [426, 239] on button "Gán & In" at bounding box center [433, 236] width 24 height 13
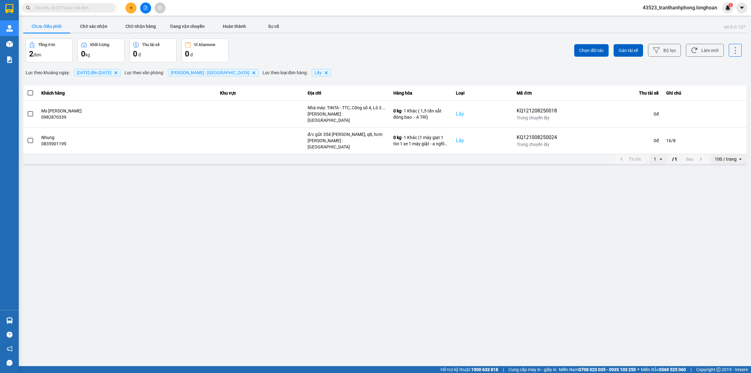
click at [64, 6] on input "text" at bounding box center [71, 7] width 74 height 7
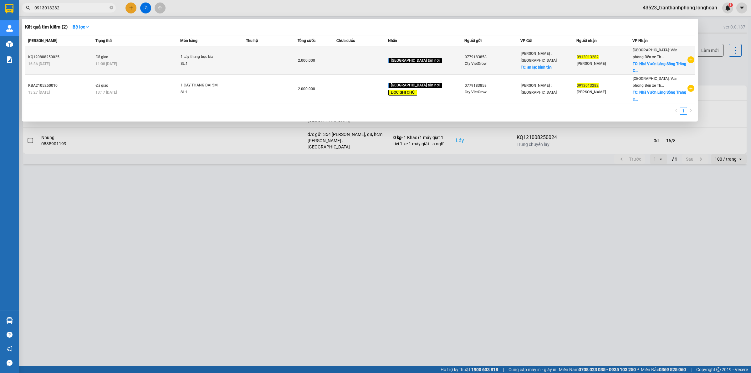
click at [108, 57] on span "Đã giao" at bounding box center [101, 57] width 13 height 4
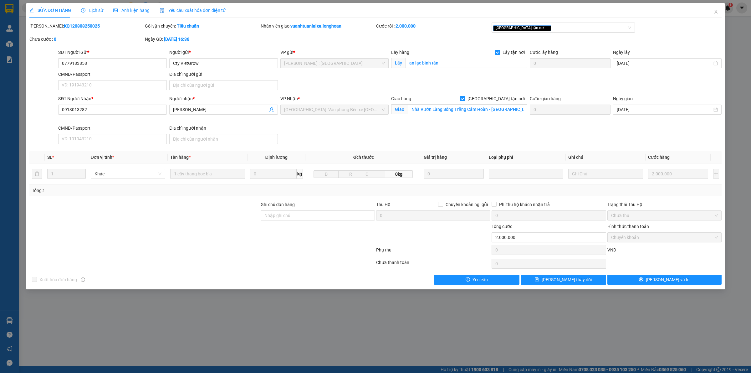
click at [64, 25] on b "KQ120808250025" at bounding box center [82, 25] width 36 height 5
copy b "KQ120808250025"
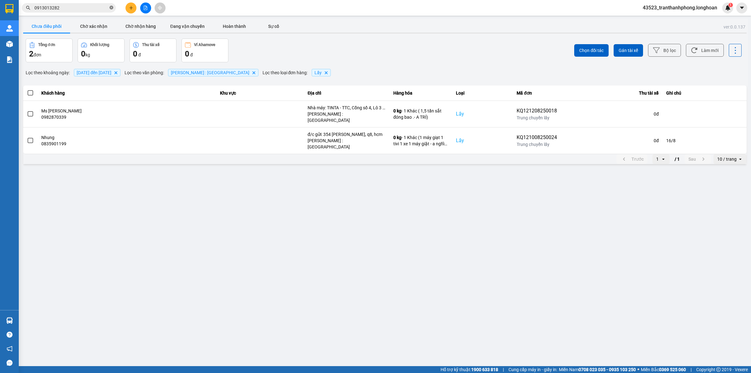
click at [110, 7] on icon "close-circle" at bounding box center [112, 8] width 4 height 4
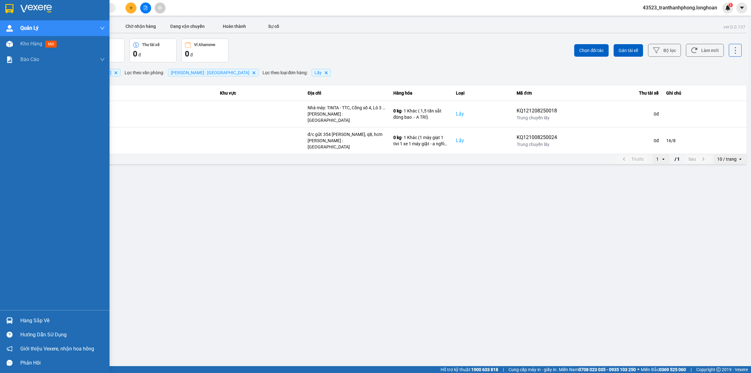
click at [5, 16] on div at bounding box center [55, 10] width 110 height 20
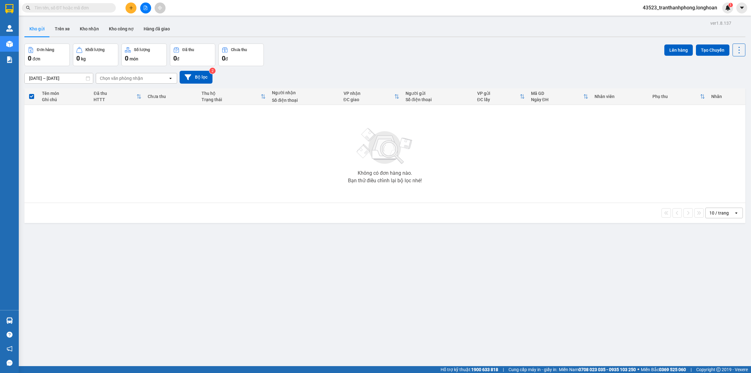
click at [103, 7] on input "text" at bounding box center [71, 7] width 74 height 7
paste input "0937710140"
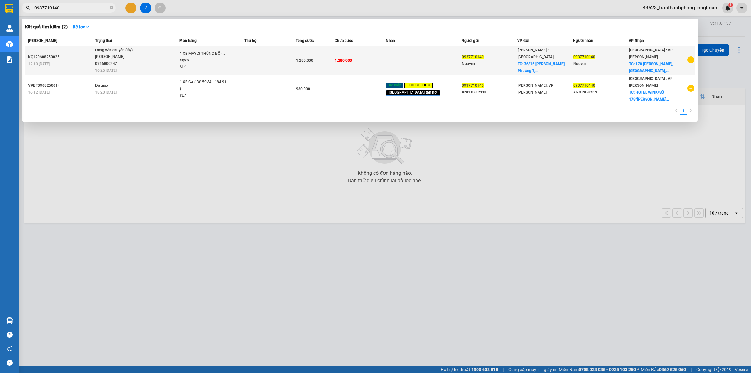
click at [115, 64] on div "NGUYỄN MINH TUYẾN 0766000247" at bounding box center [118, 60] width 47 height 13
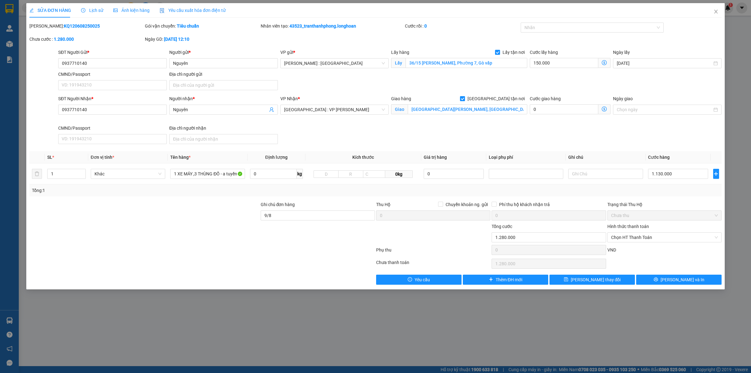
click at [85, 12] on span "Lịch sử" at bounding box center [92, 10] width 22 height 5
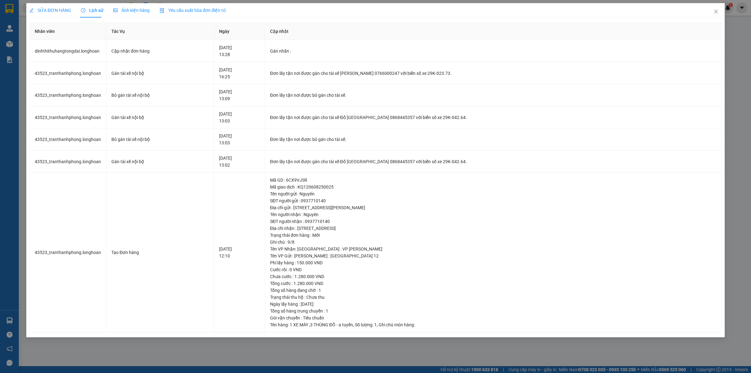
click at [49, 10] on span "SỬA ĐƠN HÀNG" at bounding box center [50, 10] width 42 height 5
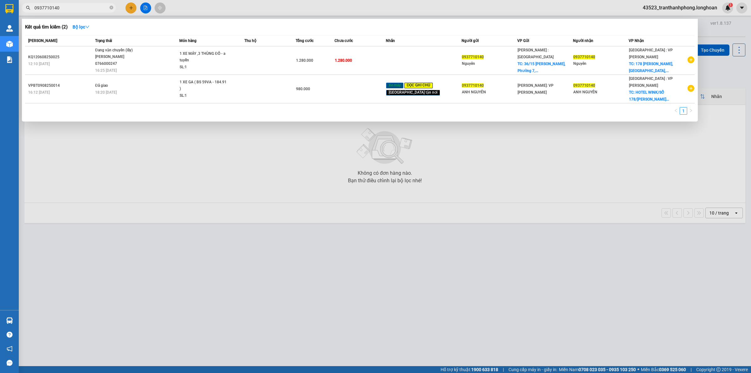
click at [73, 7] on input "0937710140" at bounding box center [71, 7] width 74 height 7
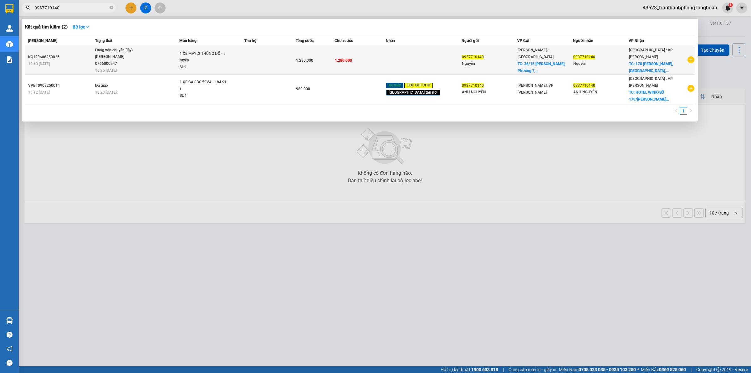
click at [106, 50] on div "Đang vận chuyển (lấy)" at bounding box center [118, 50] width 47 height 7
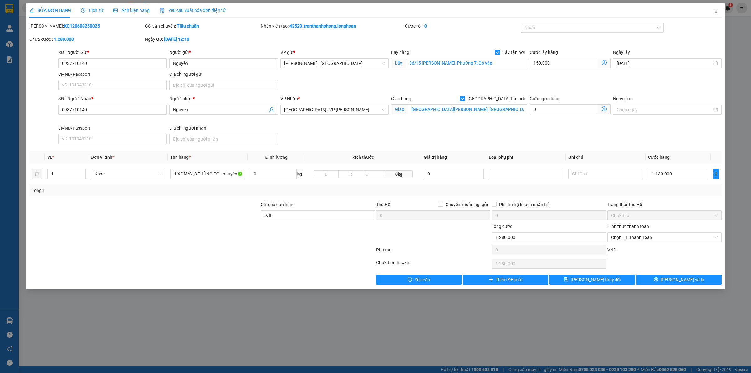
click at [502, 50] on span "Lấy tận nơi" at bounding box center [513, 52] width 27 height 7
click at [500, 50] on input "Lấy tận nơi" at bounding box center [497, 52] width 4 height 4
click at [608, 281] on span "[PERSON_NAME] thay đổi" at bounding box center [596, 279] width 50 height 7
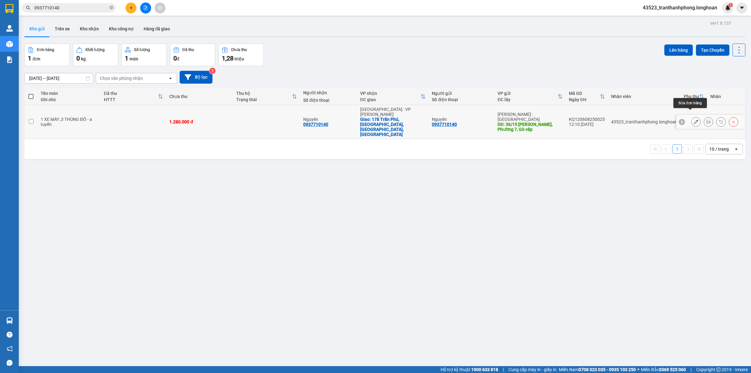
click at [694, 120] on icon at bounding box center [696, 122] width 4 height 4
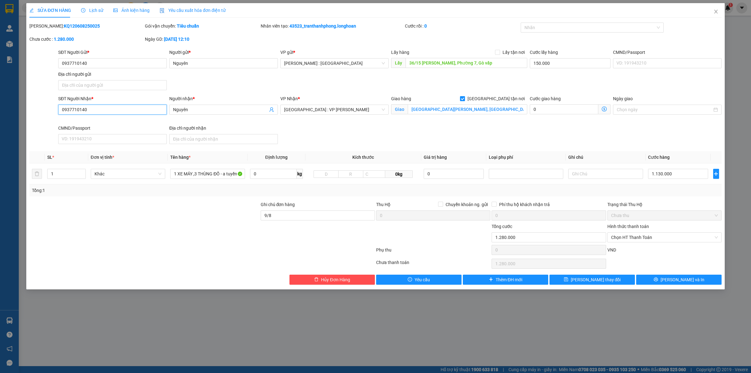
click at [140, 113] on input "0937710140" at bounding box center [112, 110] width 109 height 10
click at [85, 63] on input "0937710140" at bounding box center [112, 63] width 109 height 10
drag, startPoint x: 718, startPoint y: 11, endPoint x: 527, endPoint y: 15, distance: 191.6
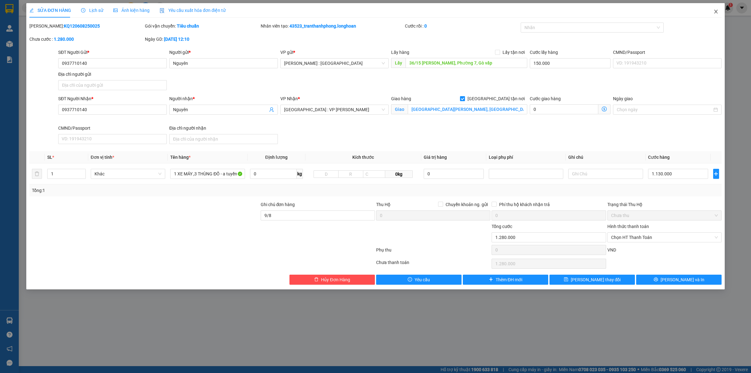
click at [718, 10] on icon "close" at bounding box center [716, 11] width 5 height 5
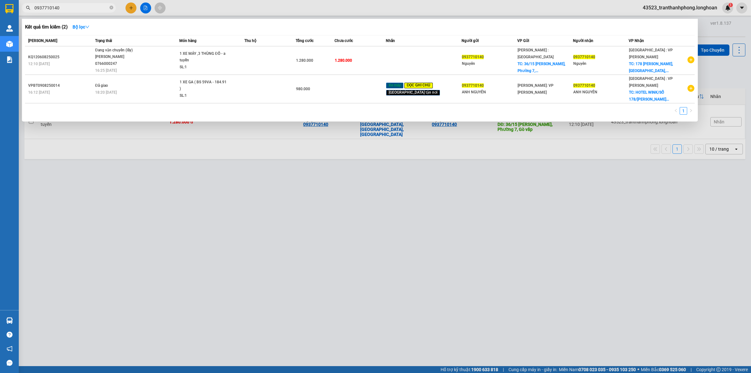
click at [114, 7] on span "0937710140" at bounding box center [69, 7] width 94 height 9
click at [112, 7] on icon "close-circle" at bounding box center [112, 8] width 4 height 4
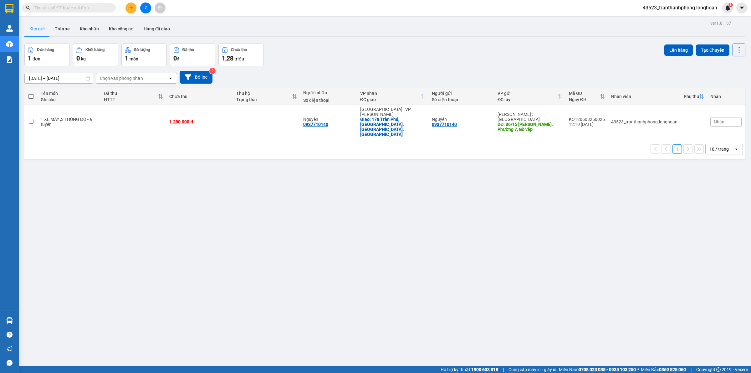
paste input "0937710140"
click at [93, 7] on input "0937710140" at bounding box center [71, 7] width 74 height 7
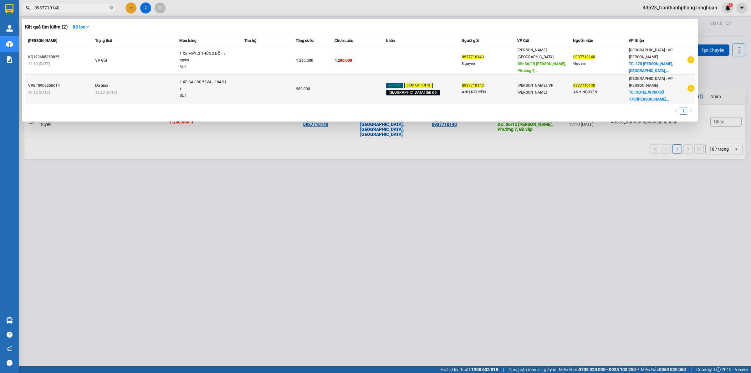
click at [377, 80] on td at bounding box center [360, 89] width 51 height 28
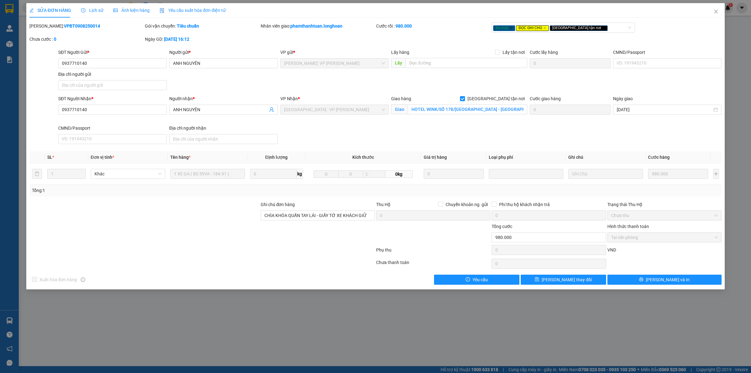
click at [84, 12] on icon "clock-circle" at bounding box center [83, 10] width 4 height 4
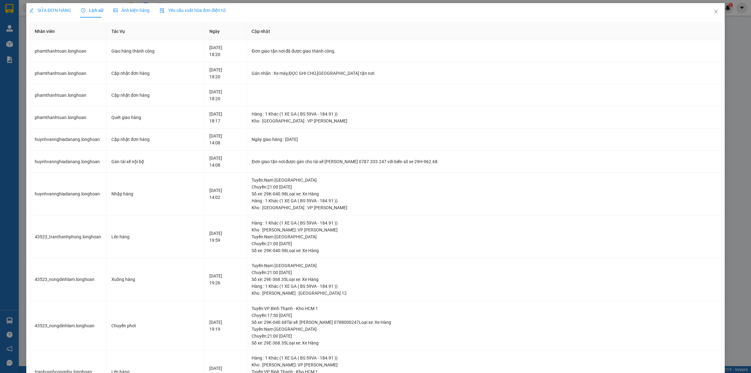
click at [47, 13] on div "SỬA ĐƠN HÀNG" at bounding box center [50, 10] width 42 height 7
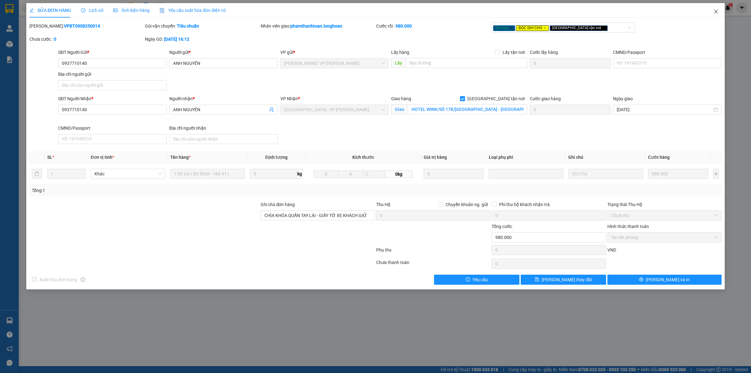
click at [716, 14] on icon "close" at bounding box center [716, 11] width 5 height 5
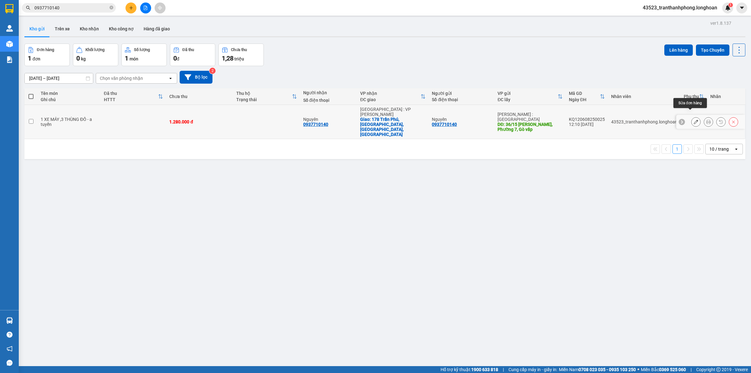
click at [694, 120] on icon at bounding box center [696, 122] width 4 height 4
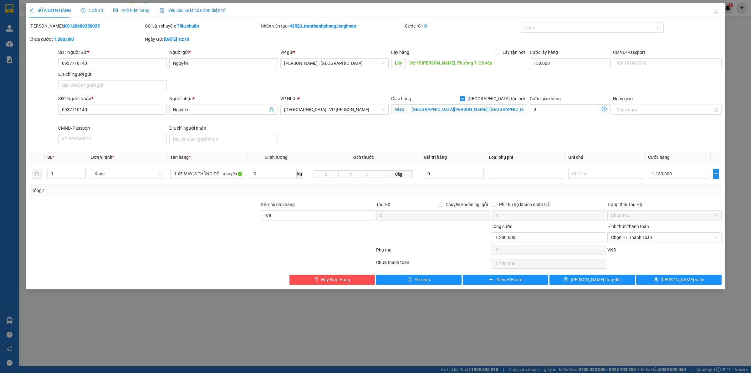
click at [307, 274] on div "Total Paid Fee 0 Total UnPaid Fee 1.280.000 Cash Collection Total Fee Mã ĐH: KQ…" at bounding box center [375, 154] width 692 height 262
click at [308, 276] on button "Hủy Đơn Hàng" at bounding box center [332, 280] width 85 height 10
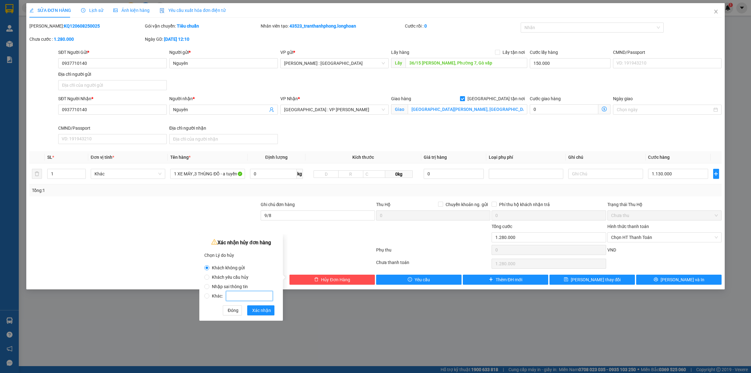
click at [235, 295] on input "Khác:" at bounding box center [249, 296] width 47 height 10
click at [214, 291] on label "Khác:" at bounding box center [239, 292] width 71 height 9
click at [209, 293] on input "Khác:" at bounding box center [206, 295] width 5 height 5
click at [239, 293] on input "Khác:" at bounding box center [249, 296] width 47 height 10
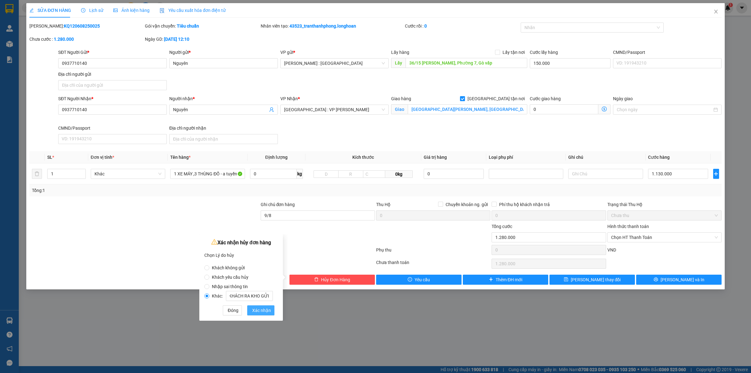
click at [261, 307] on span "Xác nhận" at bounding box center [261, 310] width 19 height 7
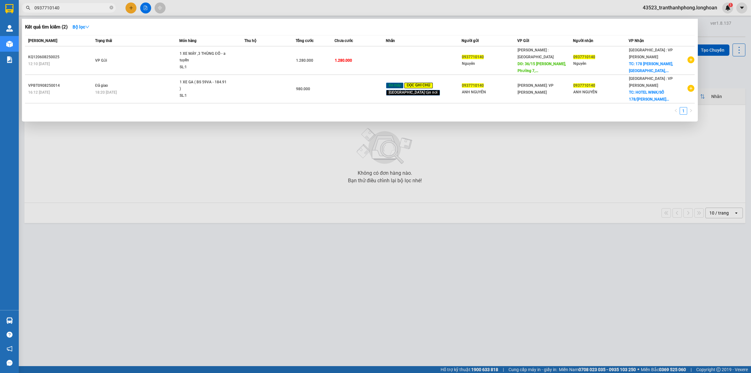
drag, startPoint x: 113, startPoint y: 7, endPoint x: 95, endPoint y: 7, distance: 18.5
click at [113, 7] on icon "close-circle" at bounding box center [112, 8] width 4 height 4
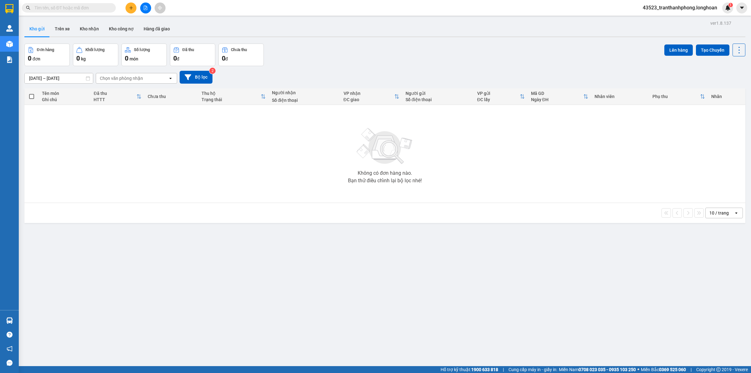
click at [93, 7] on input "text" at bounding box center [71, 7] width 74 height 7
paste input "0988015293"
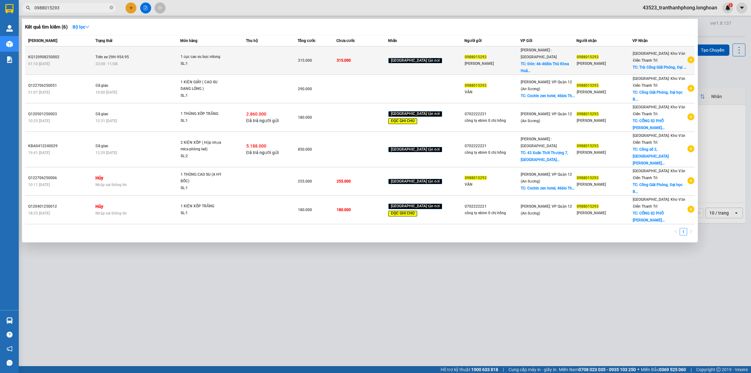
click at [245, 64] on span "1 cục cao su bọc nilong SL: 1" at bounding box center [213, 60] width 65 height 13
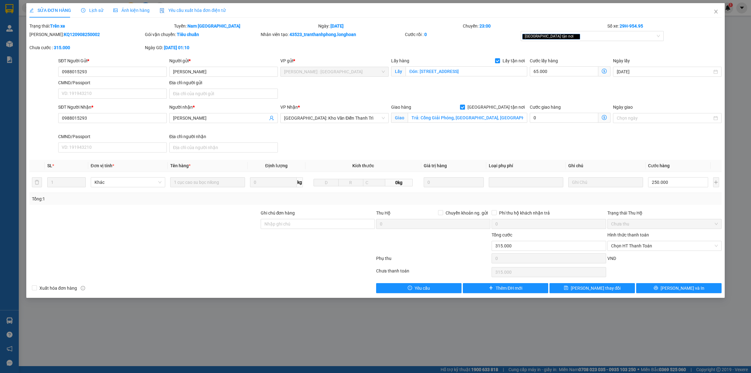
click at [80, 33] on b "KQ120908250002" at bounding box center [82, 34] width 36 height 5
click at [77, 35] on b "KQ120908250002" at bounding box center [82, 34] width 36 height 5
copy b "KQ120908250002"
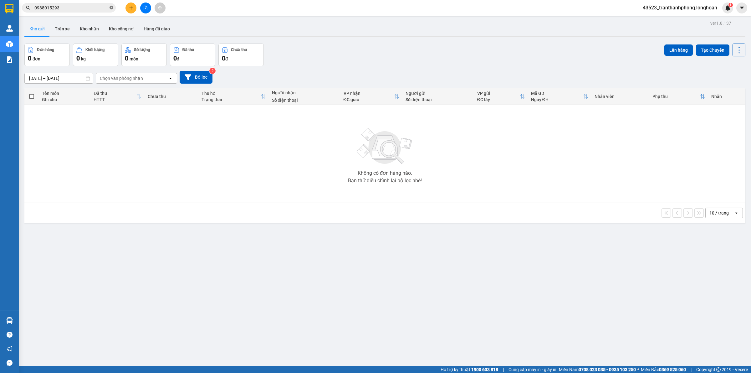
click at [110, 7] on icon "close-circle" at bounding box center [112, 8] width 4 height 4
paste input "0973455672"
click at [98, 6] on input "0973455672" at bounding box center [71, 7] width 74 height 7
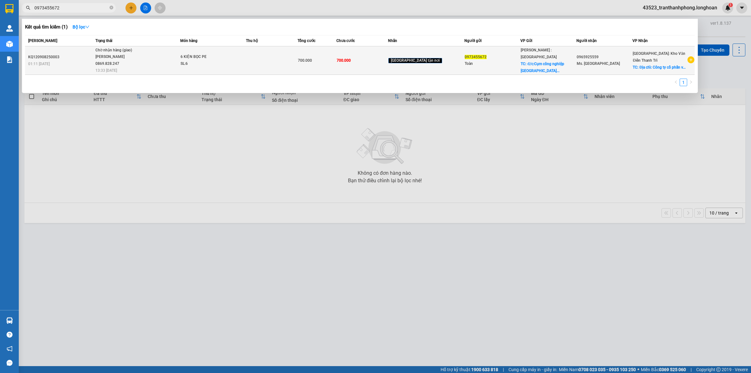
click at [212, 58] on div "6 KIỆN BỌC PE" at bounding box center [204, 57] width 47 height 7
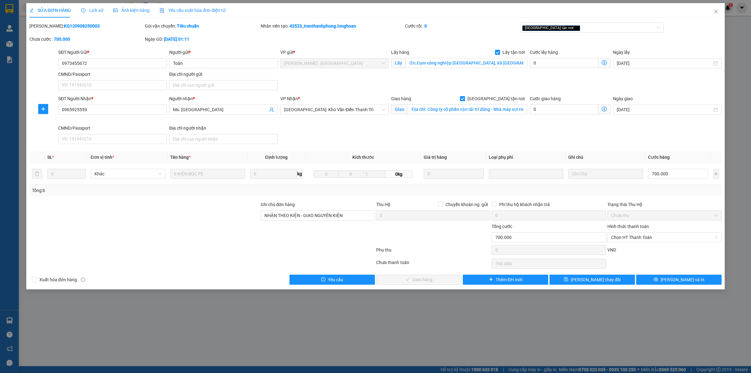
click at [71, 25] on b "KQ120908250003" at bounding box center [82, 25] width 36 height 5
copy b "KQ120908250003"
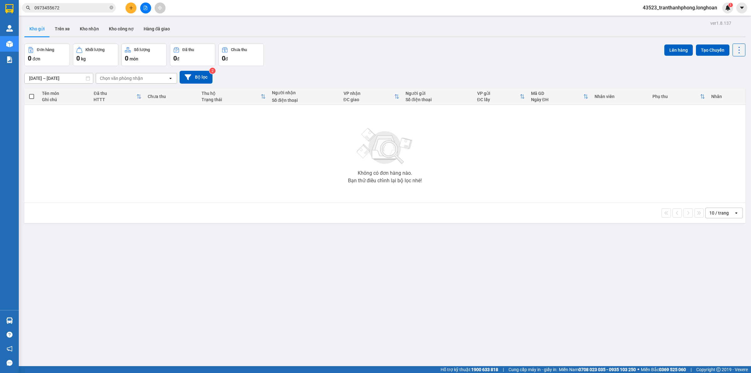
click at [113, 7] on span "0973455672" at bounding box center [69, 7] width 94 height 9
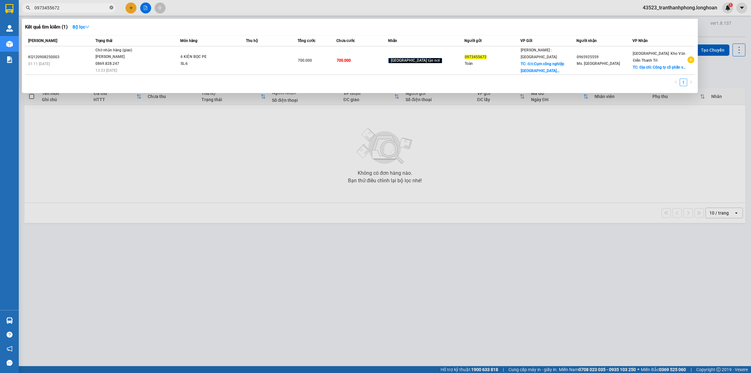
click at [111, 7] on icon "close-circle" at bounding box center [112, 8] width 4 height 4
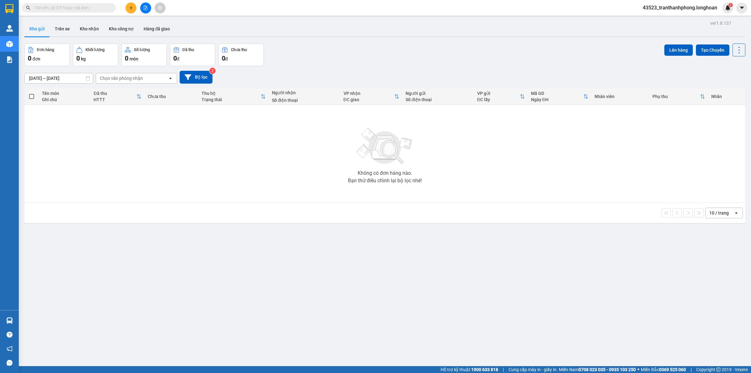
paste input "0907933866"
click at [99, 9] on input "0907933866" at bounding box center [71, 7] width 74 height 7
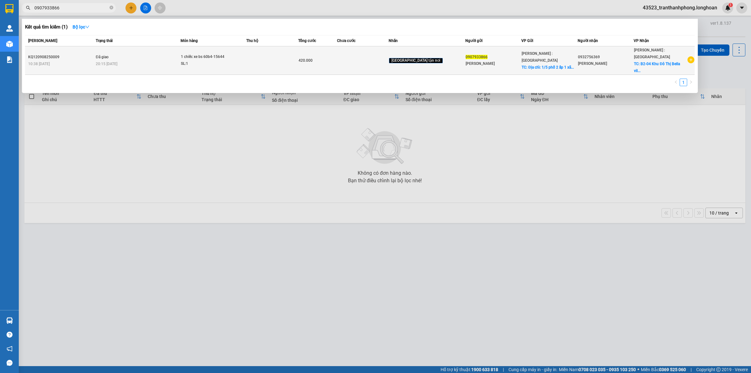
click at [139, 60] on div "20:15 - 11/08" at bounding box center [138, 63] width 85 height 7
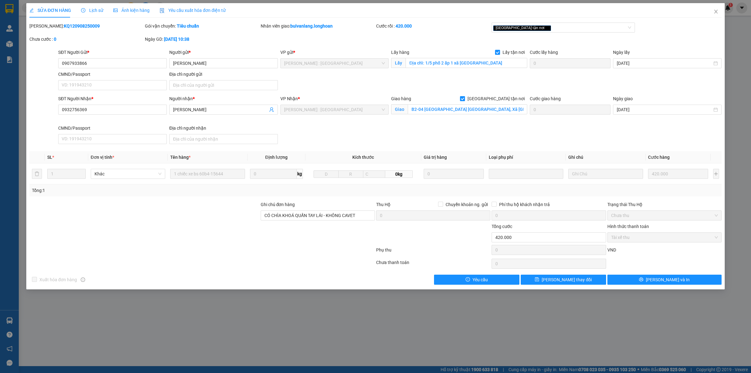
click at [74, 23] on b "KQ120908250009" at bounding box center [82, 25] width 36 height 5
click at [74, 24] on b "KQ120908250009" at bounding box center [82, 25] width 36 height 5
click at [71, 27] on b "KQ120908250009" at bounding box center [82, 25] width 36 height 5
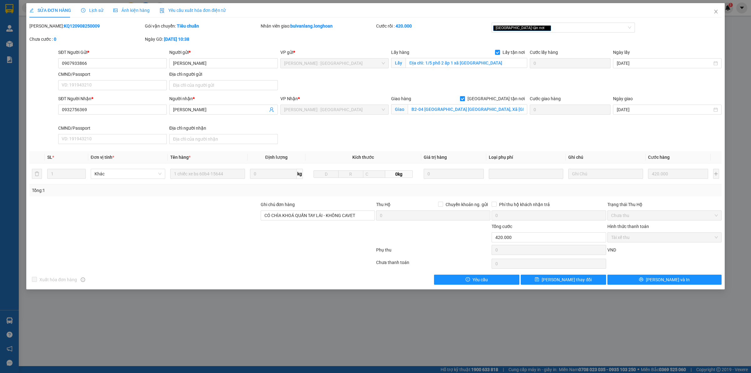
click at [66, 28] on b "KQ120908250009" at bounding box center [82, 25] width 36 height 5
copy b "KQ120908250009"
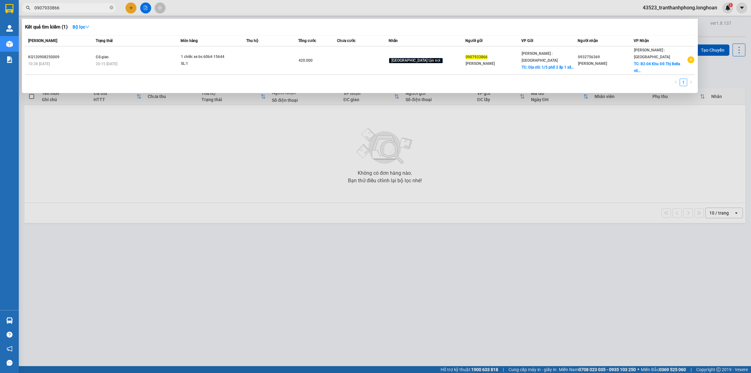
click at [96, 10] on input "0907933866" at bounding box center [71, 7] width 74 height 7
click at [111, 8] on icon "close-circle" at bounding box center [112, 8] width 4 height 4
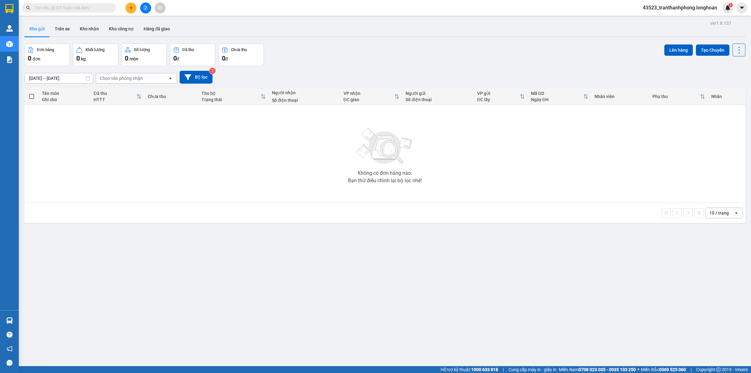
paste input "0936309897"
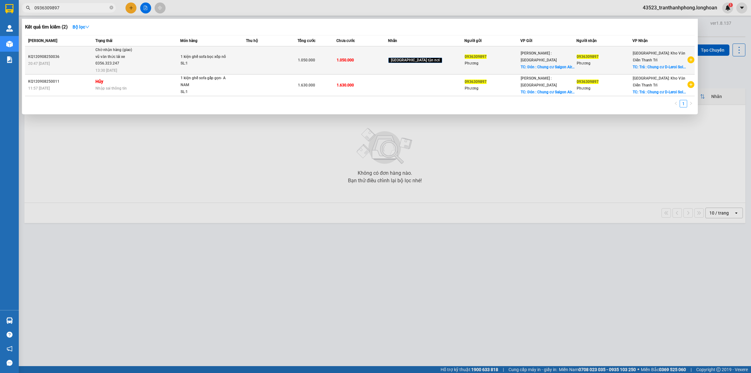
click at [200, 64] on div "SL: 1" at bounding box center [204, 63] width 47 height 7
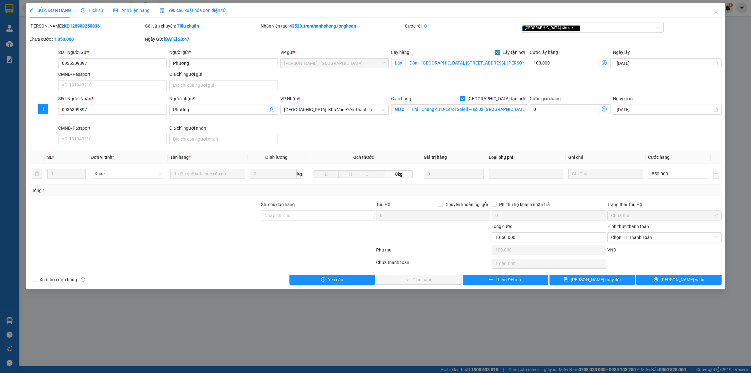
click at [76, 27] on b "KQ120908250036" at bounding box center [82, 25] width 36 height 5
copy b "KQ120908250036"
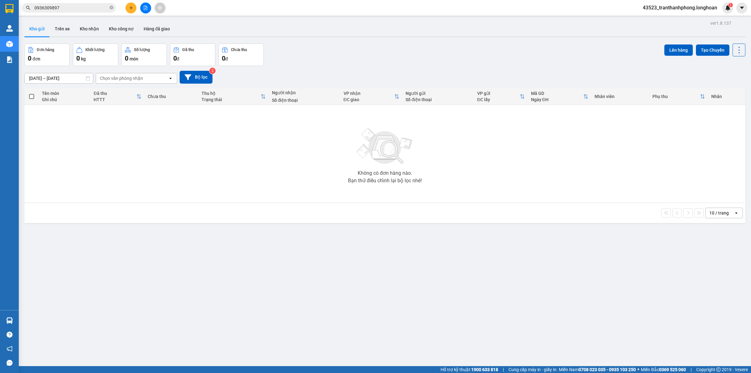
click at [110, 7] on icon "close-circle" at bounding box center [112, 8] width 4 height 4
paste input "0398755190"
click at [99, 7] on input "text" at bounding box center [71, 7] width 74 height 7
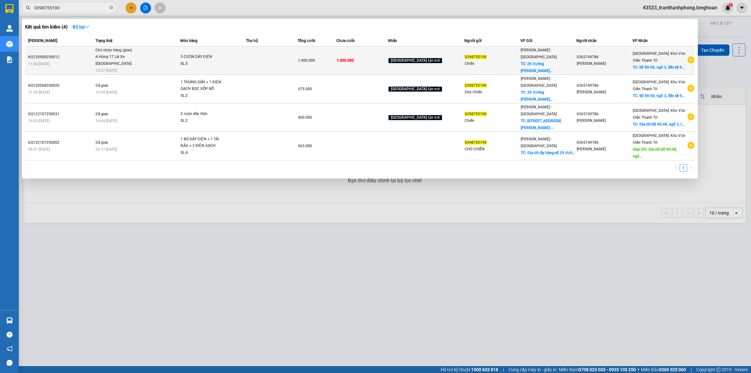
click at [210, 69] on td "5 CUỘN DÂY ĐIỆN SL: 5" at bounding box center [212, 60] width 65 height 28
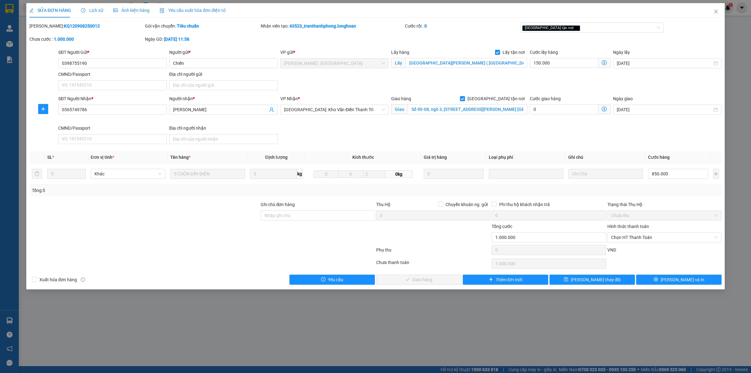
click at [59, 30] on div "Mã ĐH: KQ120908250012" at bounding box center [87, 29] width 116 height 13
click at [64, 27] on b "KQ120908250012" at bounding box center [82, 25] width 36 height 5
copy b "KQ120908250012"
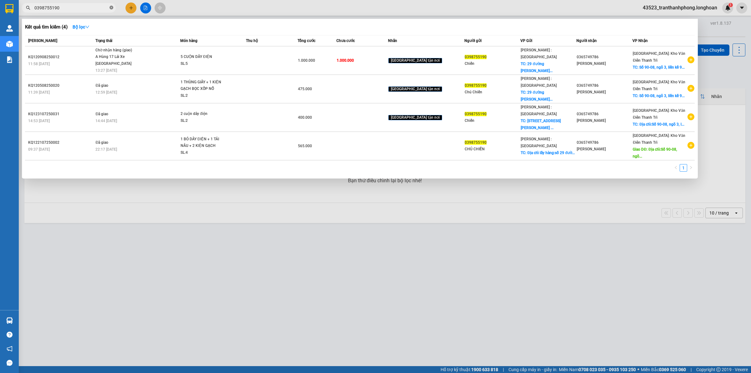
click at [112, 8] on icon "close-circle" at bounding box center [112, 8] width 4 height 4
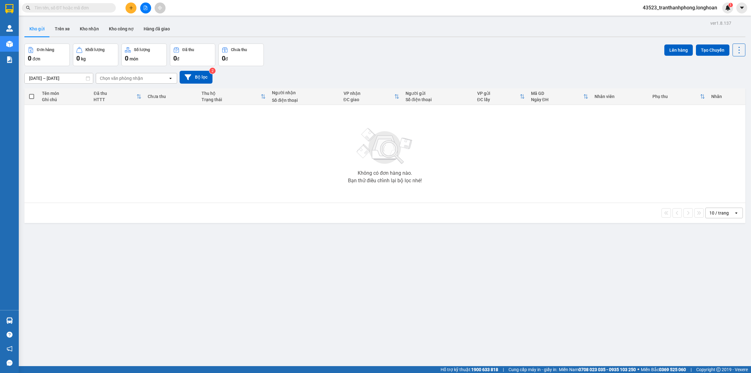
paste input "0366559107"
drag, startPoint x: 99, startPoint y: 8, endPoint x: 91, endPoint y: 8, distance: 8.5
click at [99, 8] on input "0366559107" at bounding box center [71, 7] width 74 height 7
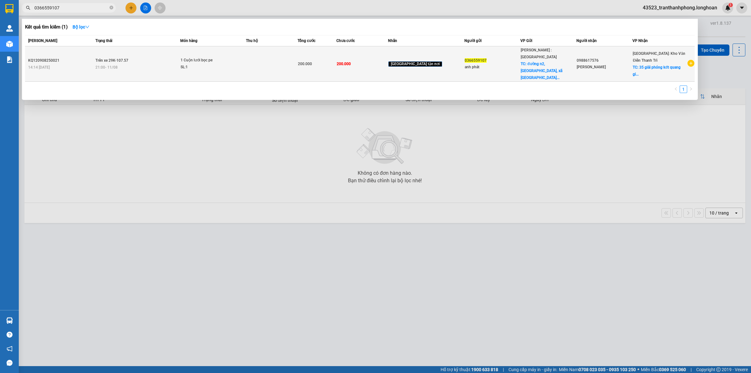
click at [142, 58] on td "Trên xe 29K-107.57 21:00 - 11/08" at bounding box center [137, 63] width 86 height 35
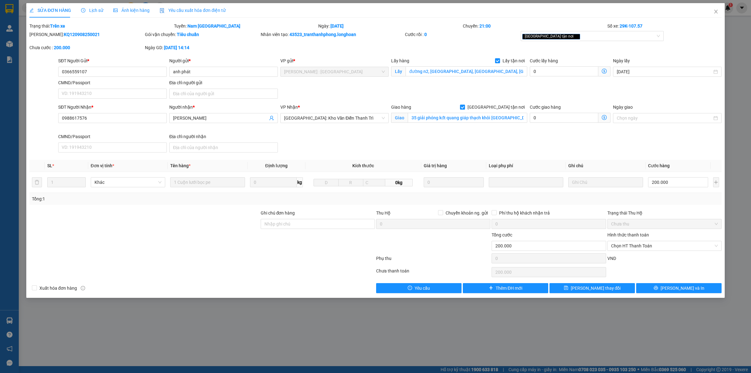
click at [64, 36] on b "KQ120908250021" at bounding box center [82, 34] width 36 height 5
copy b "KQ120908250021"
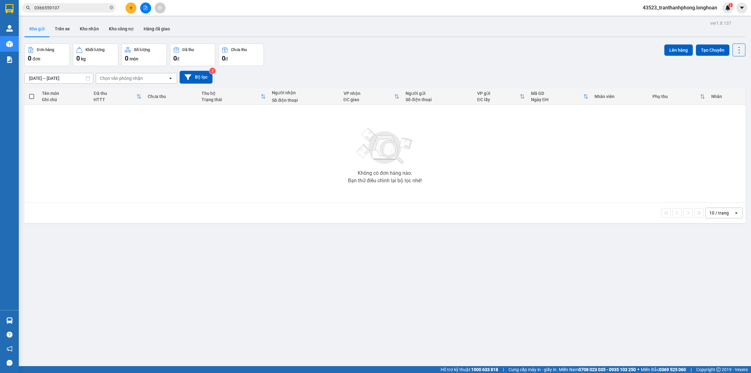
click at [112, 4] on span "0366559107" at bounding box center [69, 7] width 94 height 9
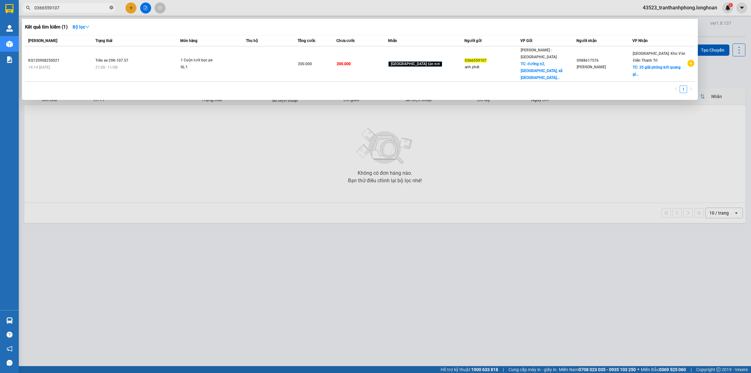
click at [112, 5] on span at bounding box center [112, 8] width 4 height 6
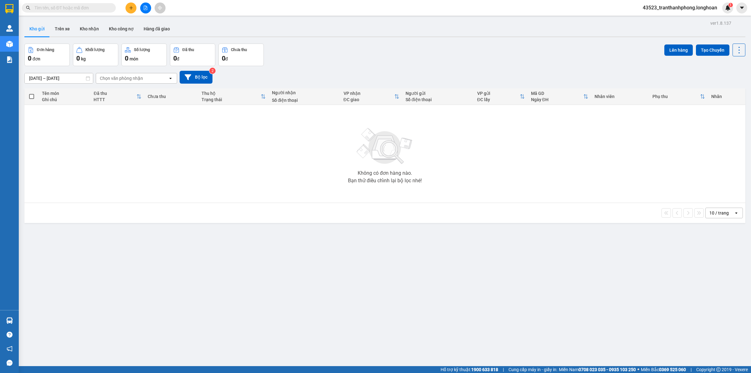
paste input "0366559107"
click at [96, 7] on input "0366559107" at bounding box center [71, 7] width 74 height 7
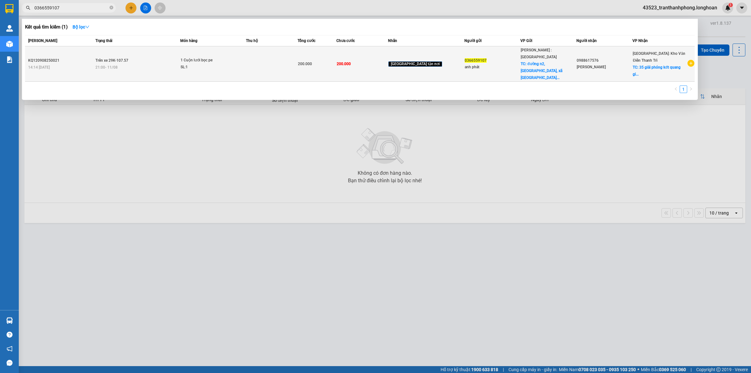
click at [180, 53] on td "Trên xe 29K-107.57 21:00 - 11/08" at bounding box center [137, 63] width 86 height 35
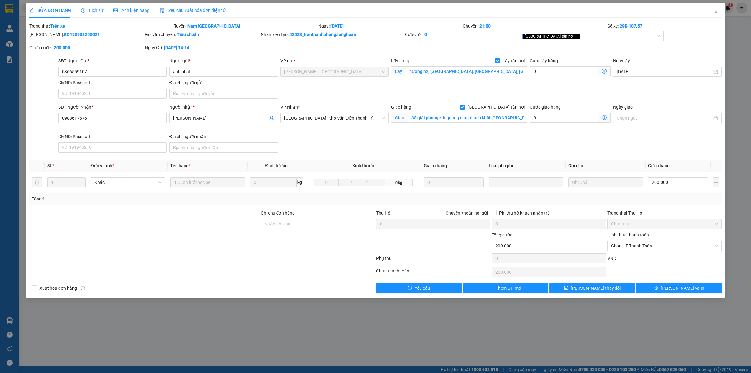
click at [64, 32] on b "KQ120908250021" at bounding box center [82, 34] width 36 height 5
copy b "KQ120908250021"
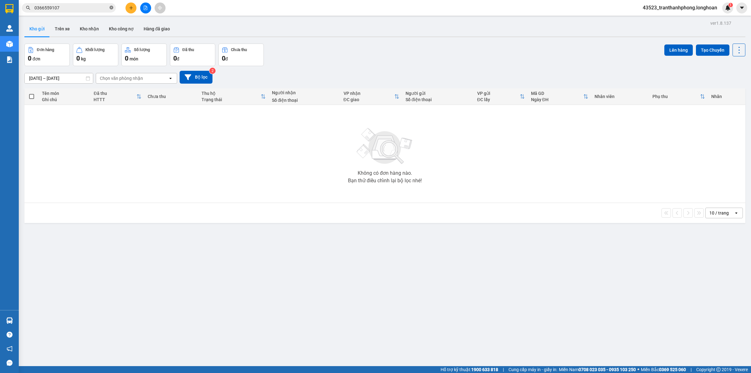
click at [111, 7] on icon "close-circle" at bounding box center [112, 8] width 4 height 4
paste input "KQ123007250009"
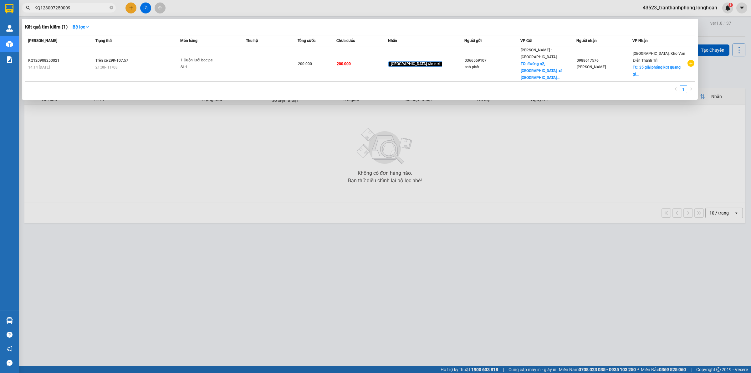
click at [102, 8] on input "KQ123007250009" at bounding box center [71, 7] width 74 height 7
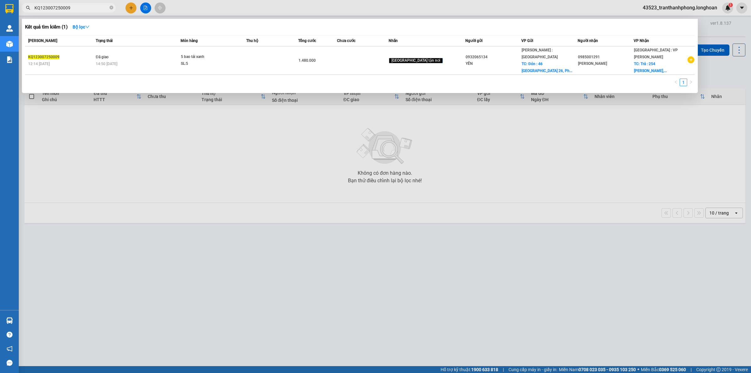
click at [109, 8] on span "KQ123007250009" at bounding box center [69, 7] width 94 height 9
click at [110, 8] on icon "close-circle" at bounding box center [112, 8] width 4 height 4
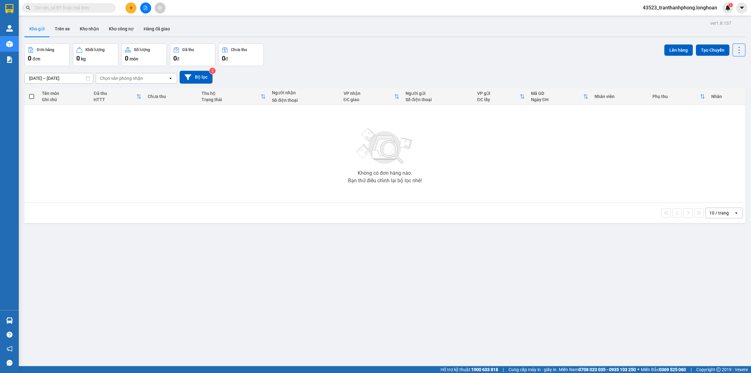
paste input "0902716056"
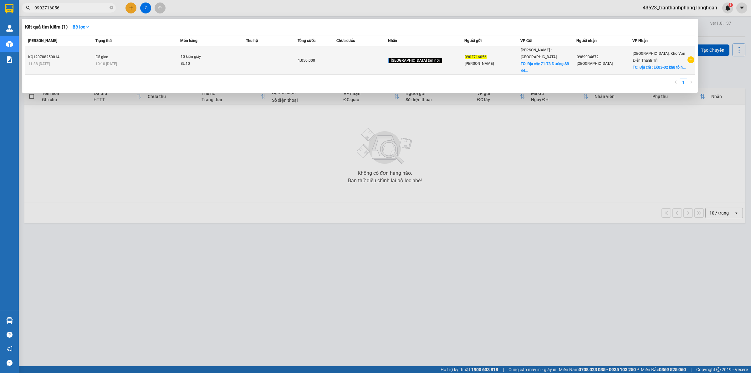
click at [133, 52] on td "Đã giao 10:10 - 11/08" at bounding box center [137, 60] width 86 height 28
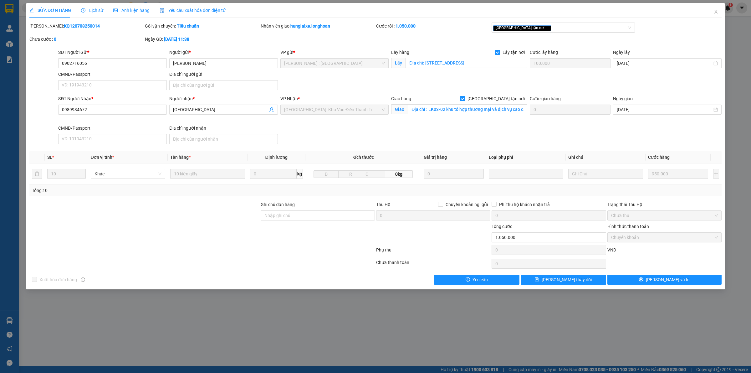
click at [74, 26] on b "KQ120708250014" at bounding box center [82, 25] width 36 height 5
copy b "KQ120708250014"
